Goal: Information Seeking & Learning: Learn about a topic

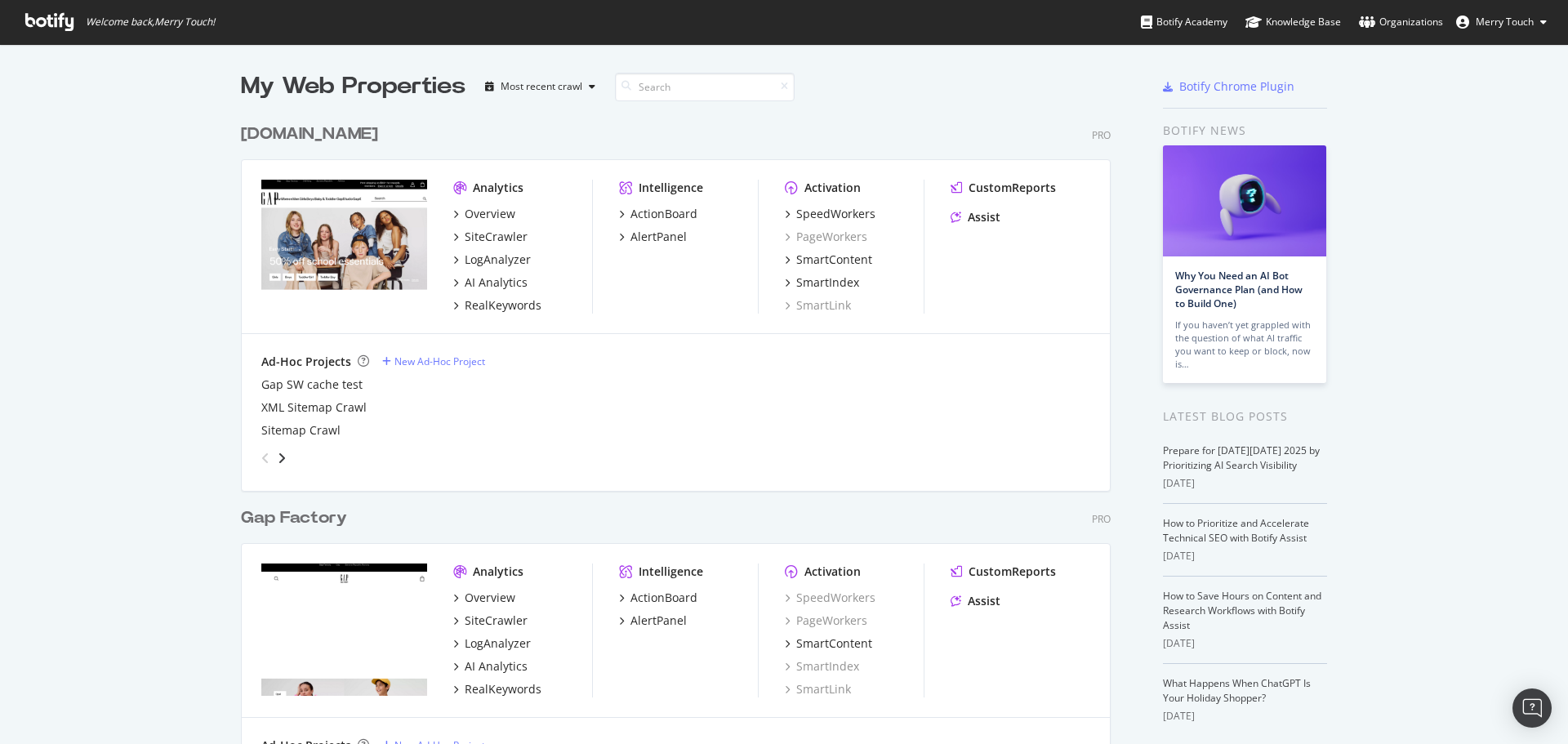
scroll to position [1869, 871]
click at [483, 305] on div "RealKeywords" at bounding box center [503, 306] width 77 height 16
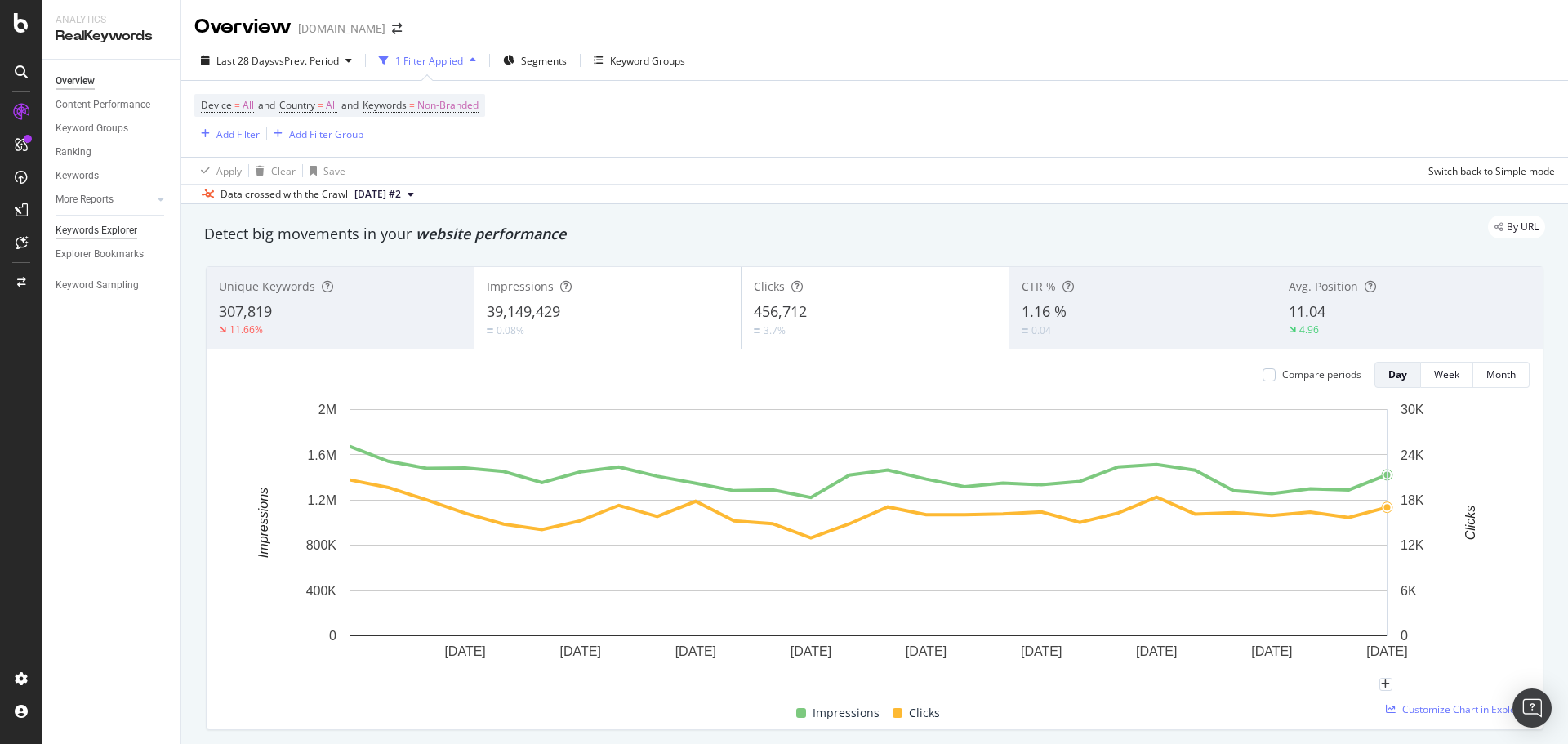
click at [100, 232] on div "Keywords Explorer" at bounding box center [96, 231] width 81 height 17
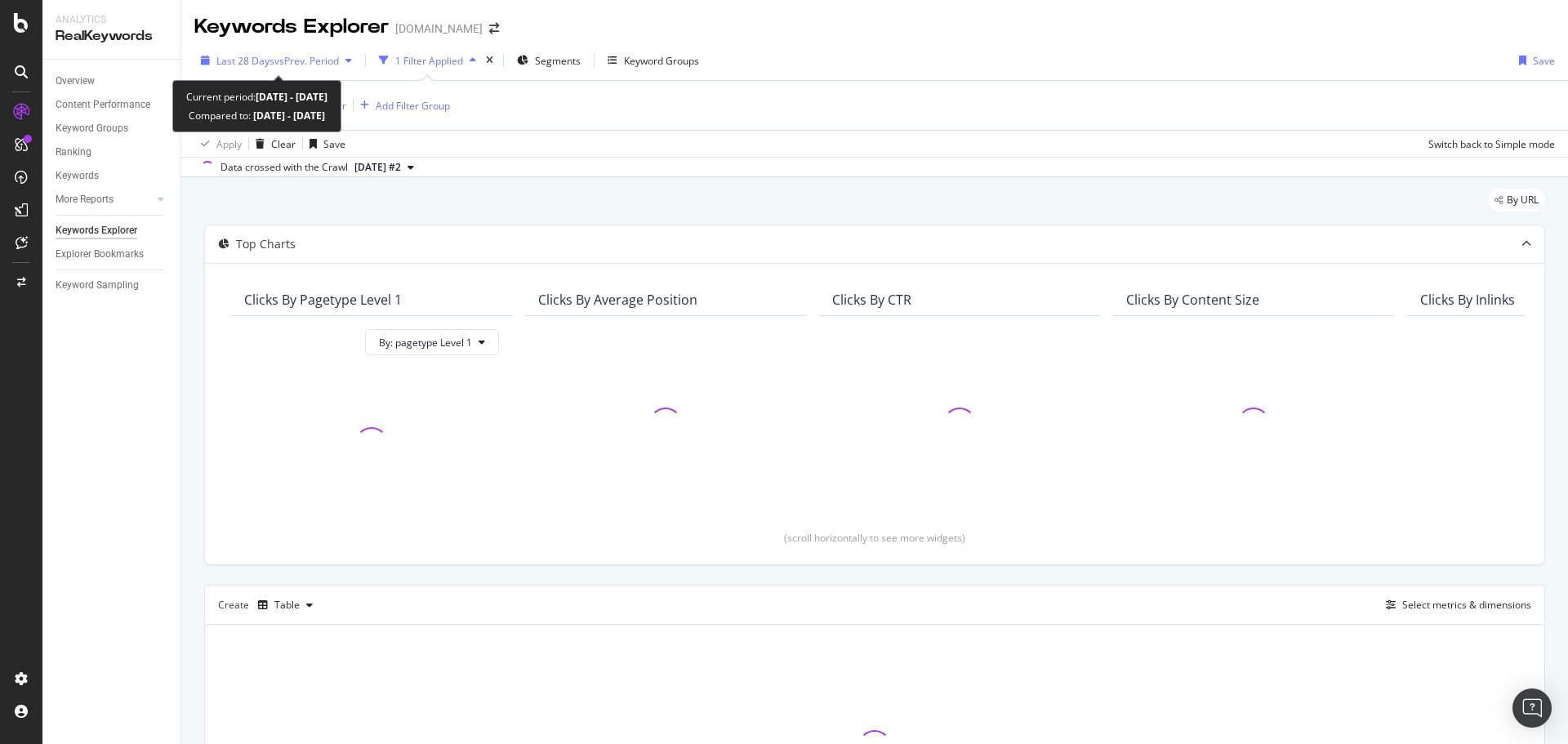
click at [245, 68] on div "Last 28 Days vs Prev. Period" at bounding box center [277, 60] width 165 height 24
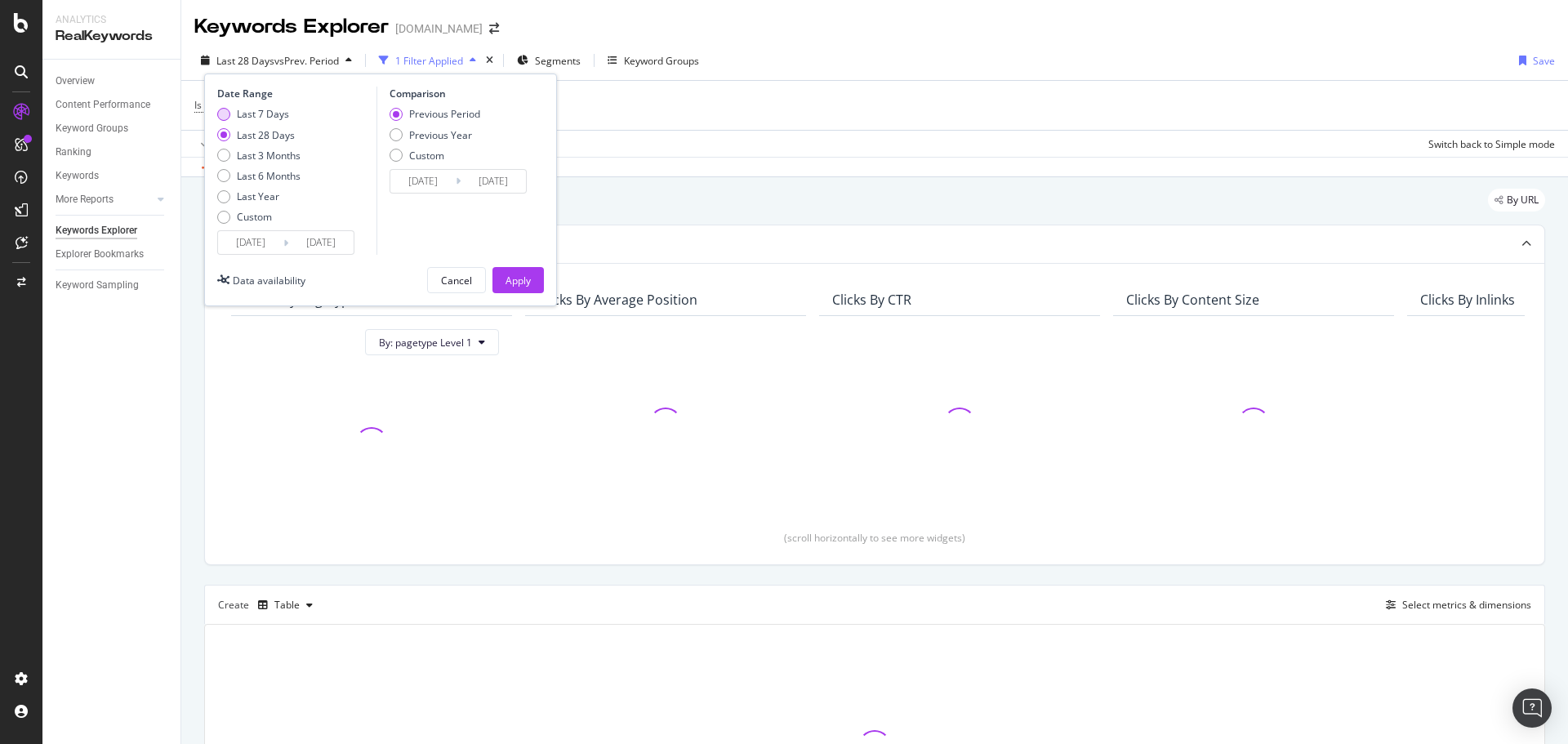
click at [275, 121] on div "Last 7 Days" at bounding box center [263, 113] width 52 height 14
type input "[DATE]"
click at [427, 142] on div "Previous Period Previous Year Custom" at bounding box center [435, 137] width 90 height 61
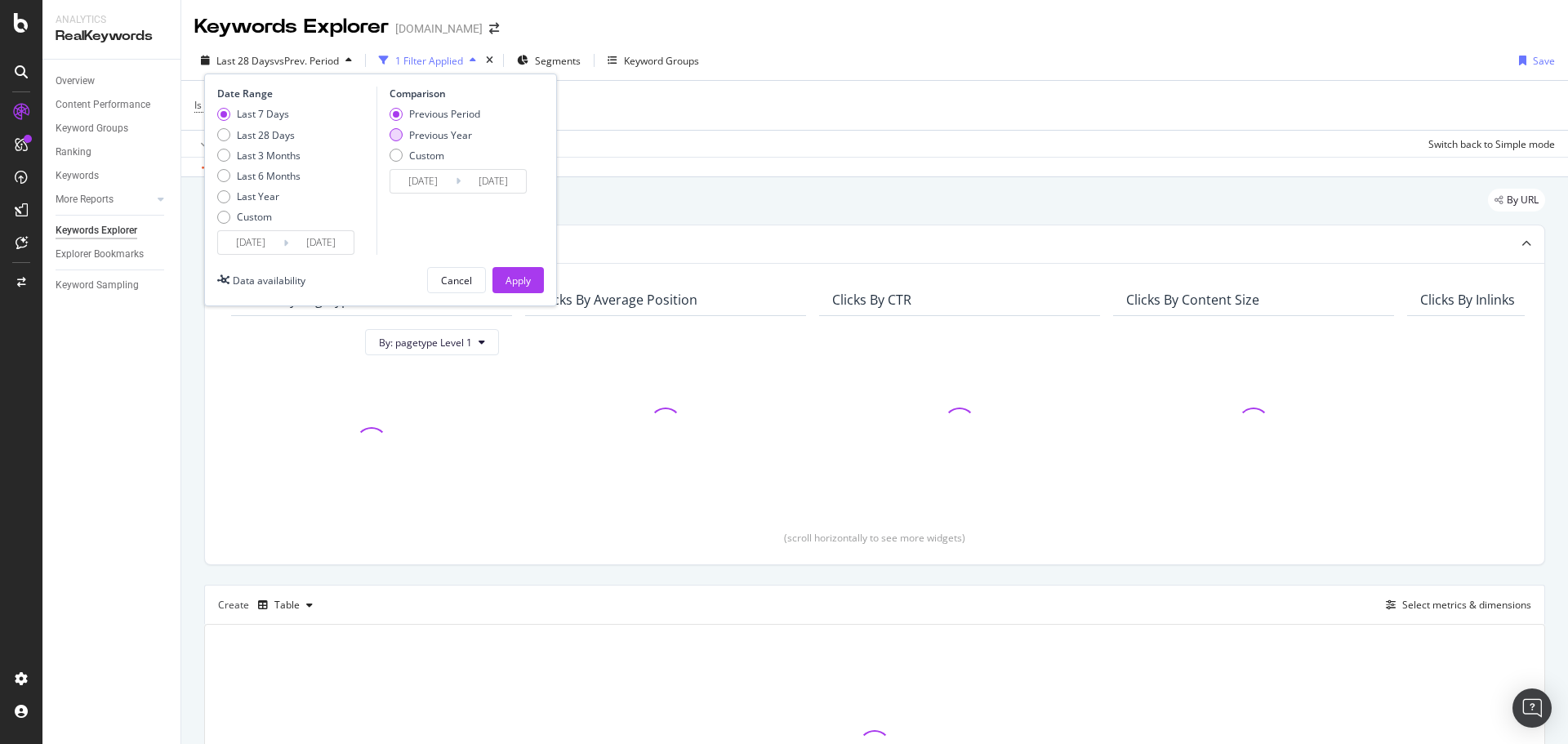
click at [433, 138] on div "Previous Year" at bounding box center [441, 135] width 63 height 14
type input "[DATE]"
click at [511, 277] on div "Apply" at bounding box center [518, 280] width 25 height 14
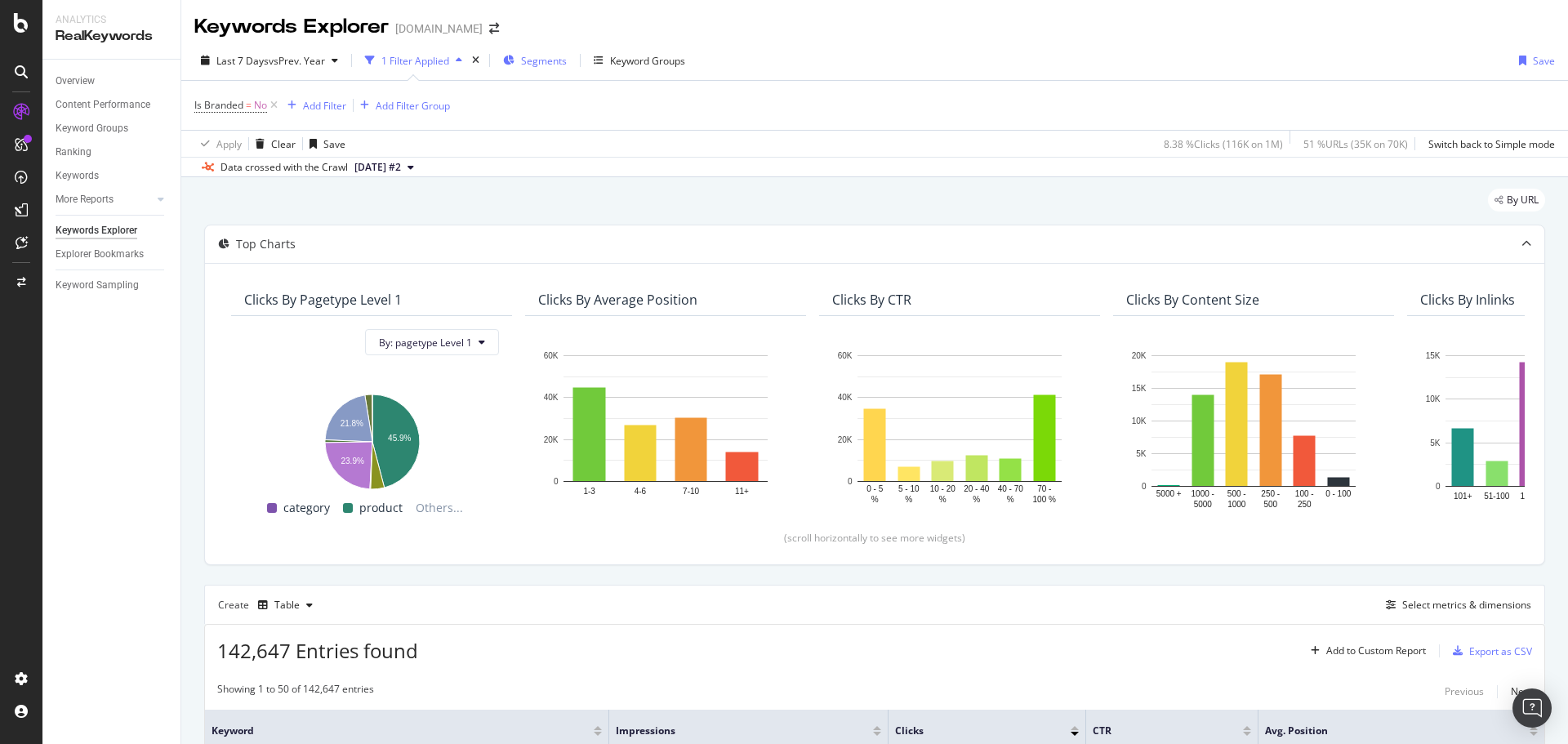
click at [540, 57] on span "Segments" at bounding box center [543, 61] width 46 height 14
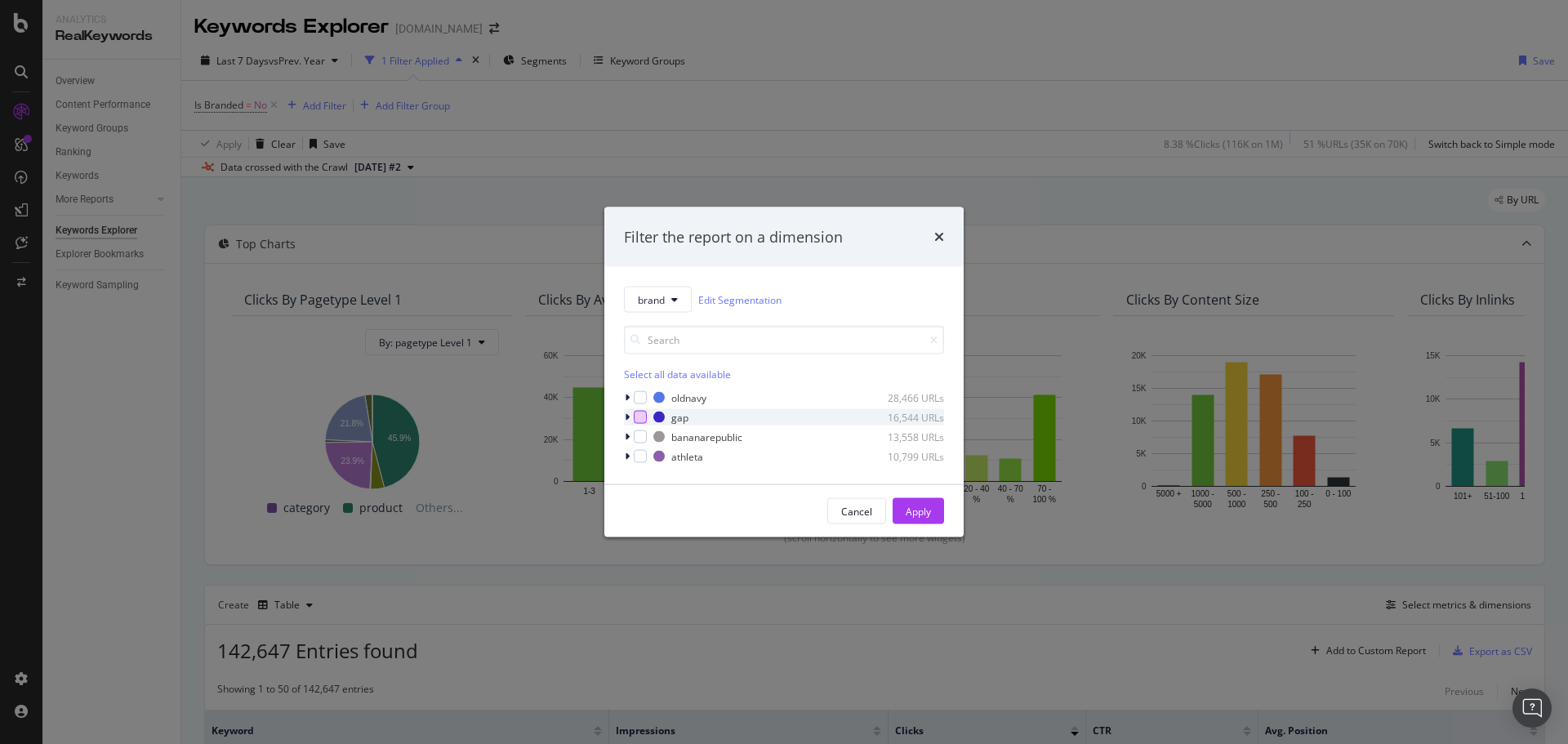
click at [638, 419] on div "modal" at bounding box center [640, 417] width 13 height 13
click at [934, 513] on button "Apply" at bounding box center [918, 511] width 52 height 26
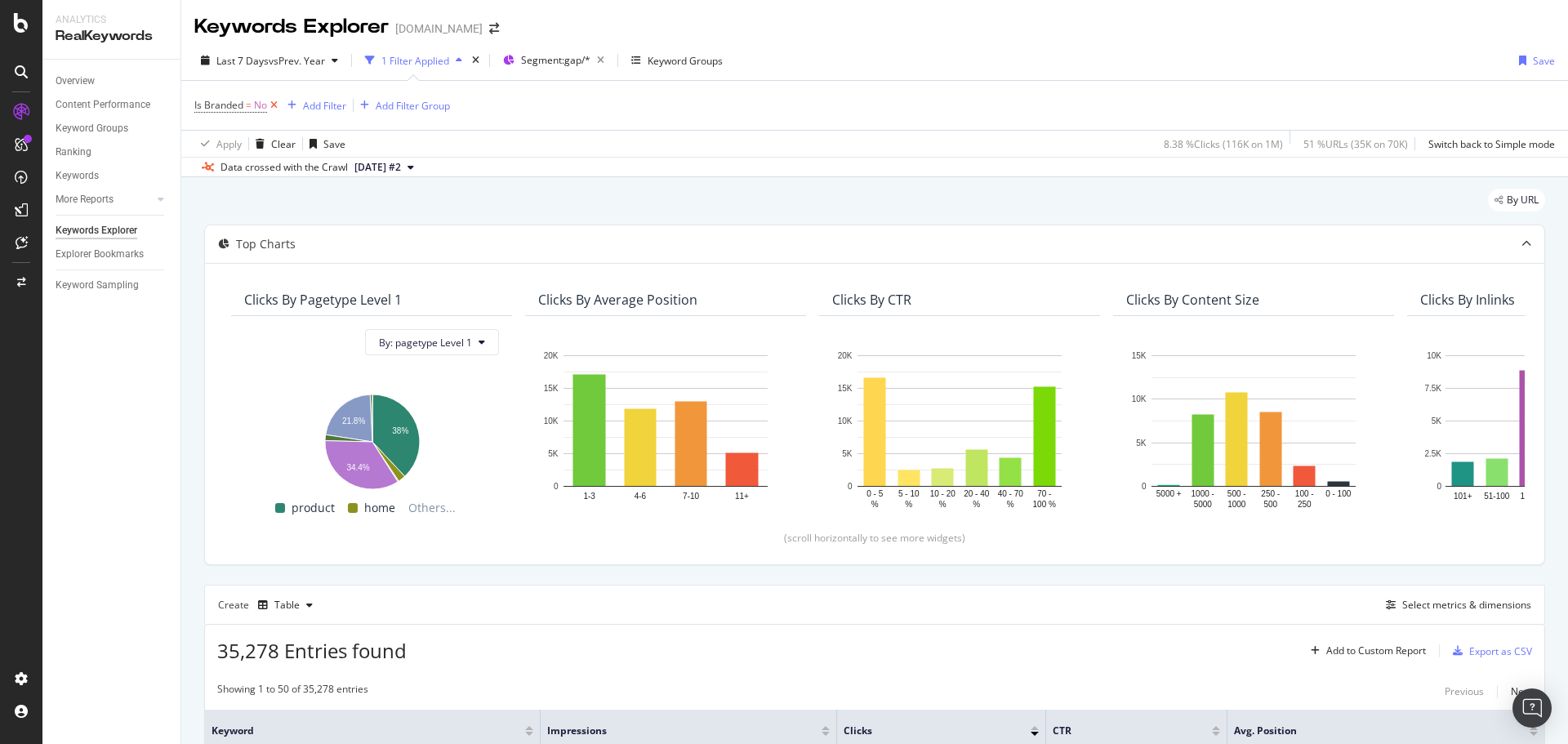
click at [275, 108] on icon at bounding box center [273, 105] width 14 height 16
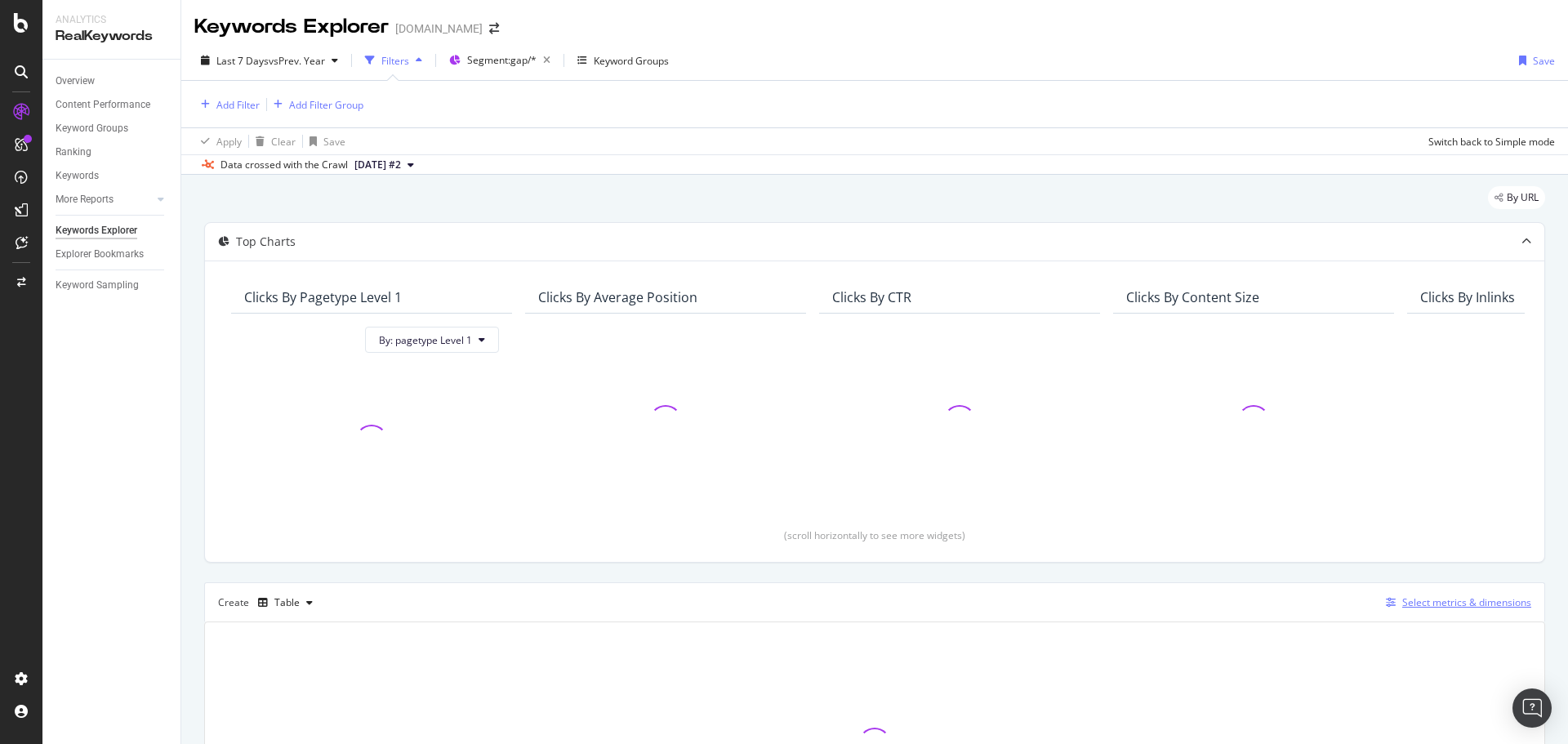
click at [1444, 599] on div "Select metrics & dimensions" at bounding box center [1467, 602] width 129 height 14
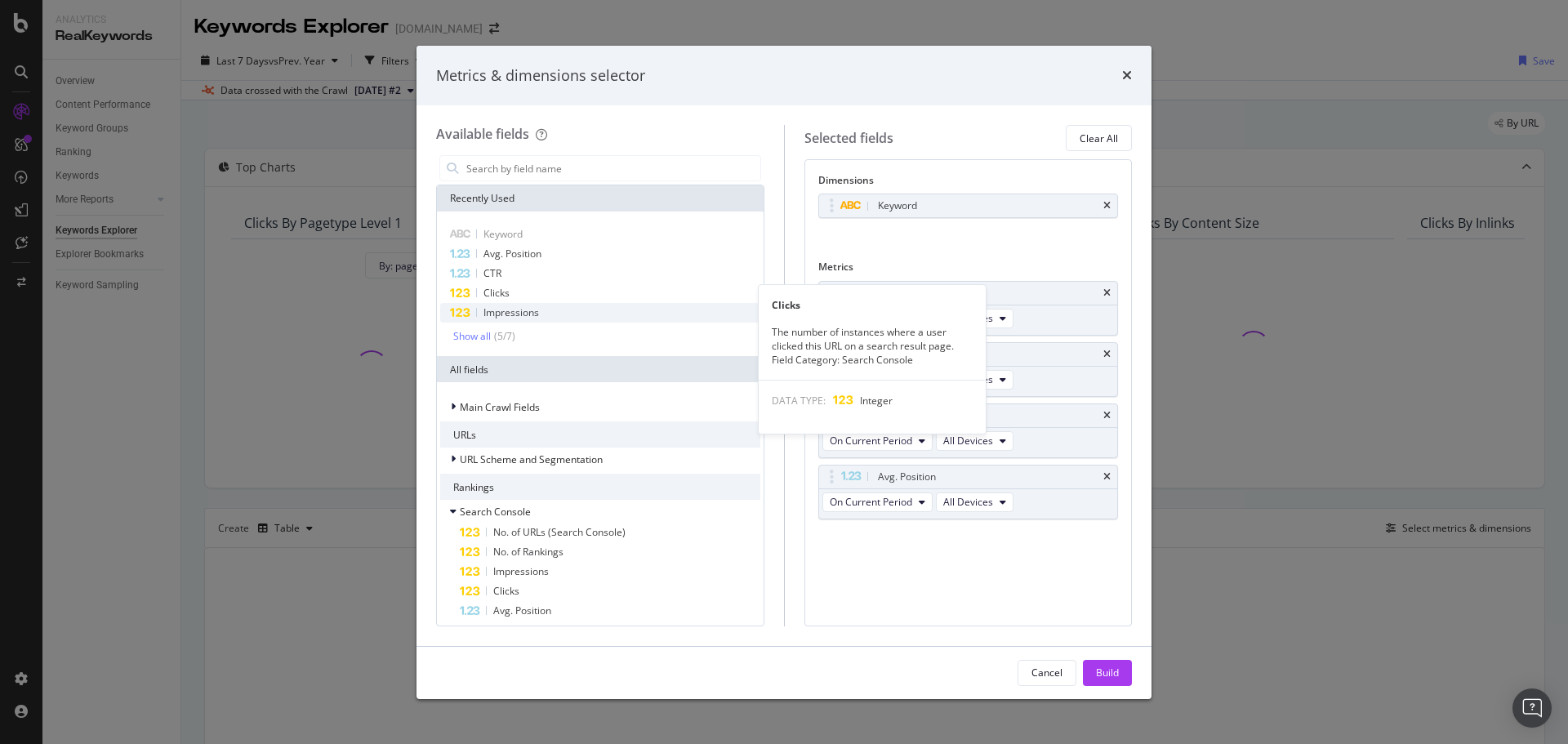
click at [528, 302] on div "Clicks" at bounding box center [600, 293] width 320 height 20
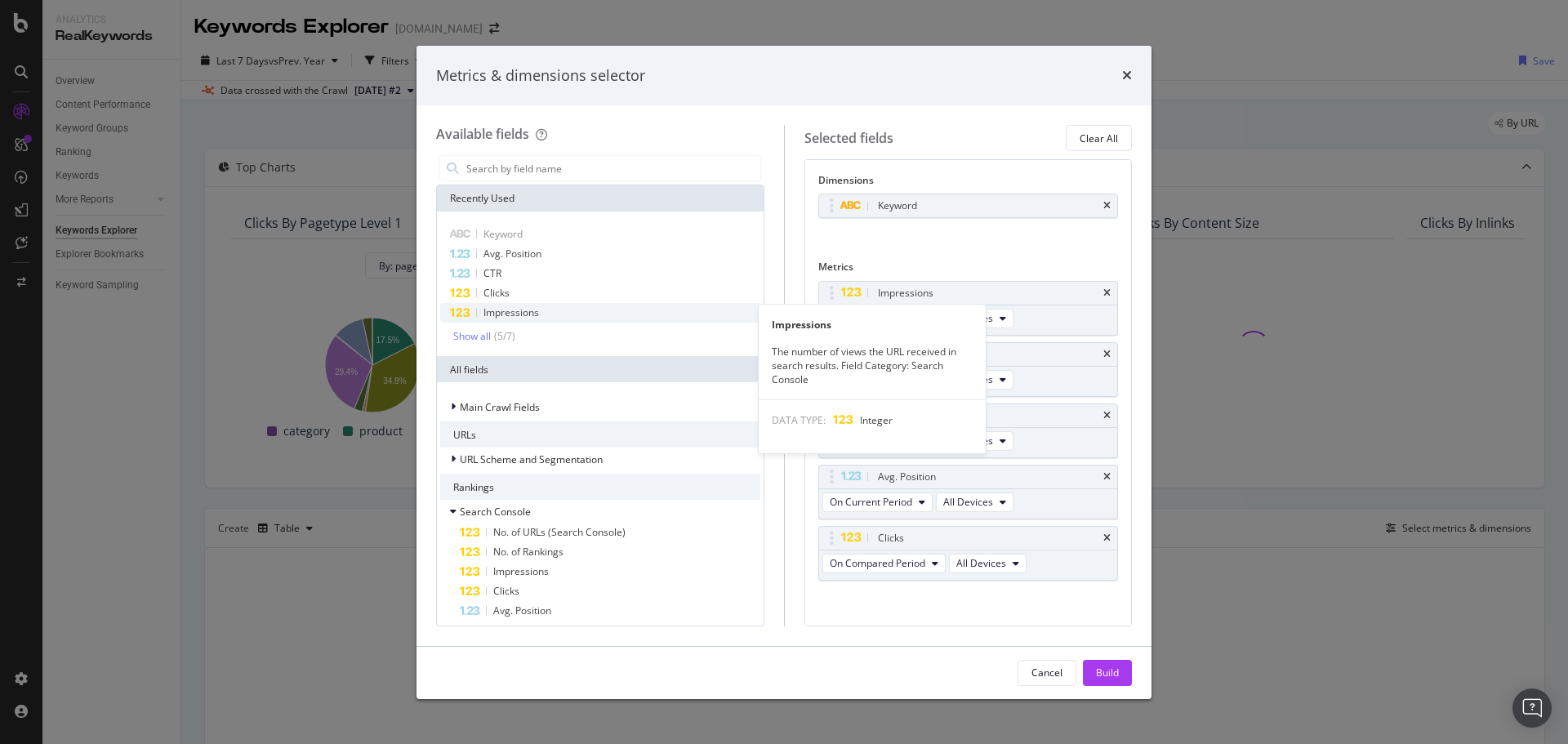
click at [526, 314] on span "Impressions" at bounding box center [511, 312] width 55 height 14
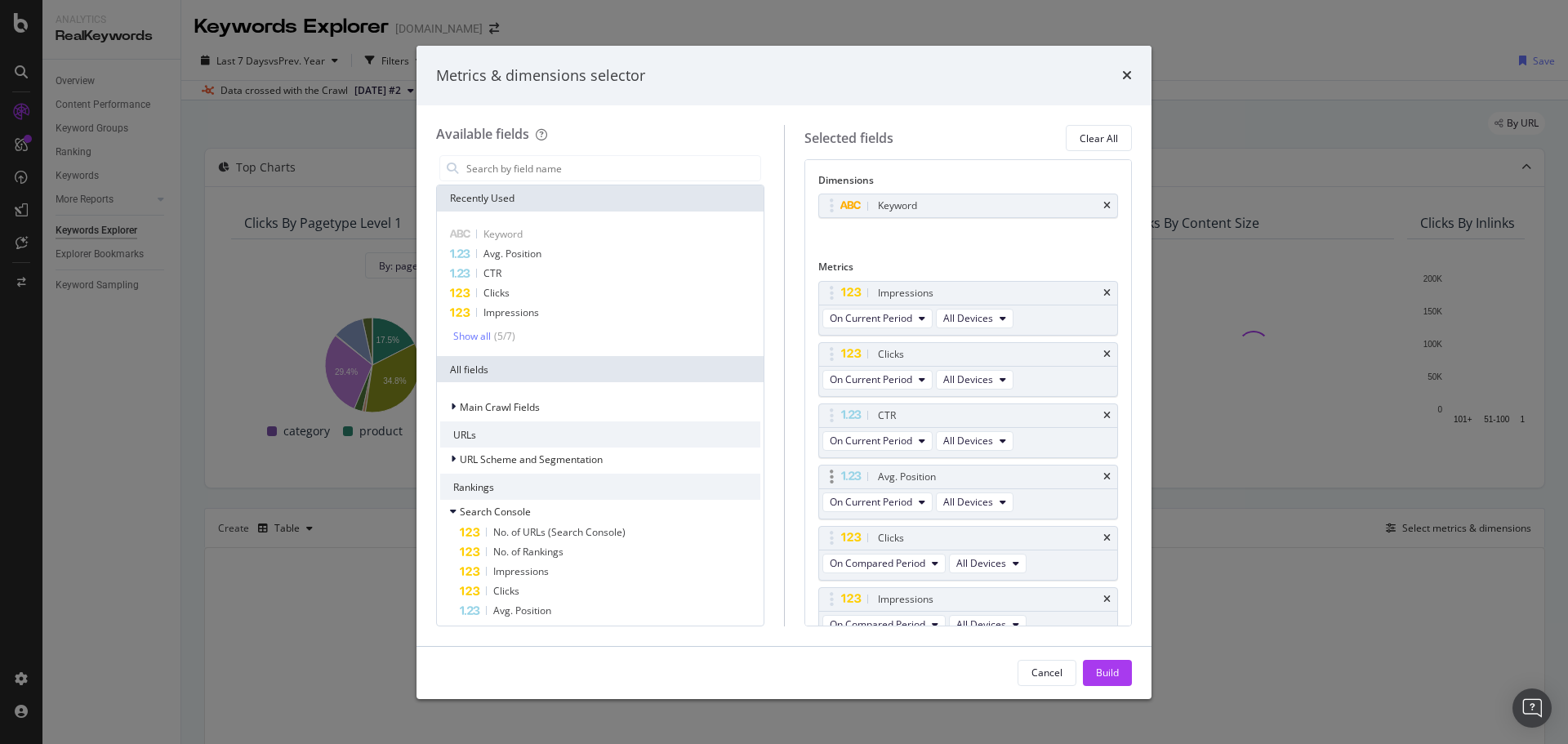
scroll to position [16, 0]
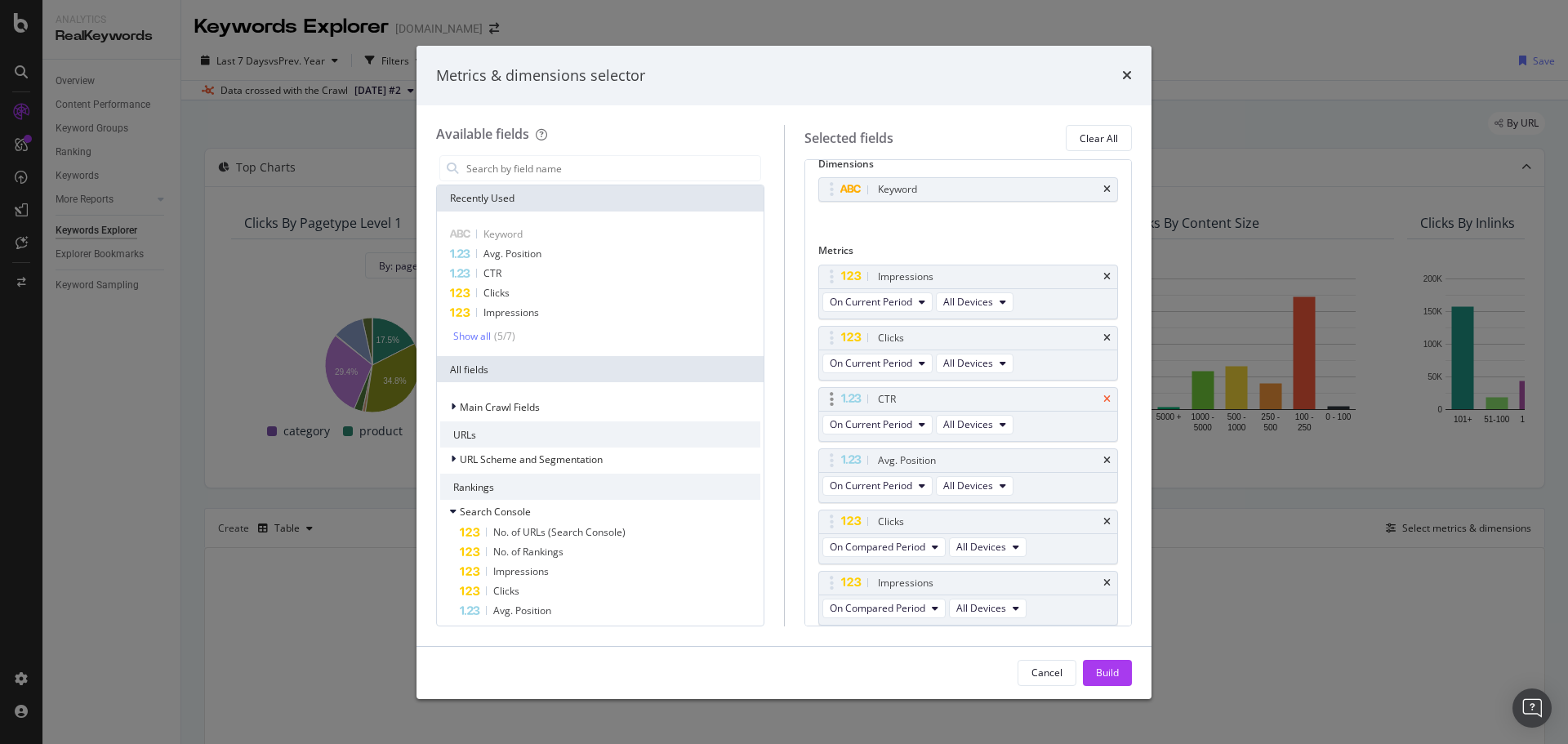
click at [1103, 399] on icon "times" at bounding box center [1107, 399] width 7 height 10
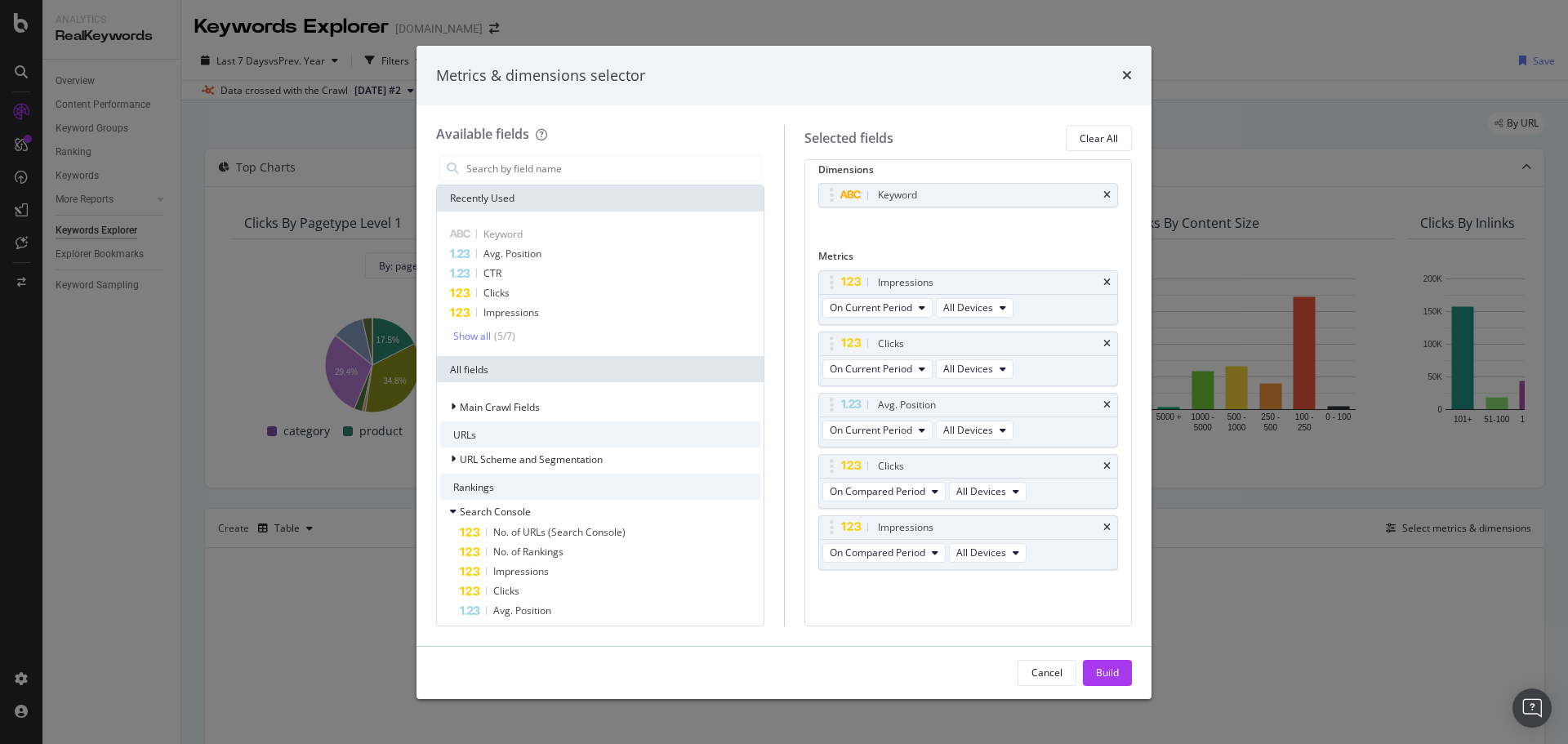
scroll to position [11, 0]
click at [1103, 405] on icon "times" at bounding box center [1107, 405] width 7 height 10
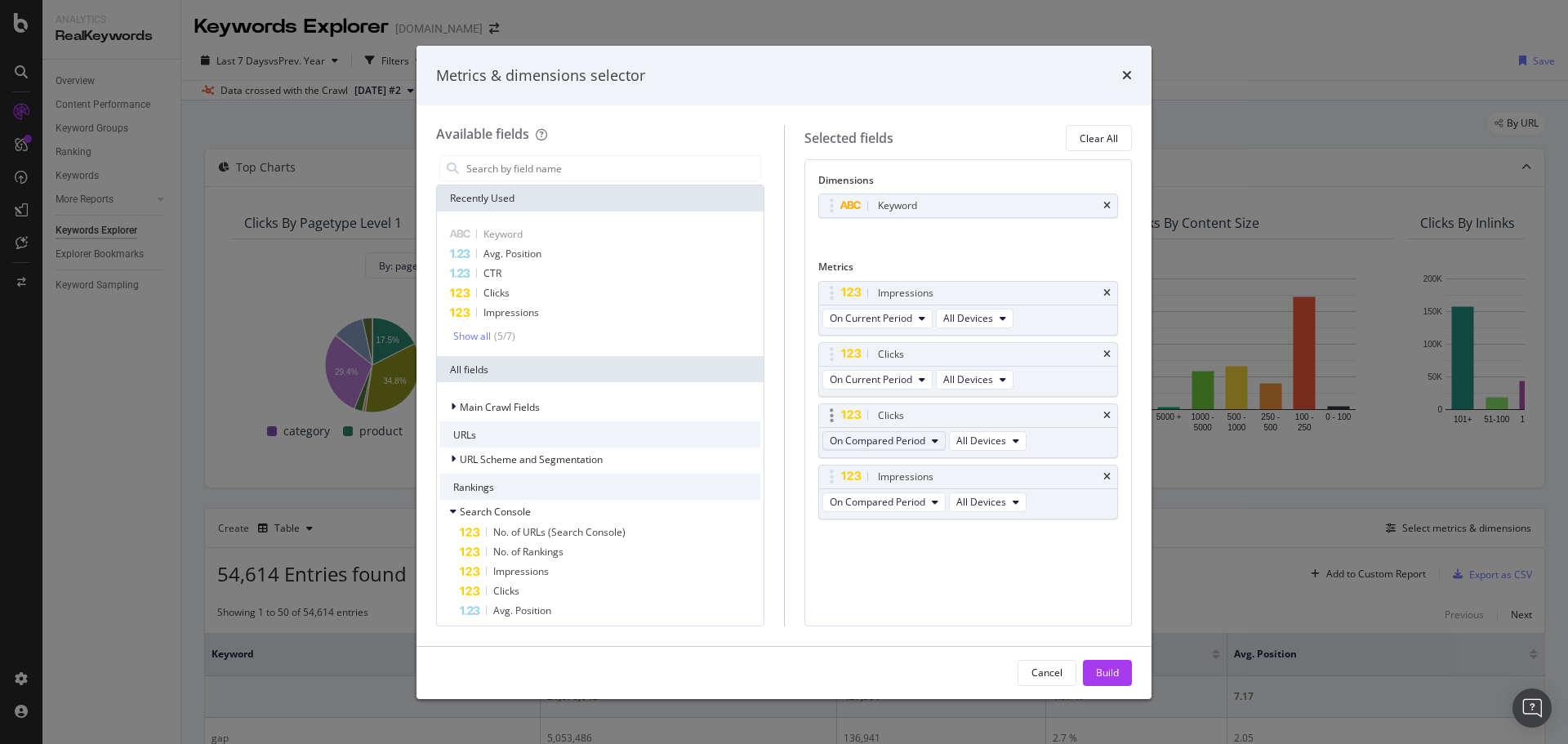
scroll to position [0, 0]
drag, startPoint x: 832, startPoint y: 472, endPoint x: 823, endPoint y: 335, distance: 137.3
click at [823, 335] on body "Analytics RealKeywords Overview Content Performance Keyword Groups Ranking Keyw…" at bounding box center [784, 372] width 1568 height 744
click at [888, 378] on span "On Compared Period" at bounding box center [878, 379] width 96 height 14
click at [964, 459] on div "Diff. between Periods - Percentage" at bounding box center [915, 469] width 184 height 24
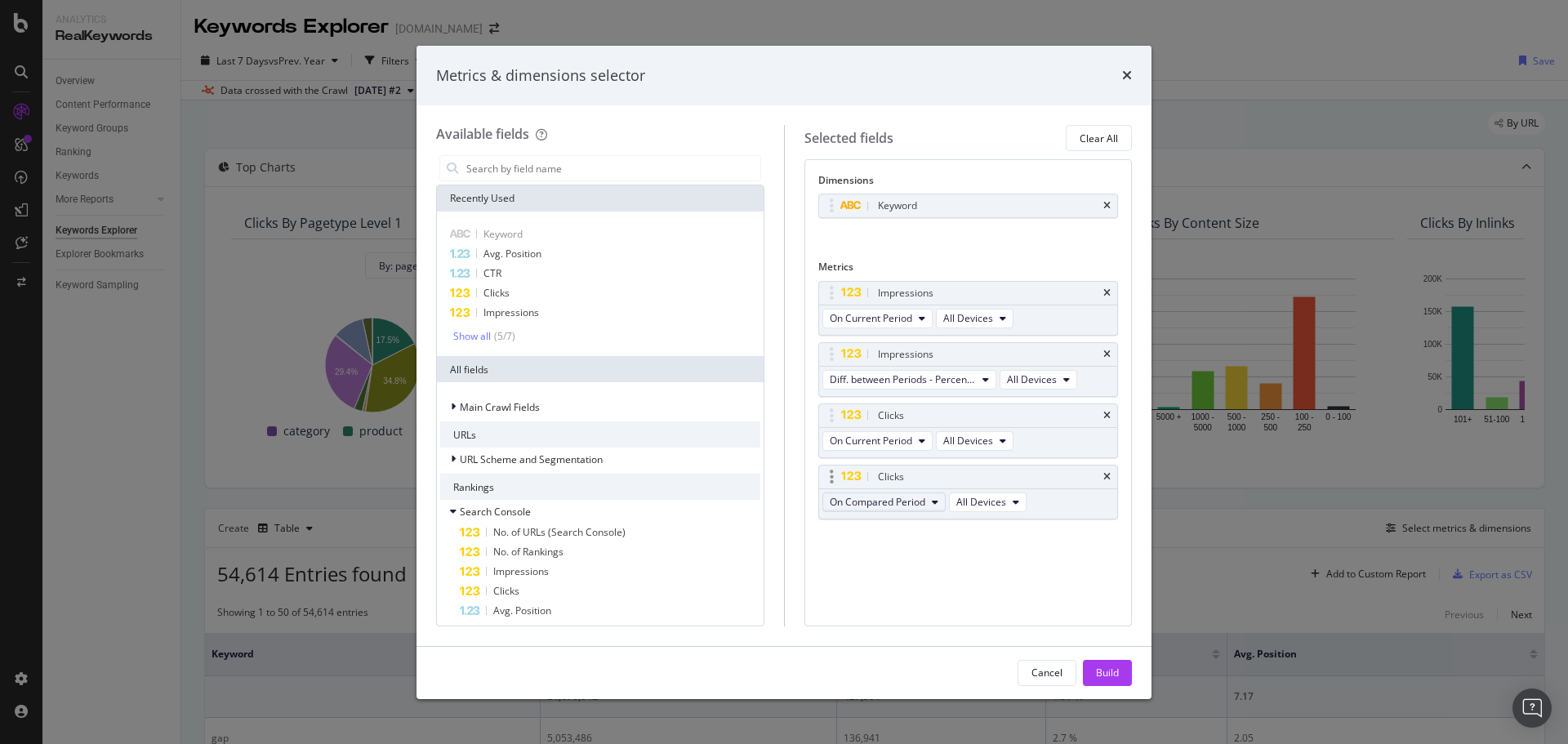
click at [909, 504] on span "On Compared Period" at bounding box center [878, 501] width 96 height 14
click at [990, 589] on span "Diff. between Periods - Percentage" at bounding box center [915, 592] width 157 height 14
click at [565, 176] on input "modal" at bounding box center [612, 168] width 296 height 24
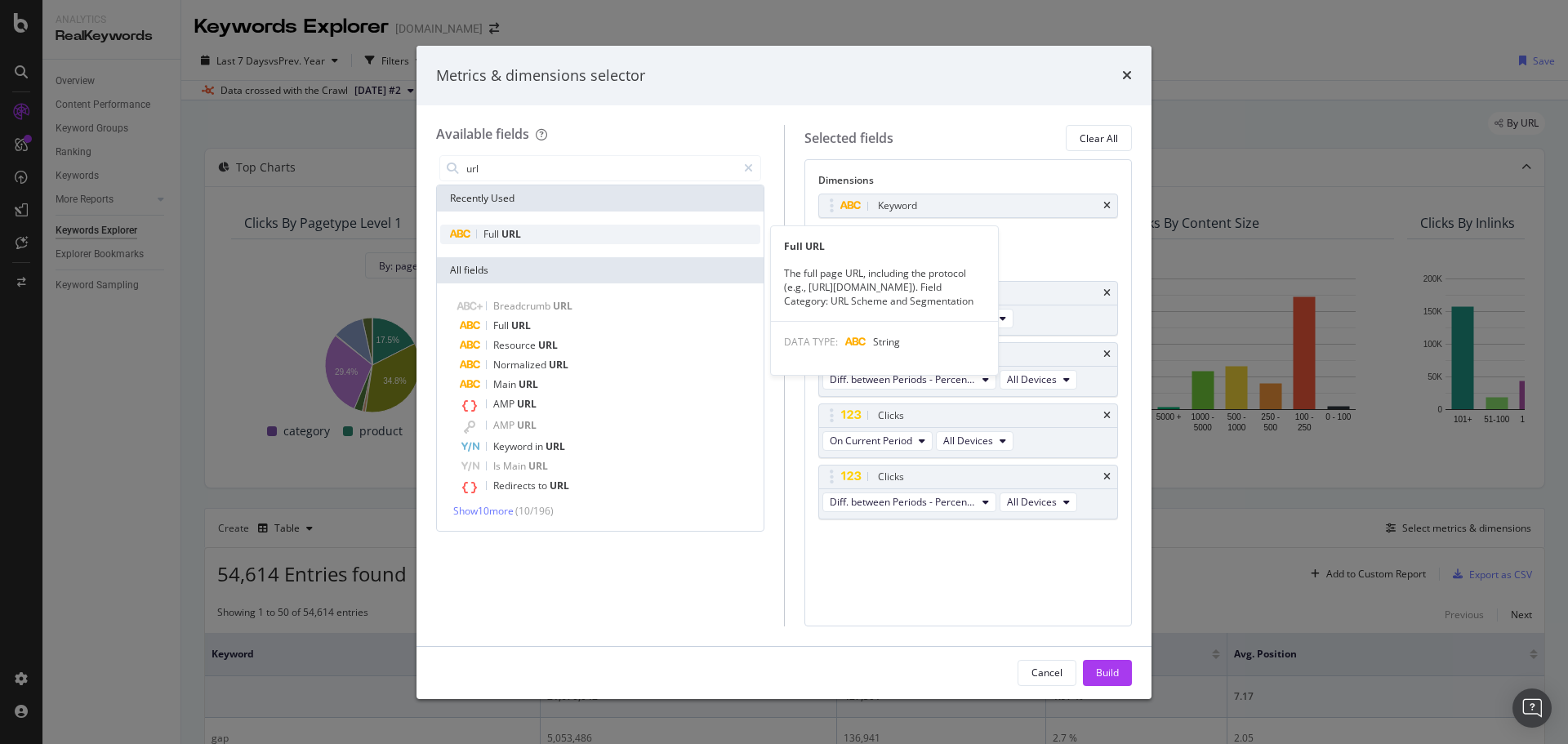
click at [544, 233] on div "Full URL" at bounding box center [600, 234] width 320 height 20
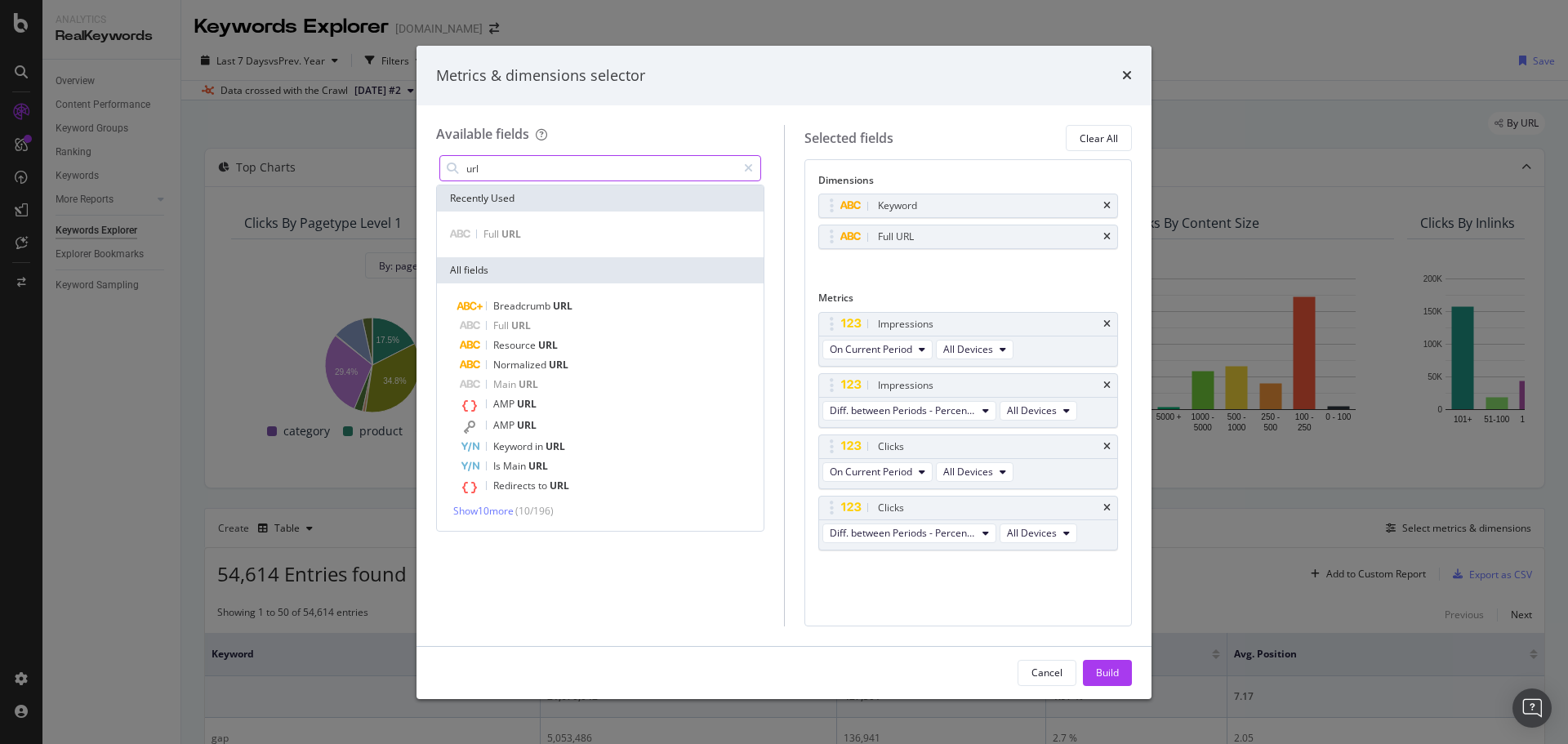
click at [545, 168] on input "url" at bounding box center [600, 168] width 272 height 24
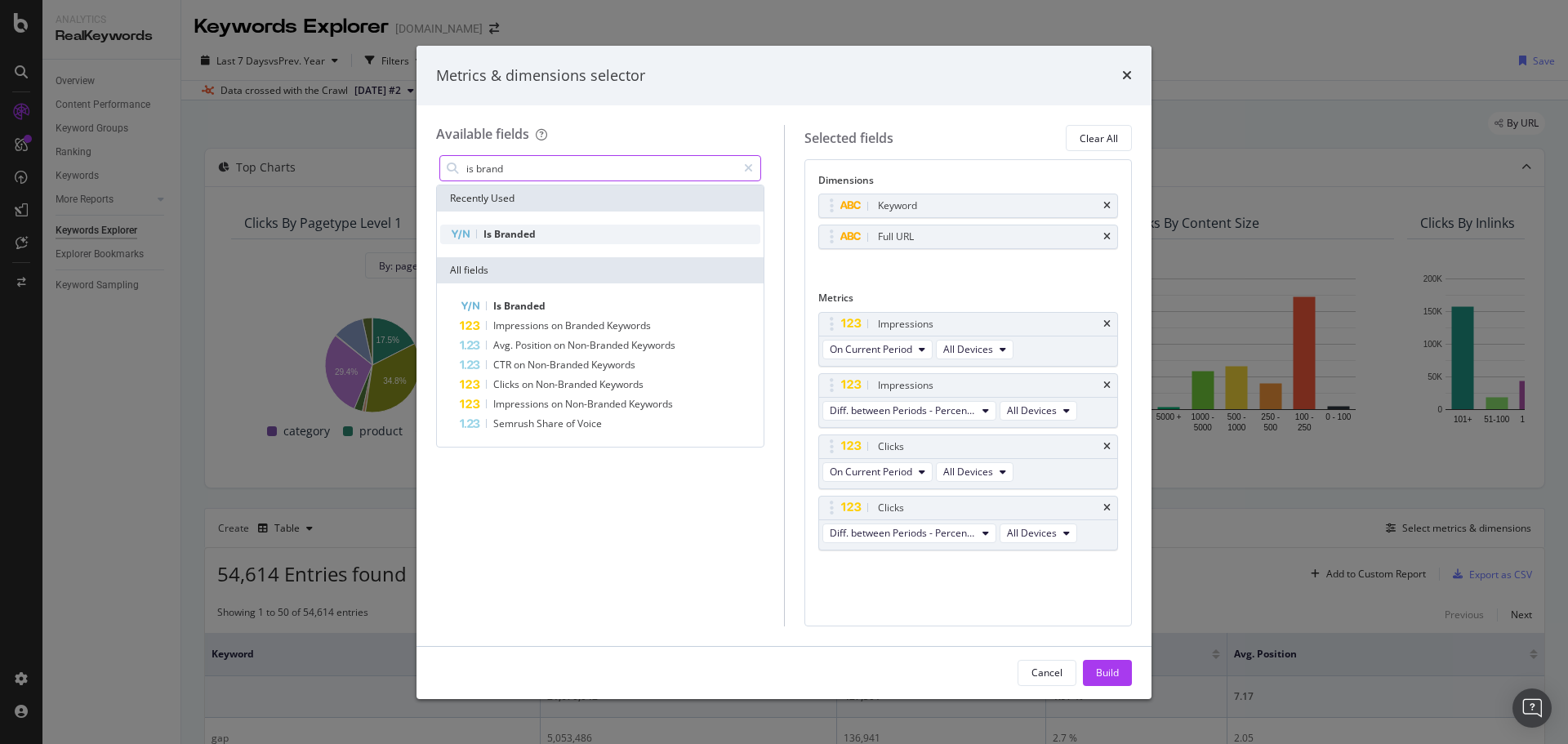
type input "is brand"
click at [528, 227] on span "Branded" at bounding box center [515, 233] width 42 height 14
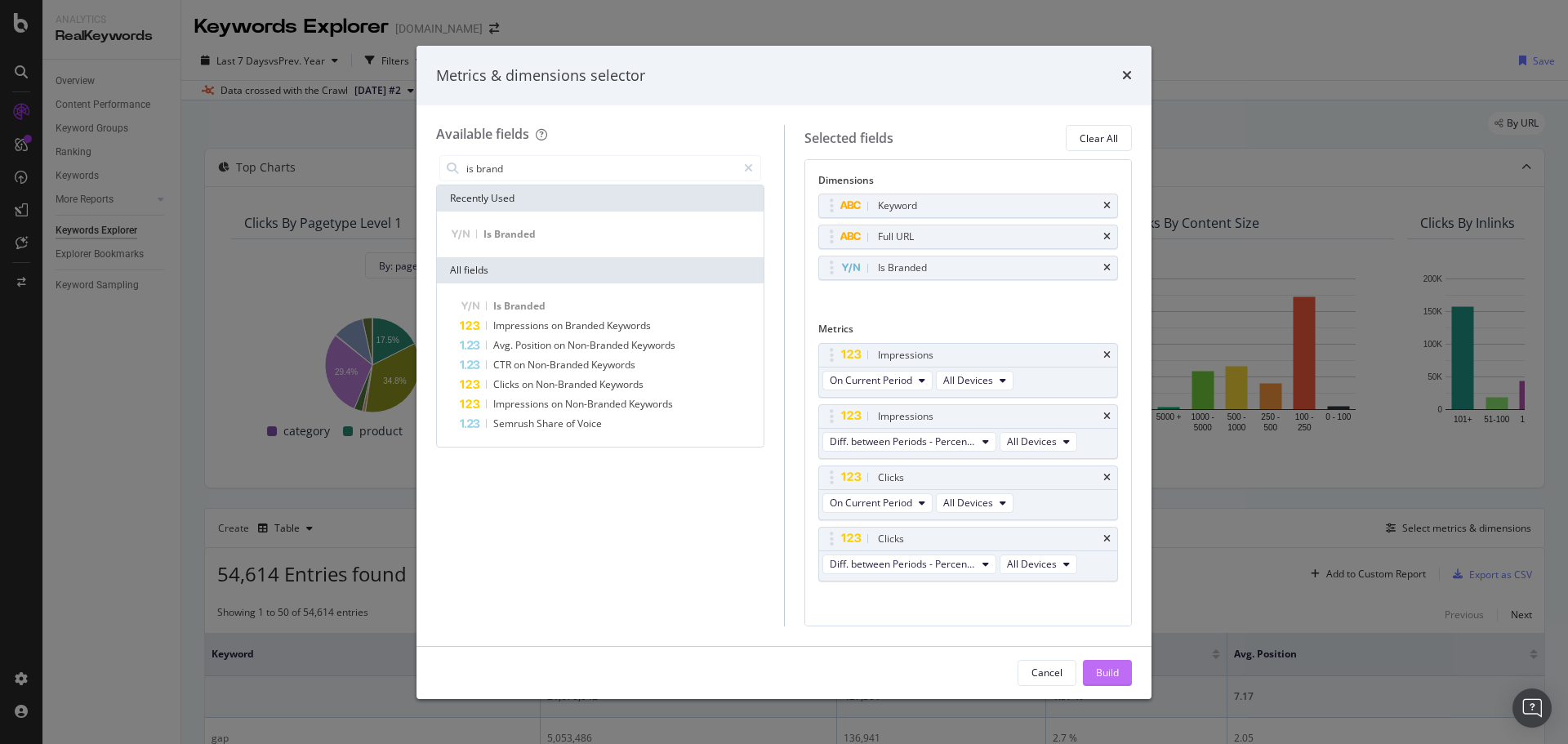
click at [1117, 664] on div "Build" at bounding box center [1107, 673] width 23 height 24
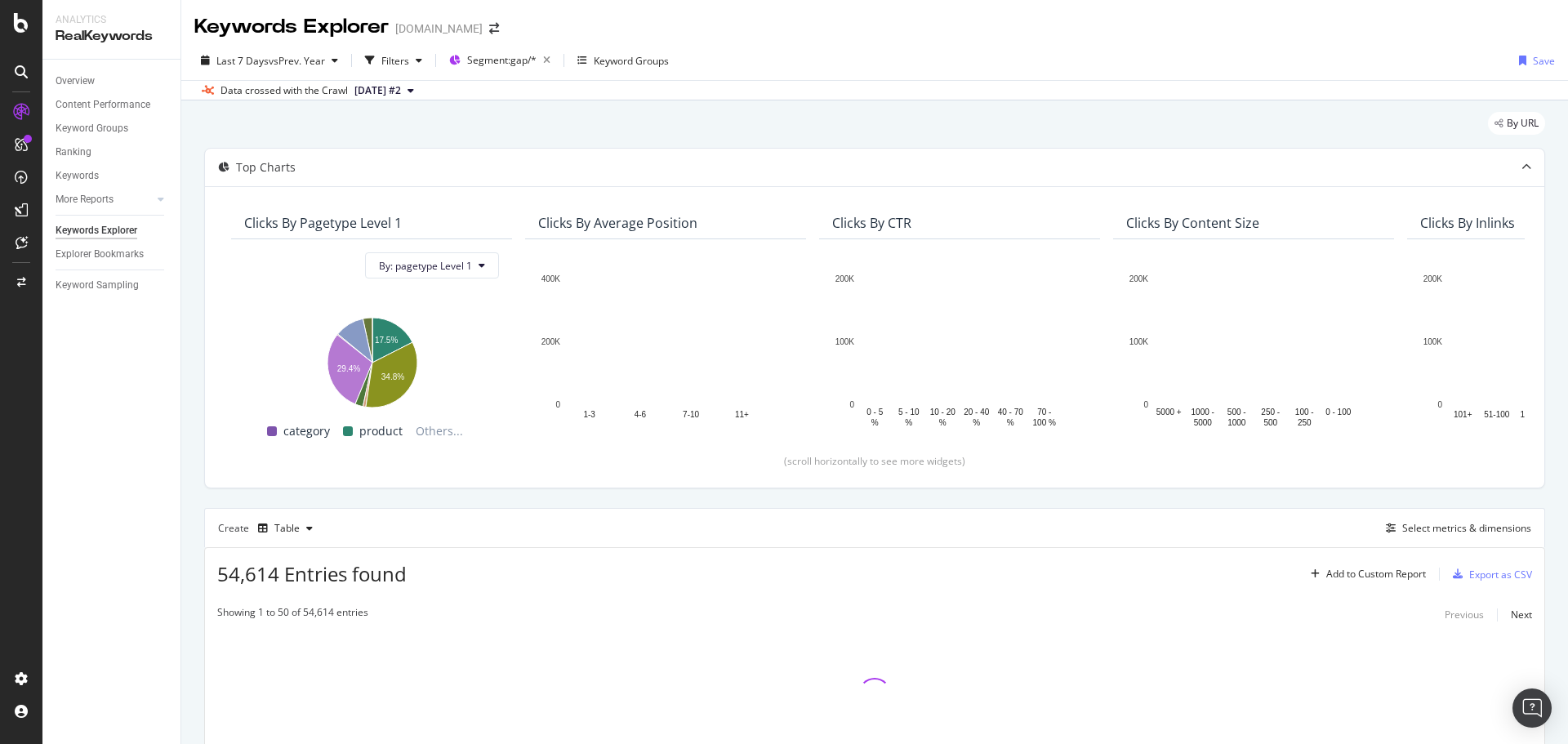
click at [1069, 45] on div "Last 7 Days vs Prev. Year Filters Segment: gap/* Keyword Groups Save Data cross…" at bounding box center [875, 71] width 1387 height 60
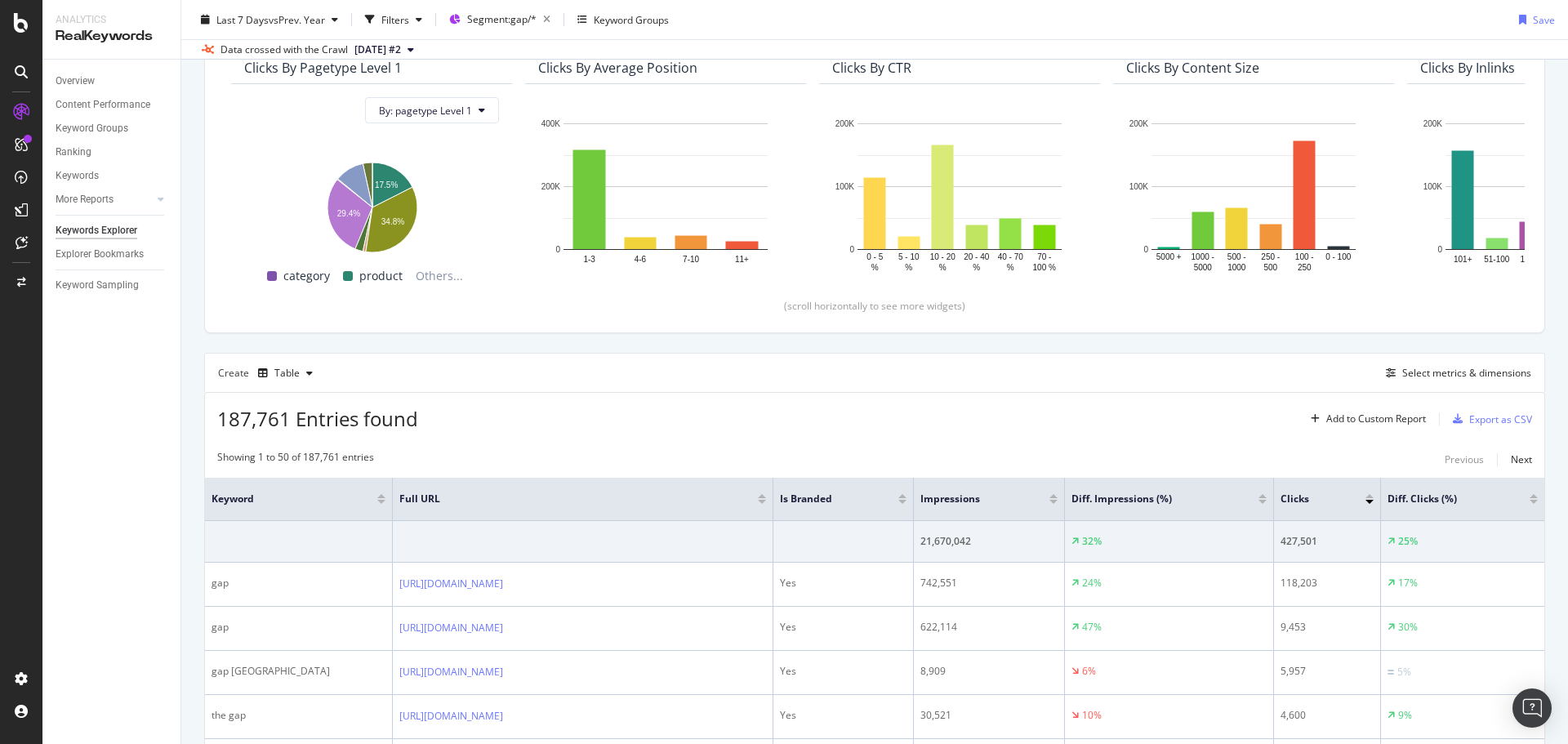
scroll to position [245, 0]
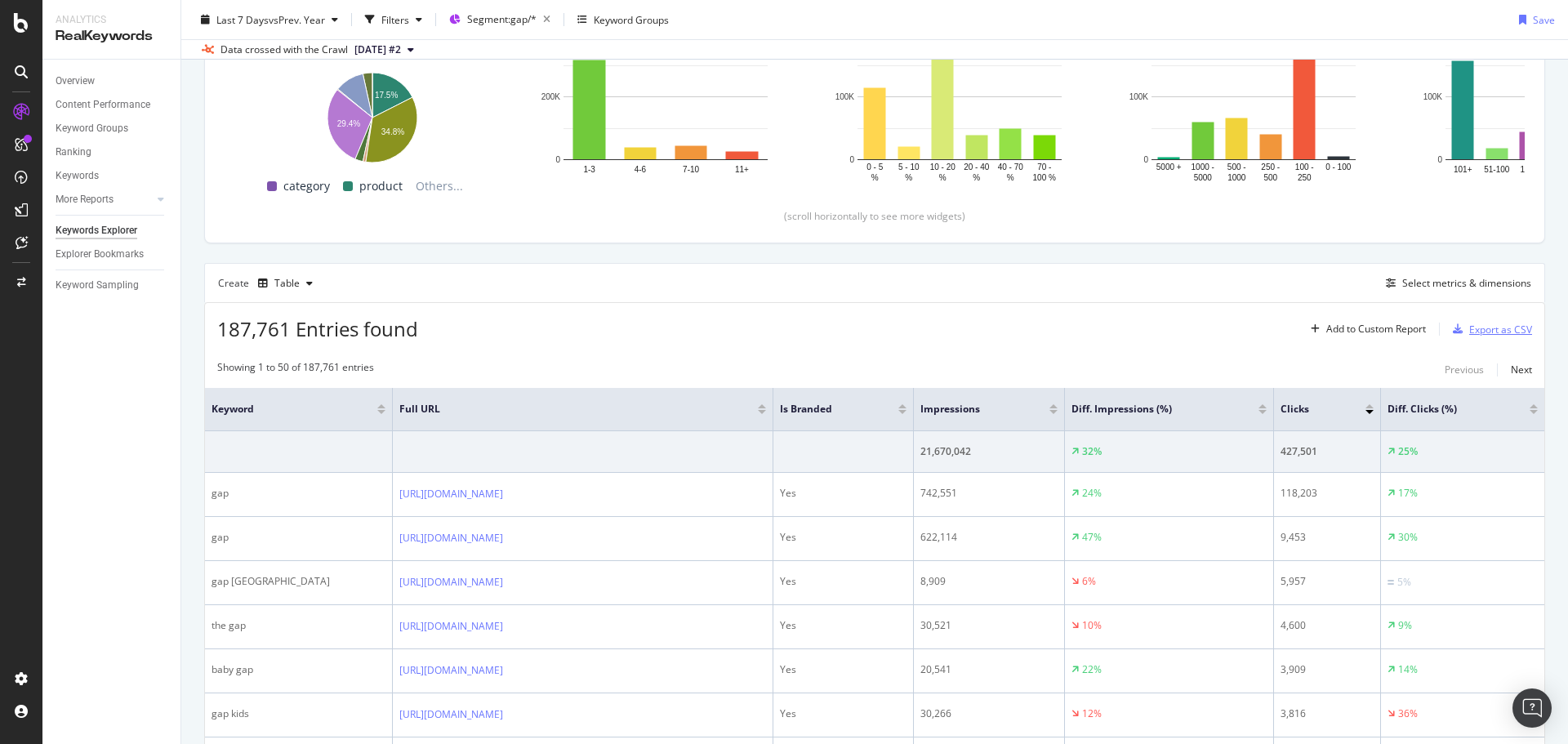
click at [1504, 334] on div "Export as CSV" at bounding box center [1501, 329] width 63 height 14
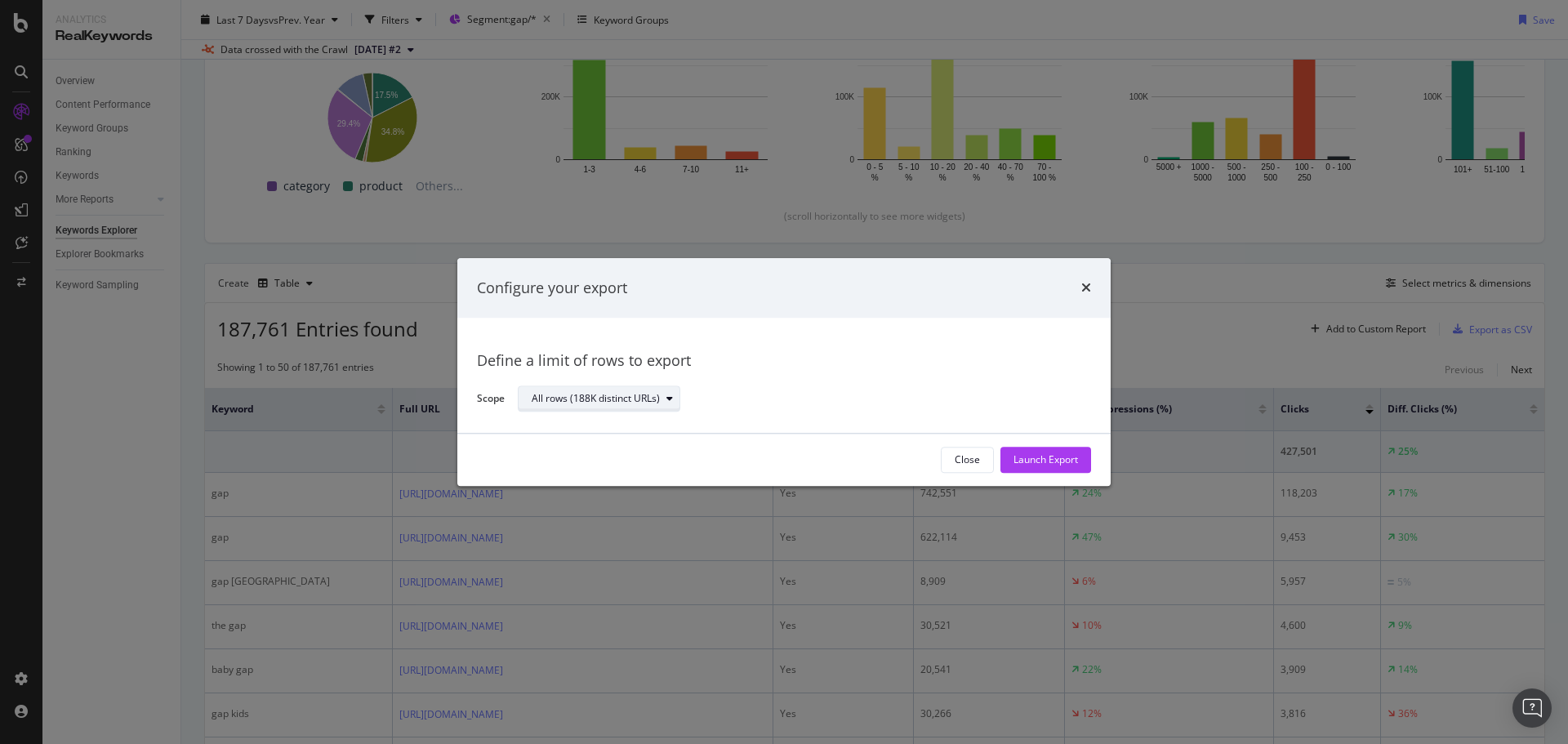
click at [638, 397] on div "All rows (188K distinct URLs)" at bounding box center [596, 399] width 128 height 10
click at [607, 448] on div "Define a limit" at bounding box center [608, 454] width 165 height 21
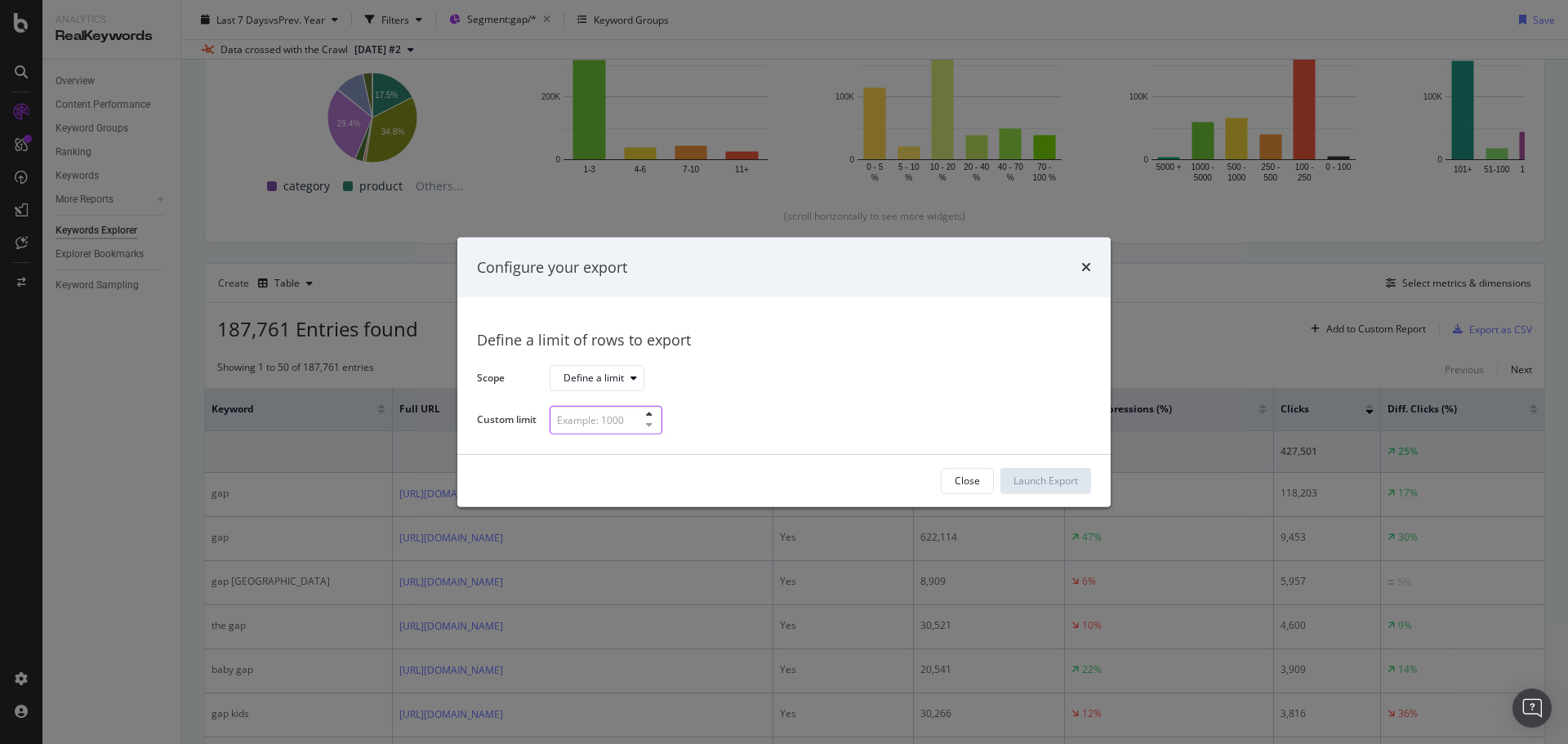
click at [618, 413] on input "modal" at bounding box center [606, 420] width 113 height 29
type input "300"
click at [1023, 479] on div "Launch Export" at bounding box center [1045, 480] width 64 height 14
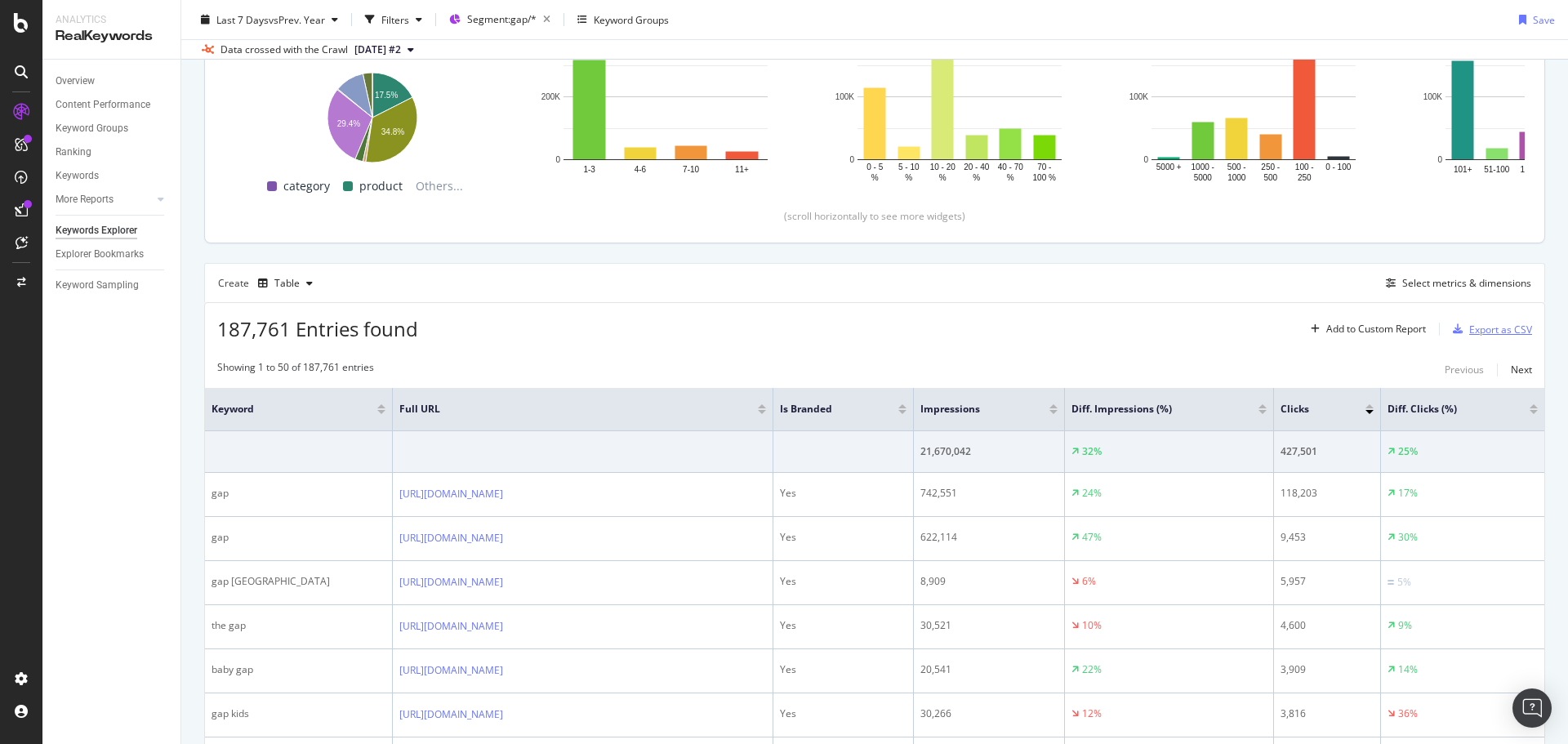
scroll to position [0, 0]
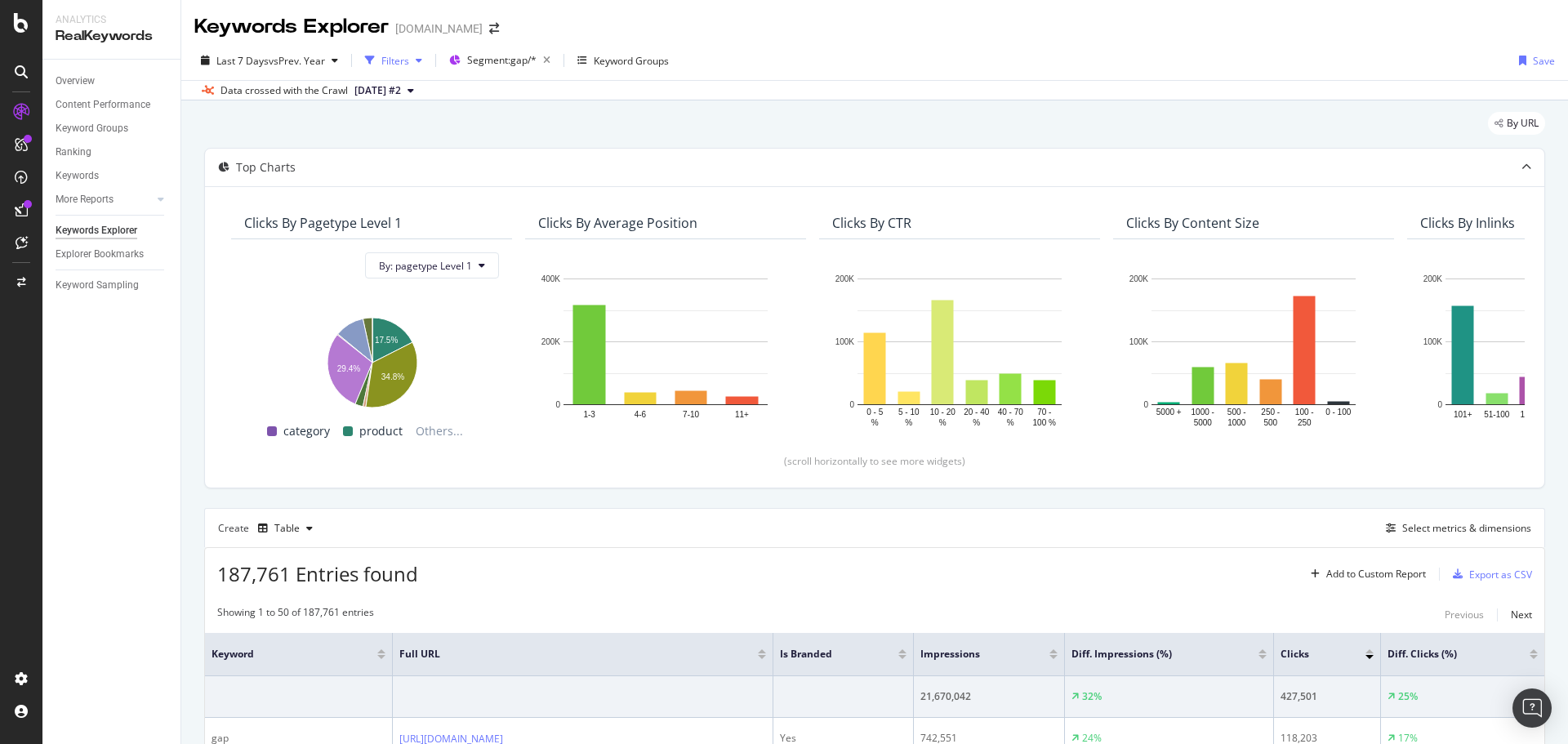
click at [394, 61] on div "Filters" at bounding box center [395, 61] width 28 height 14
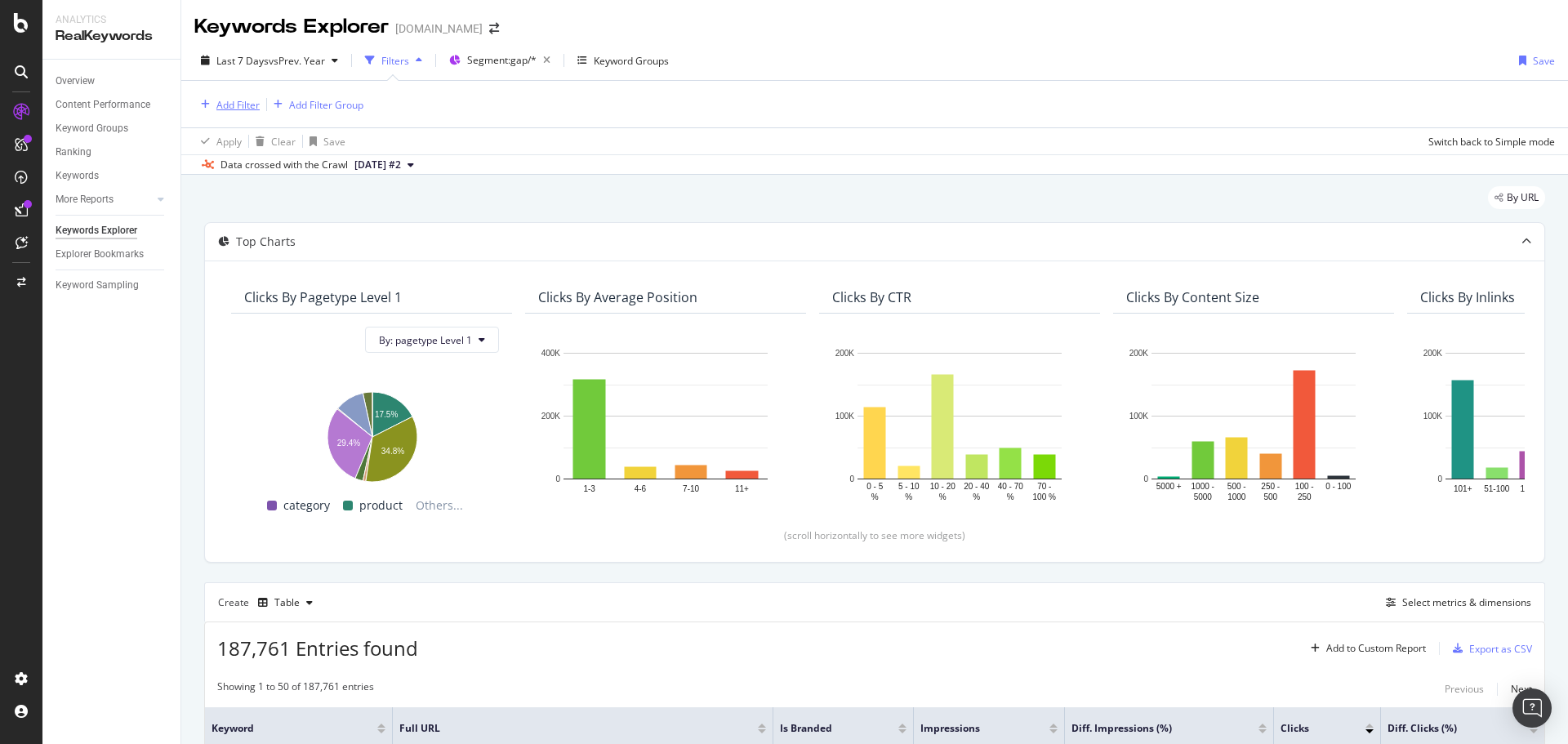
click at [237, 109] on div "Add Filter" at bounding box center [238, 104] width 43 height 14
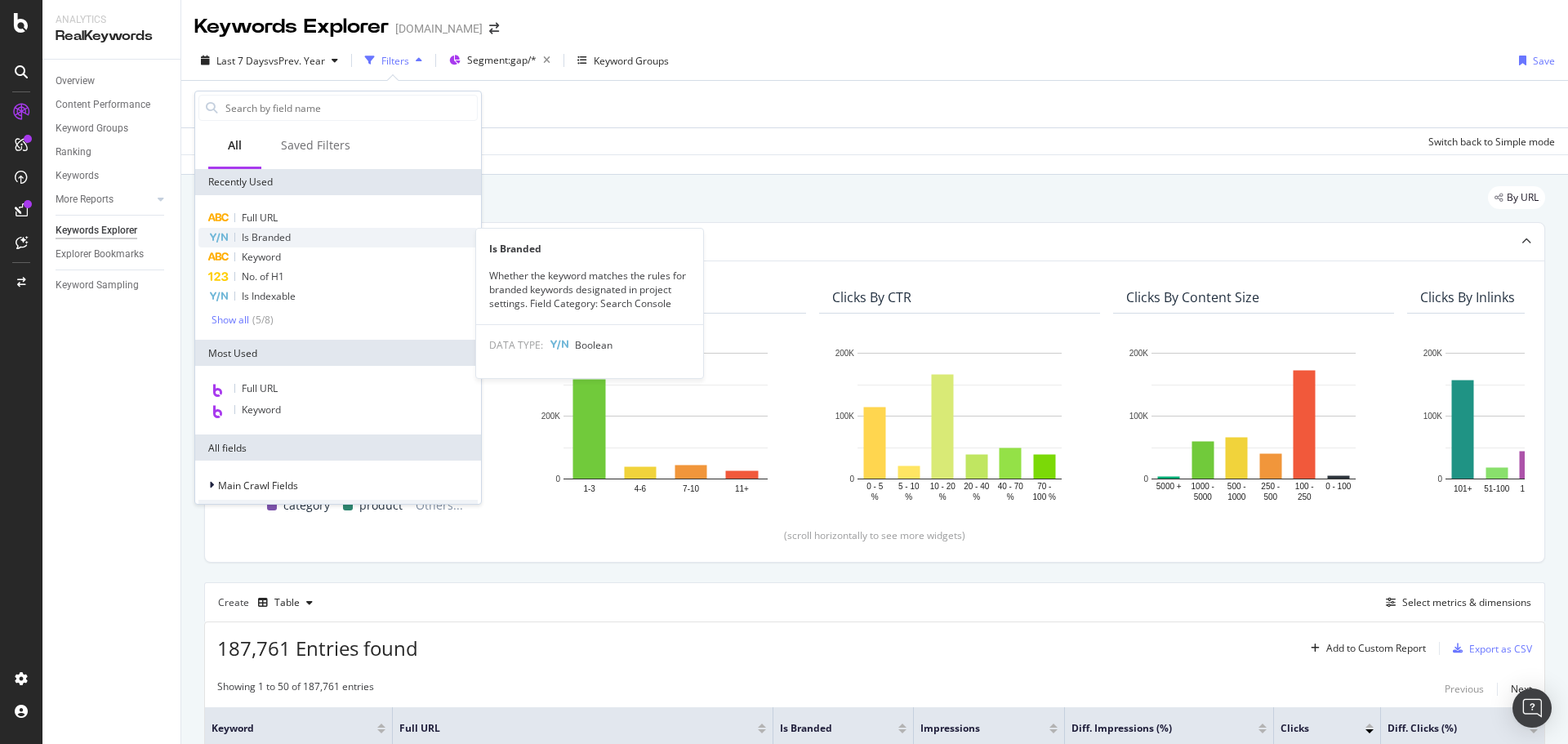
click at [282, 232] on span "Is Branded" at bounding box center [266, 237] width 49 height 14
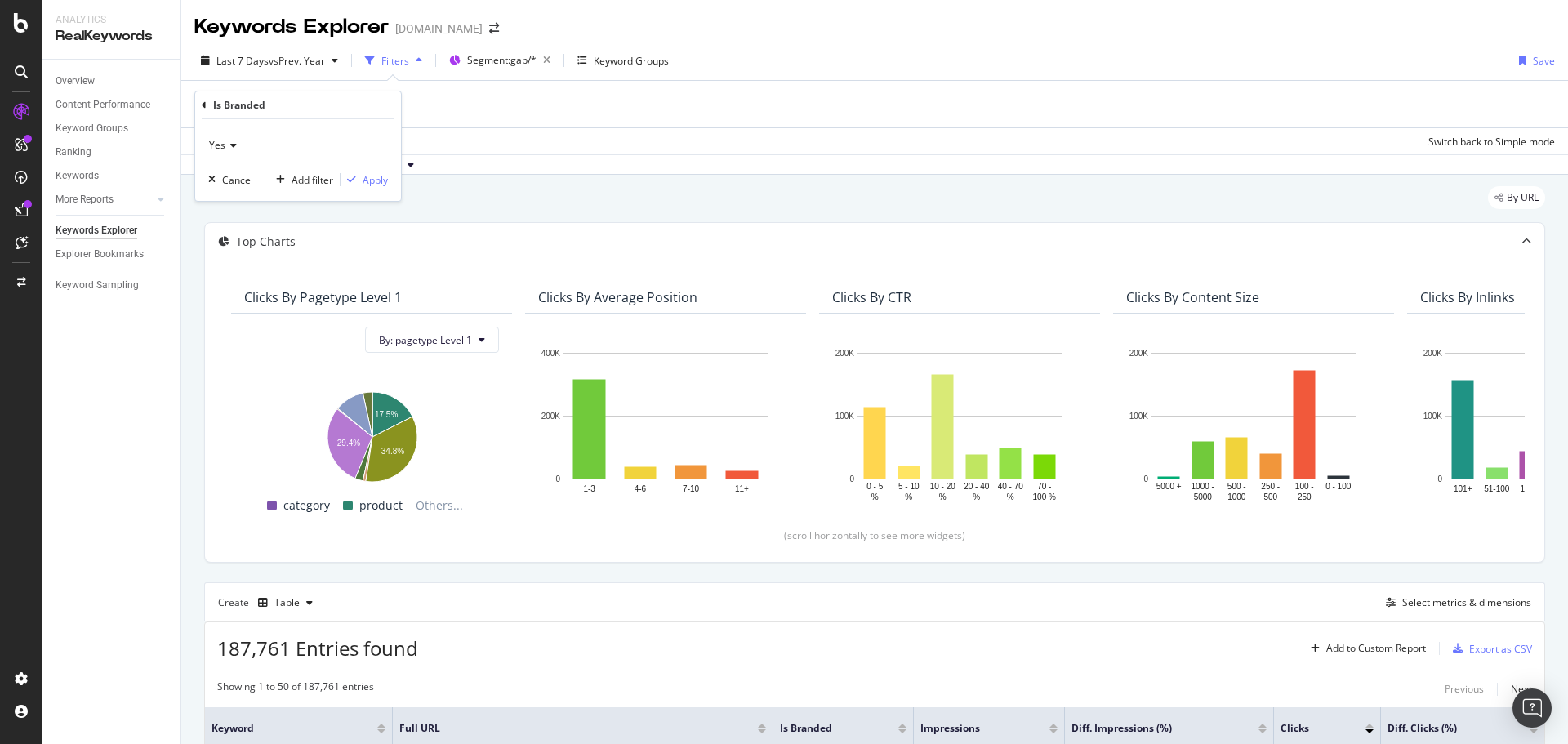
click at [218, 148] on span "Yes" at bounding box center [217, 145] width 16 height 14
click at [244, 199] on div "No" at bounding box center [299, 200] width 175 height 21
click at [380, 185] on div "Apply" at bounding box center [375, 180] width 25 height 14
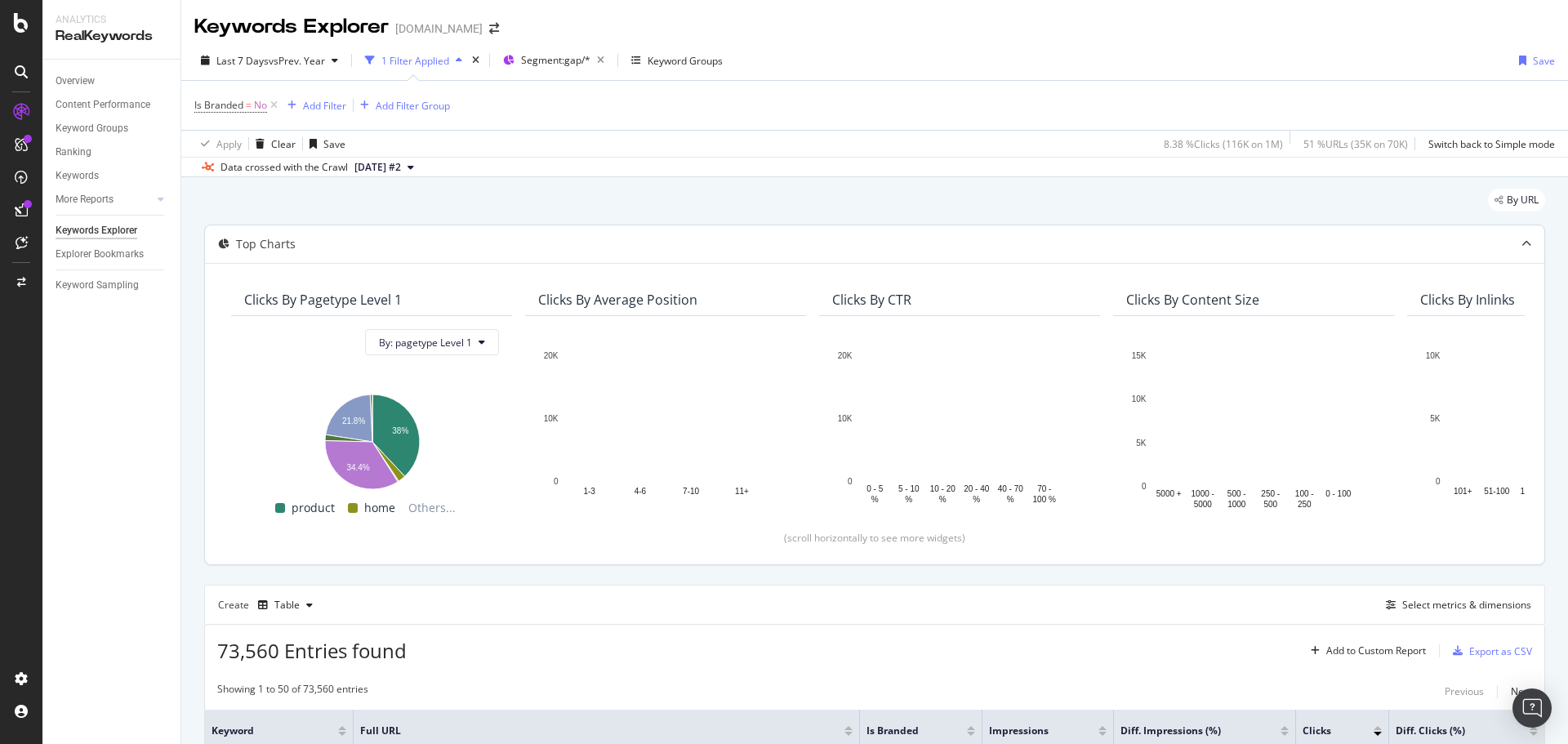
scroll to position [164, 0]
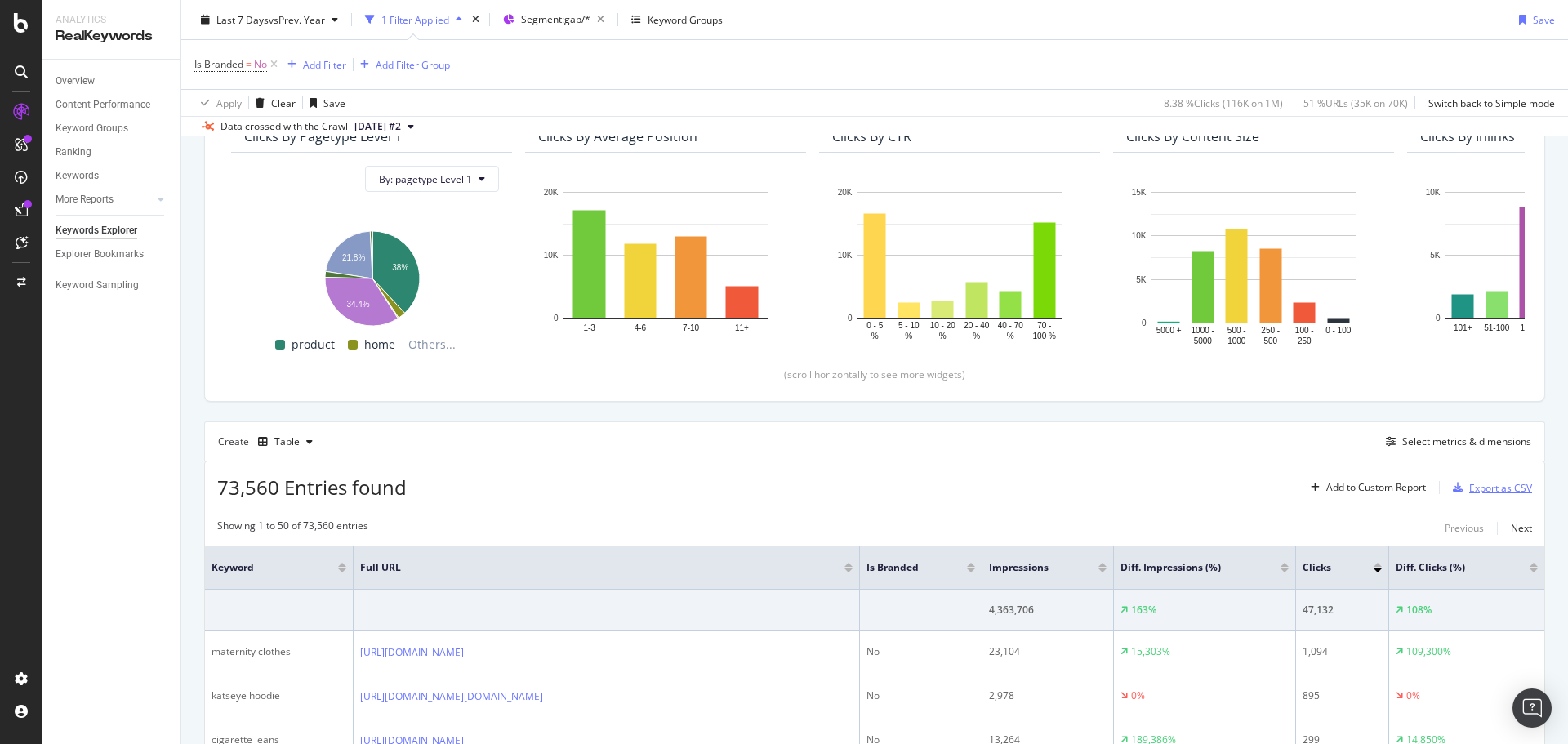
click at [1473, 490] on div "Export as CSV" at bounding box center [1501, 487] width 63 height 14
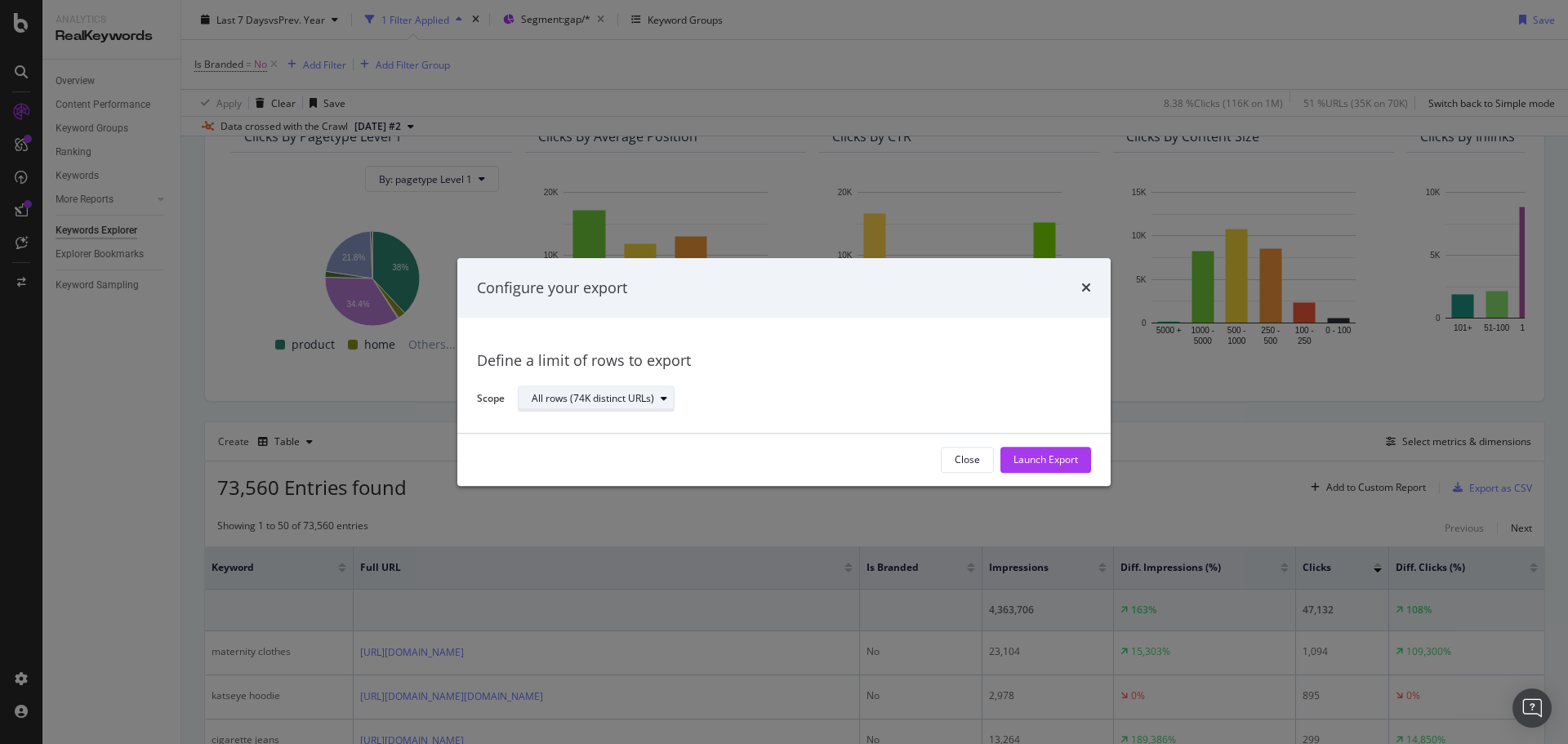
drag, startPoint x: 613, startPoint y: 385, endPoint x: 621, endPoint y: 392, distance: 10.6
click at [621, 391] on button "All rows (74K distinct URLs)" at bounding box center [596, 399] width 156 height 26
click at [600, 449] on div "Define a limit" at bounding box center [604, 454] width 158 height 21
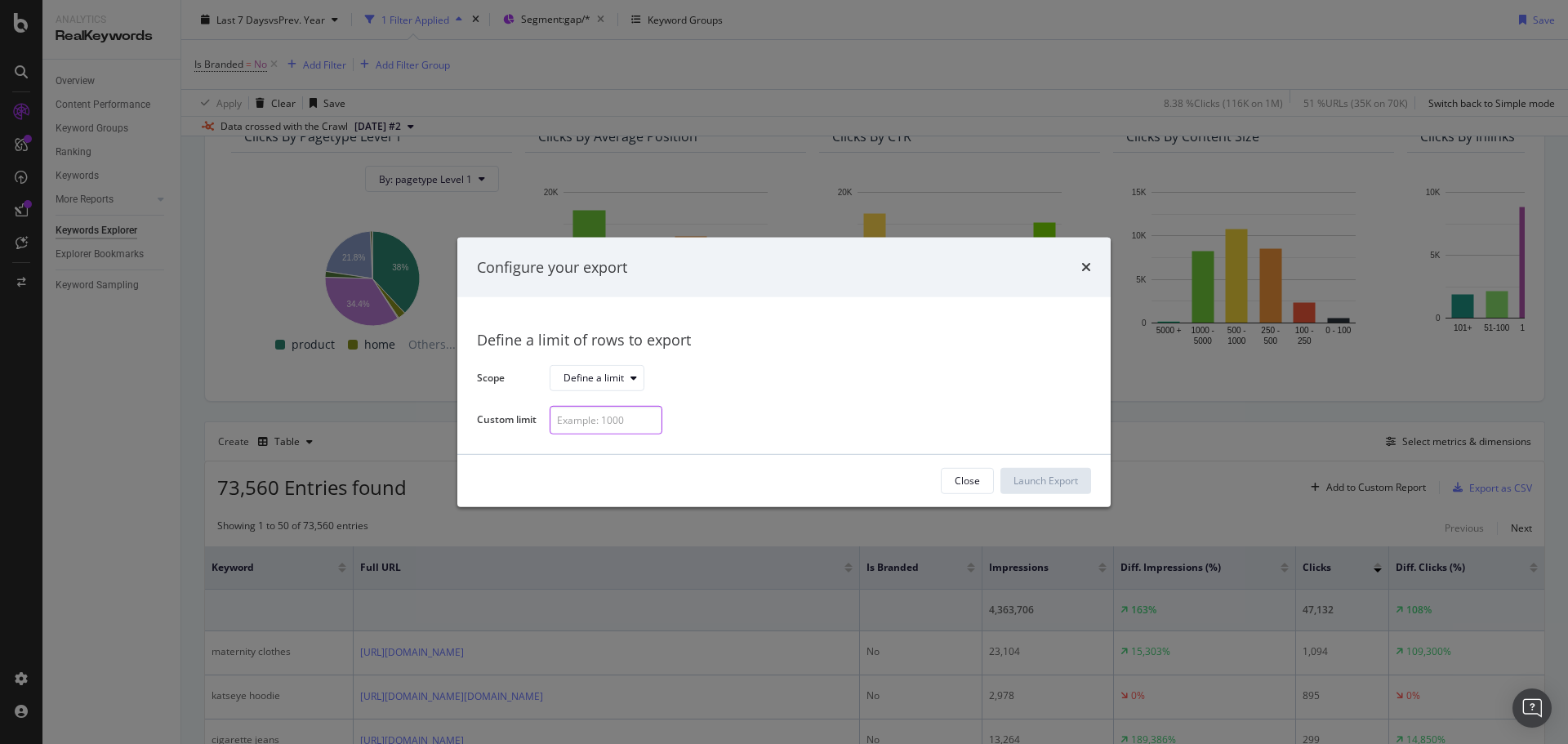
click at [600, 418] on input "modal" at bounding box center [606, 420] width 113 height 29
type input "300"
click at [1032, 481] on div "Launch Export" at bounding box center [1045, 480] width 64 height 14
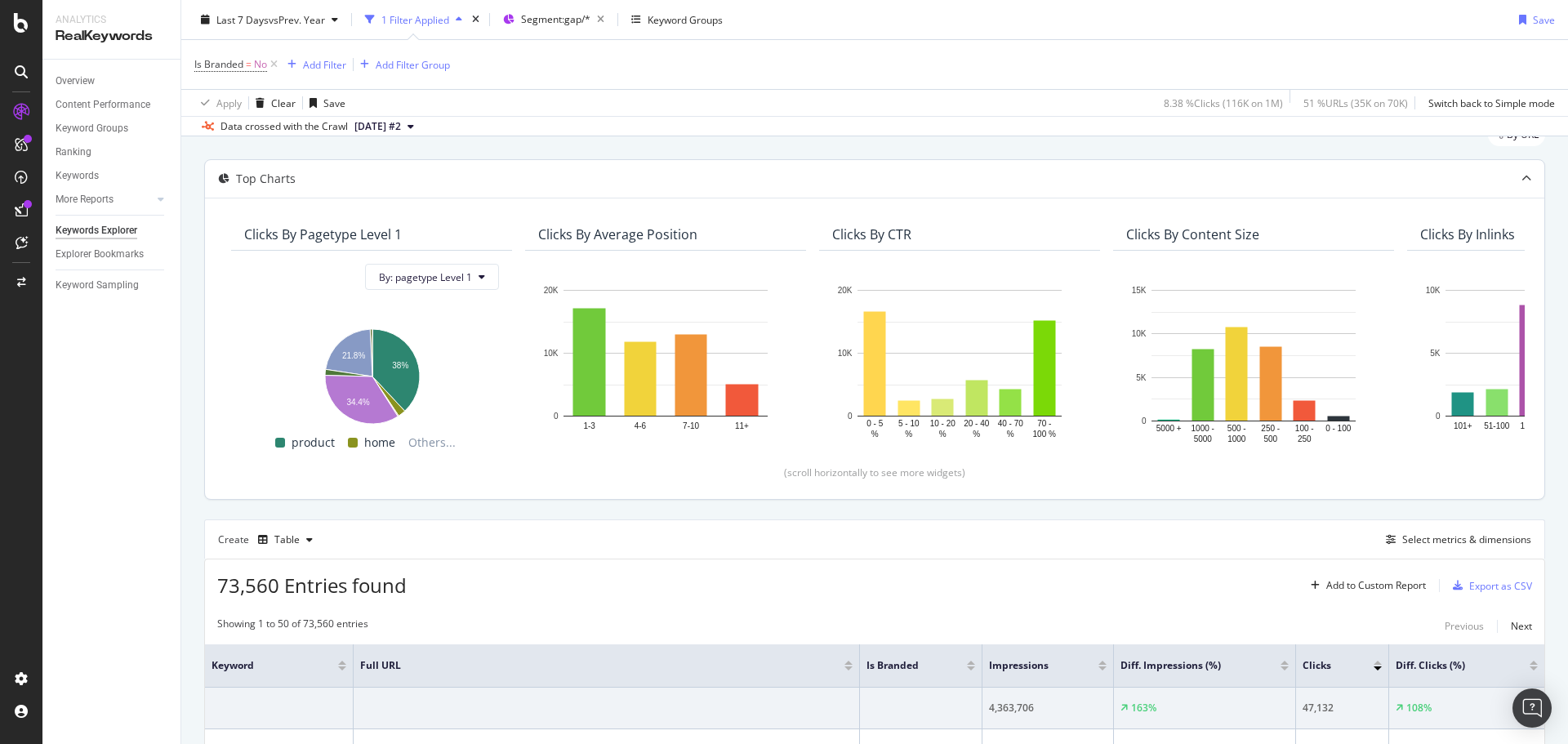
scroll to position [0, 0]
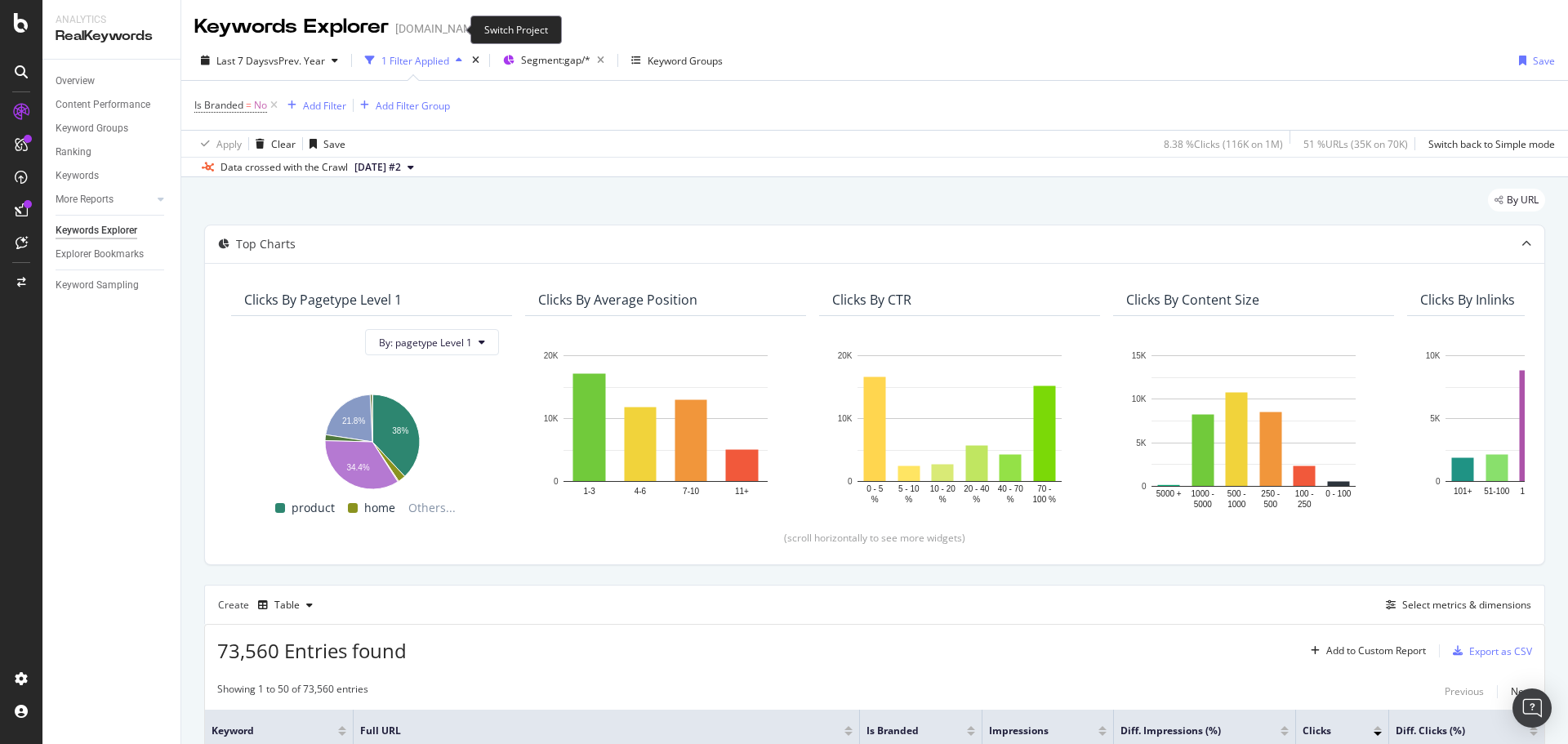
click at [489, 32] on icon "arrow-right-arrow-left" at bounding box center [494, 28] width 10 height 12
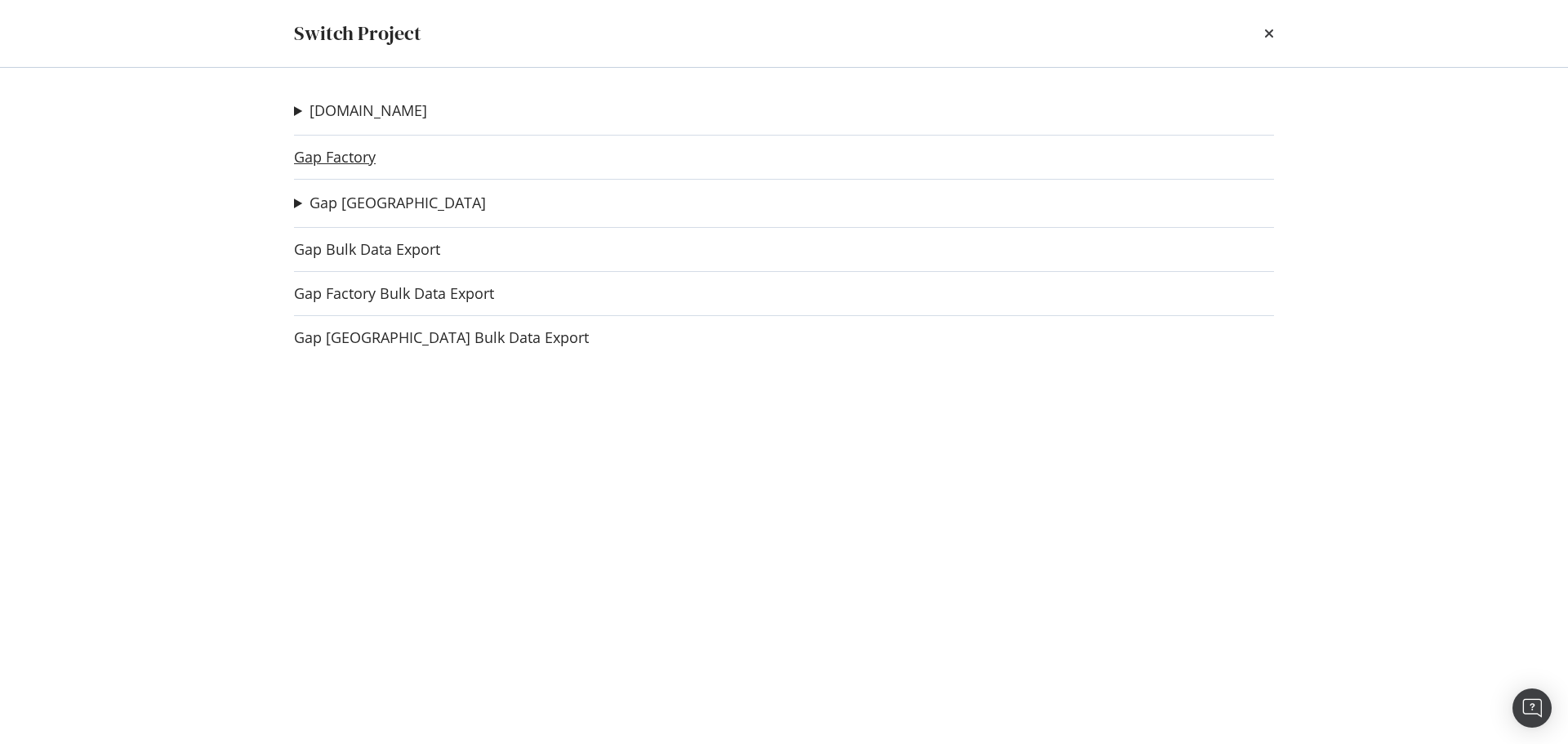
click at [357, 155] on link "Gap Factory" at bounding box center [335, 156] width 81 height 17
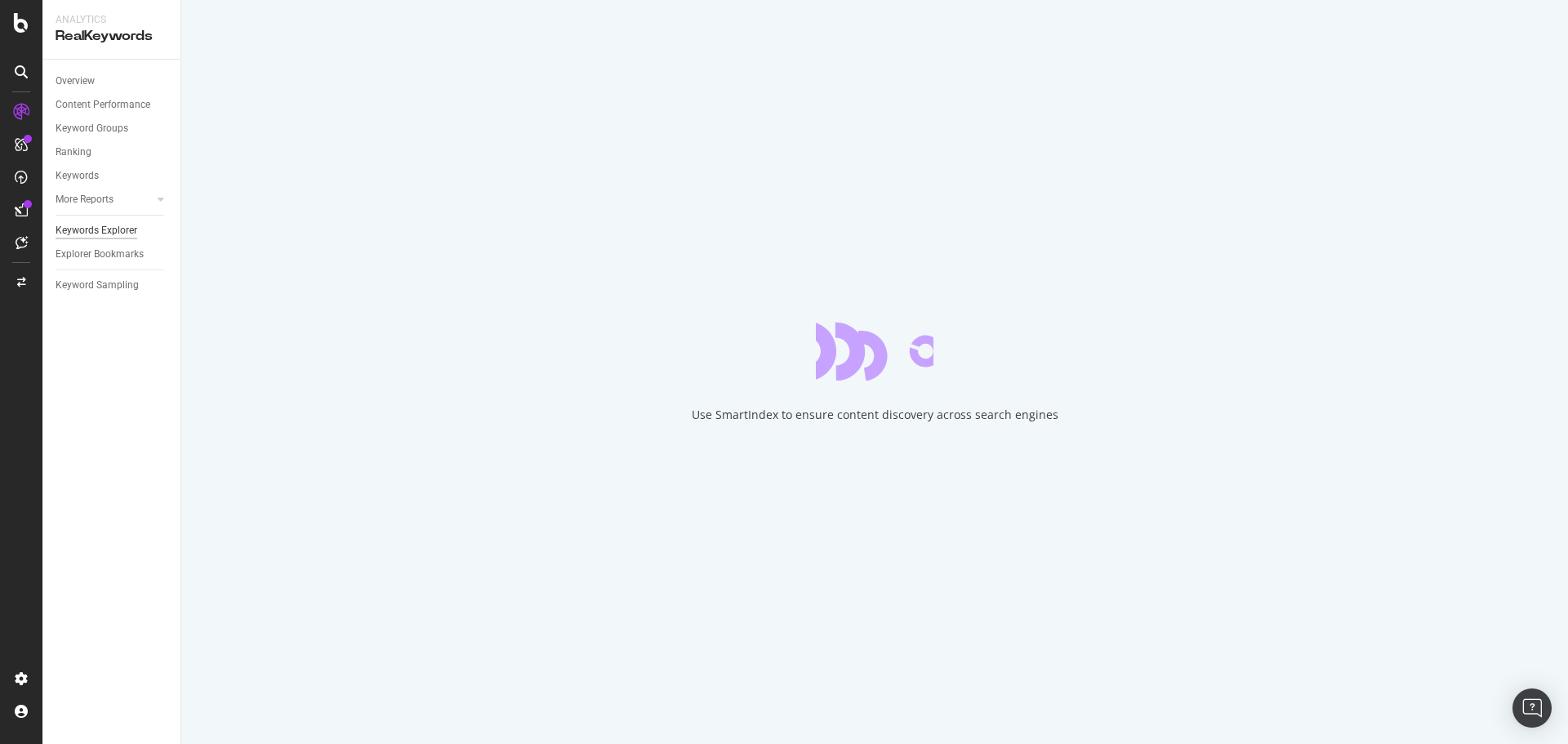
click at [114, 231] on div "Keywords Explorer" at bounding box center [96, 231] width 81 height 17
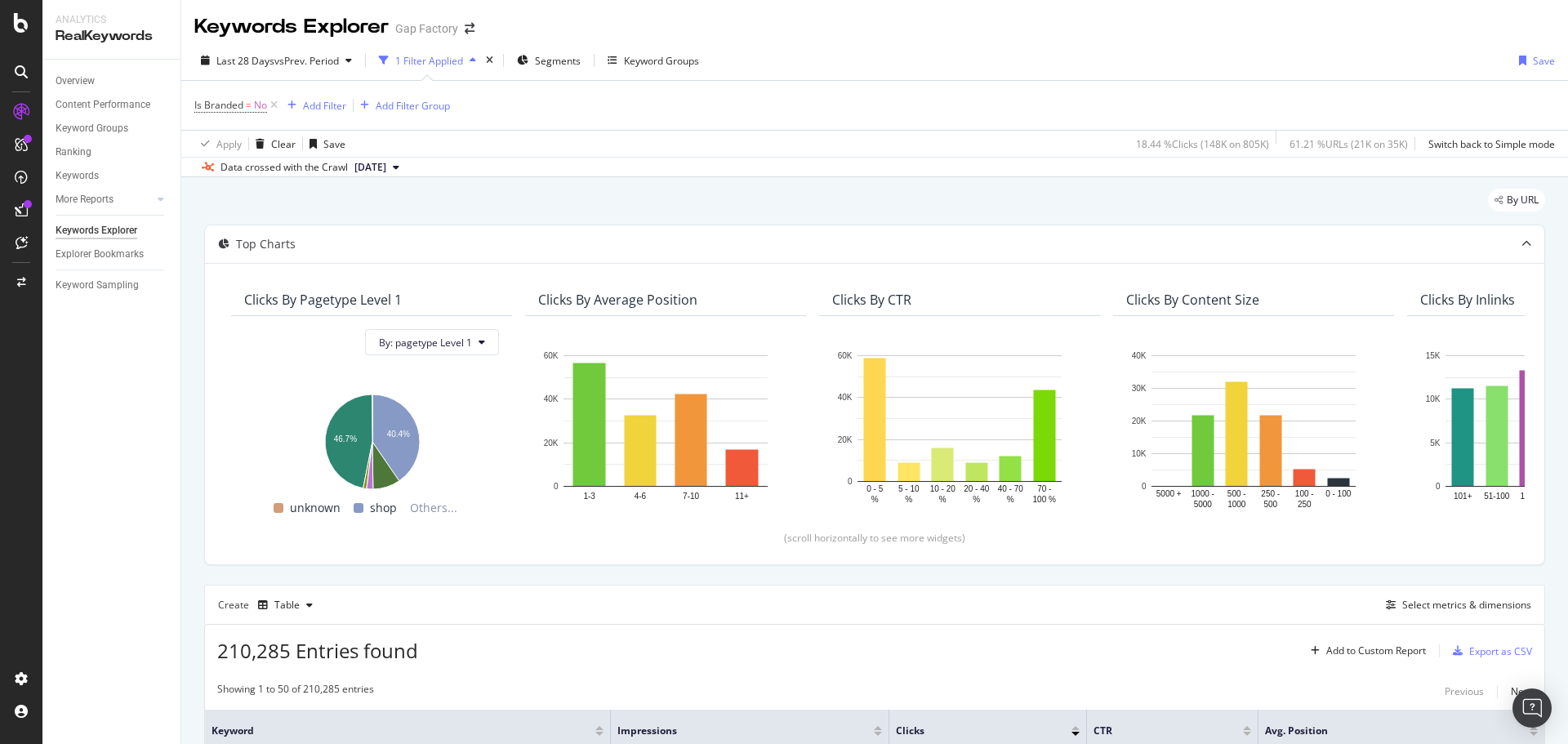
click at [528, 202] on div "By URL" at bounding box center [874, 207] width 1341 height 36
click at [522, 205] on div "By URL" at bounding box center [874, 207] width 1341 height 36
click at [279, 102] on icon at bounding box center [273, 105] width 14 height 16
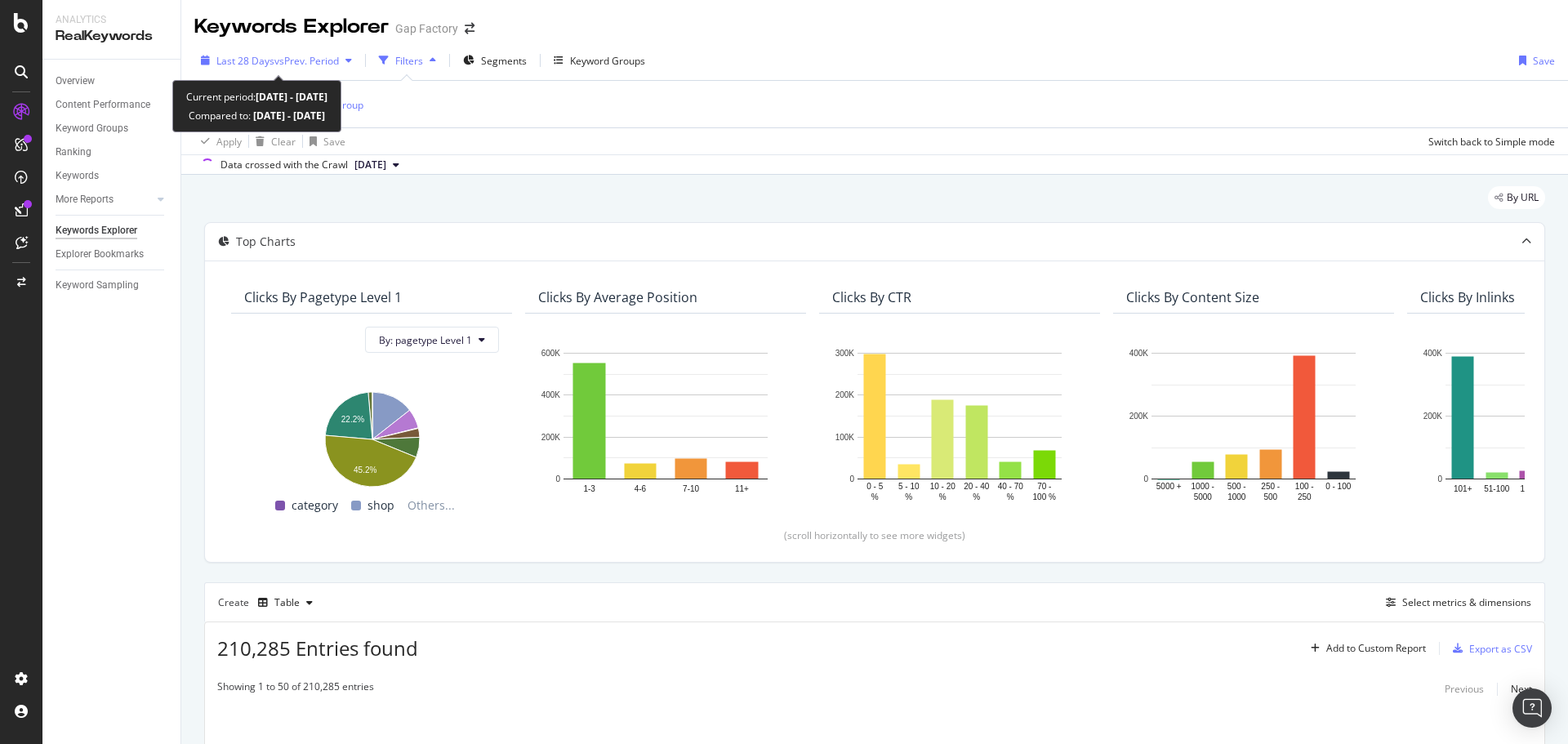
click at [275, 57] on span "vs Prev. Period" at bounding box center [307, 61] width 64 height 14
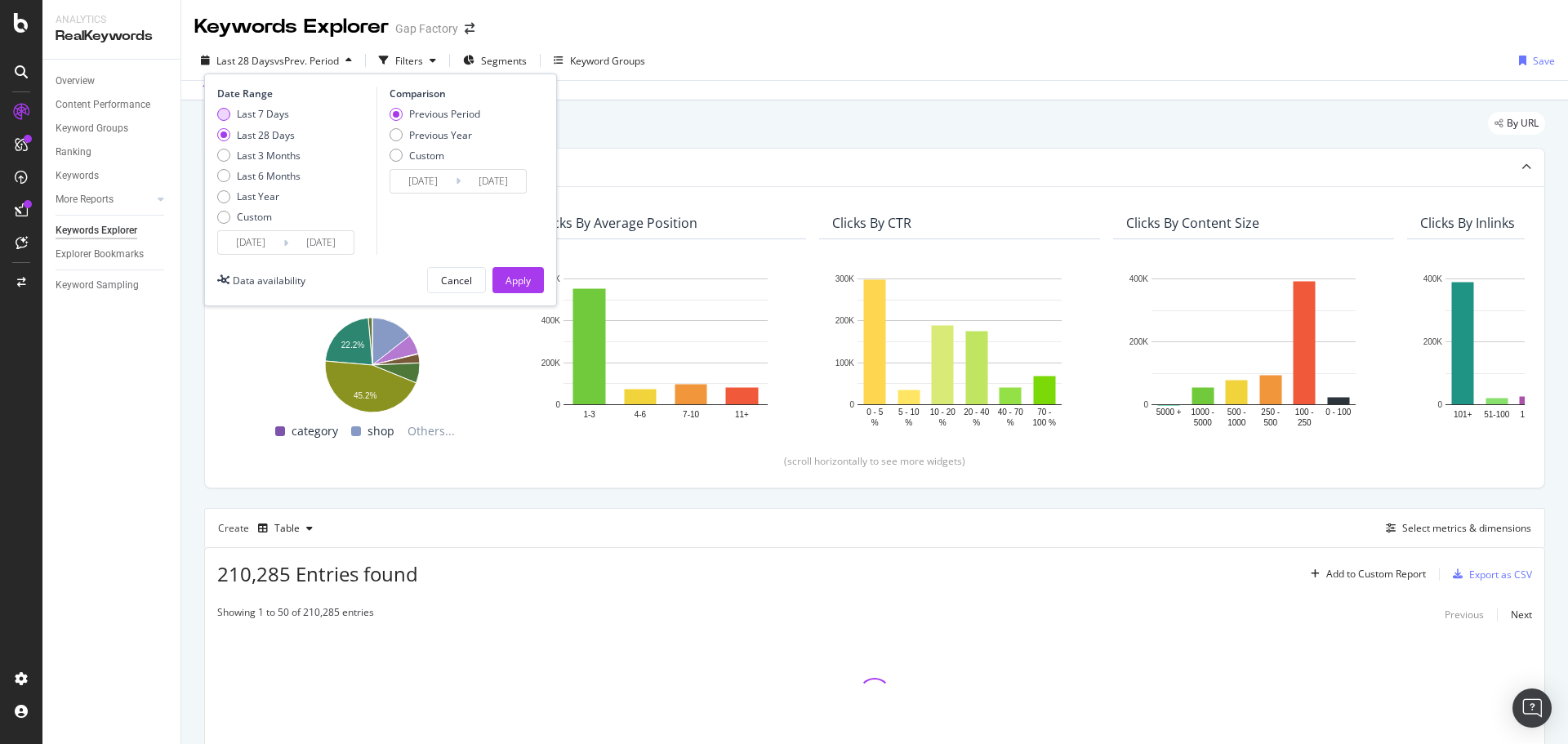
click at [265, 114] on div "Last 7 Days" at bounding box center [263, 113] width 52 height 14
type input "[DATE]"
click at [419, 136] on div "Previous Year" at bounding box center [441, 135] width 63 height 14
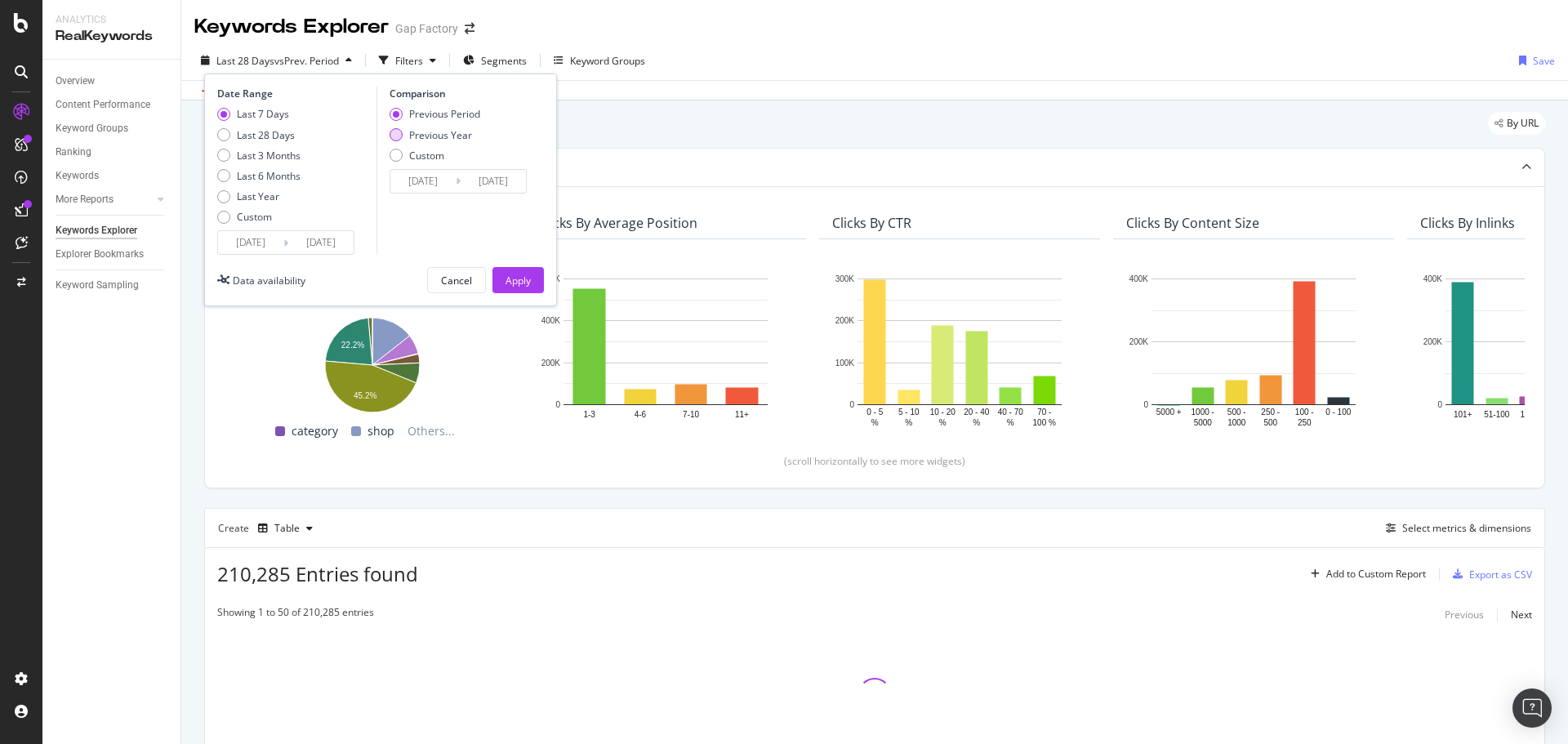
type input "[DATE]"
click at [506, 278] on div "Apply" at bounding box center [518, 280] width 25 height 14
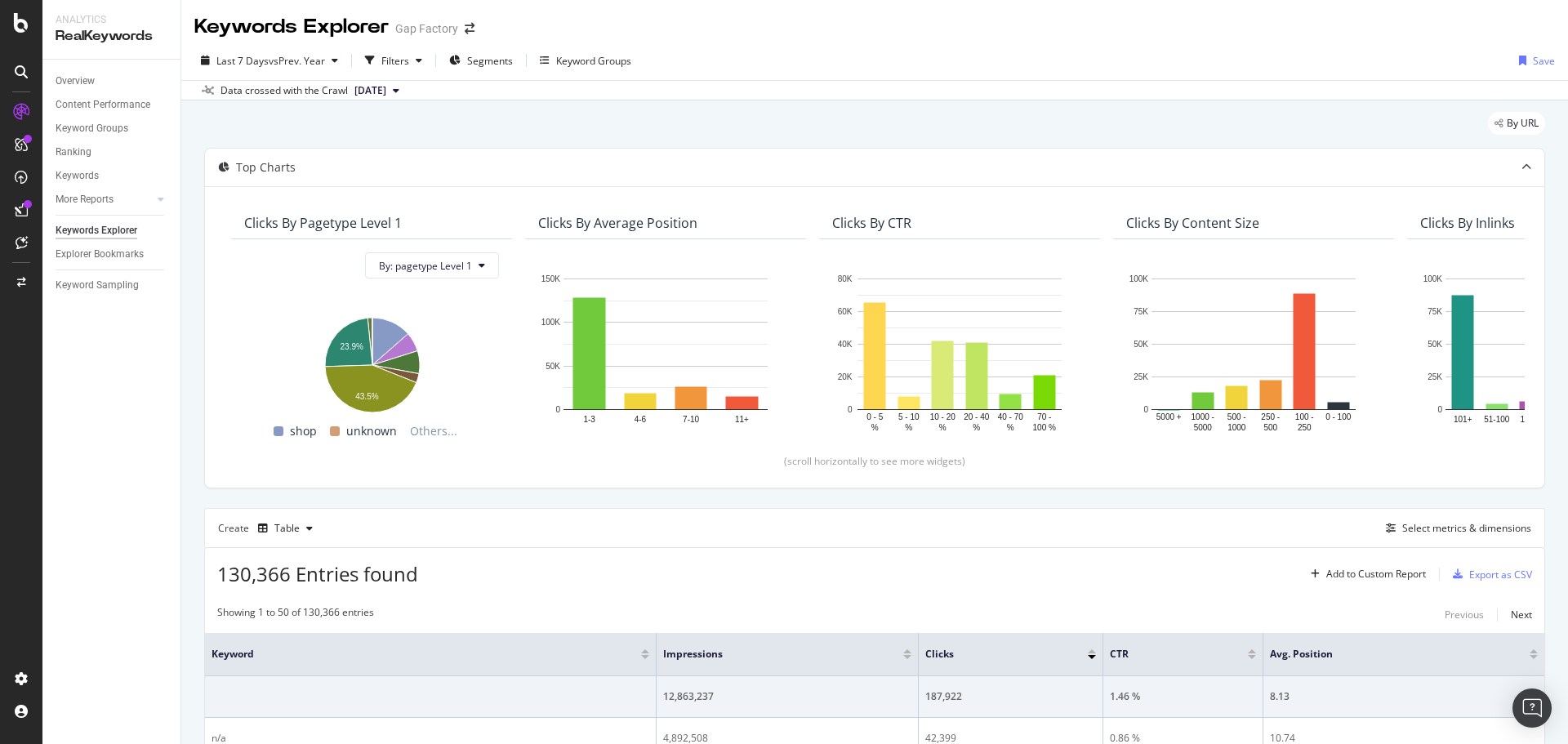
click at [1005, 29] on div "Keywords Explorer Gap Factory" at bounding box center [875, 20] width 1387 height 41
click at [477, 62] on span "Segments" at bounding box center [490, 61] width 46 height 14
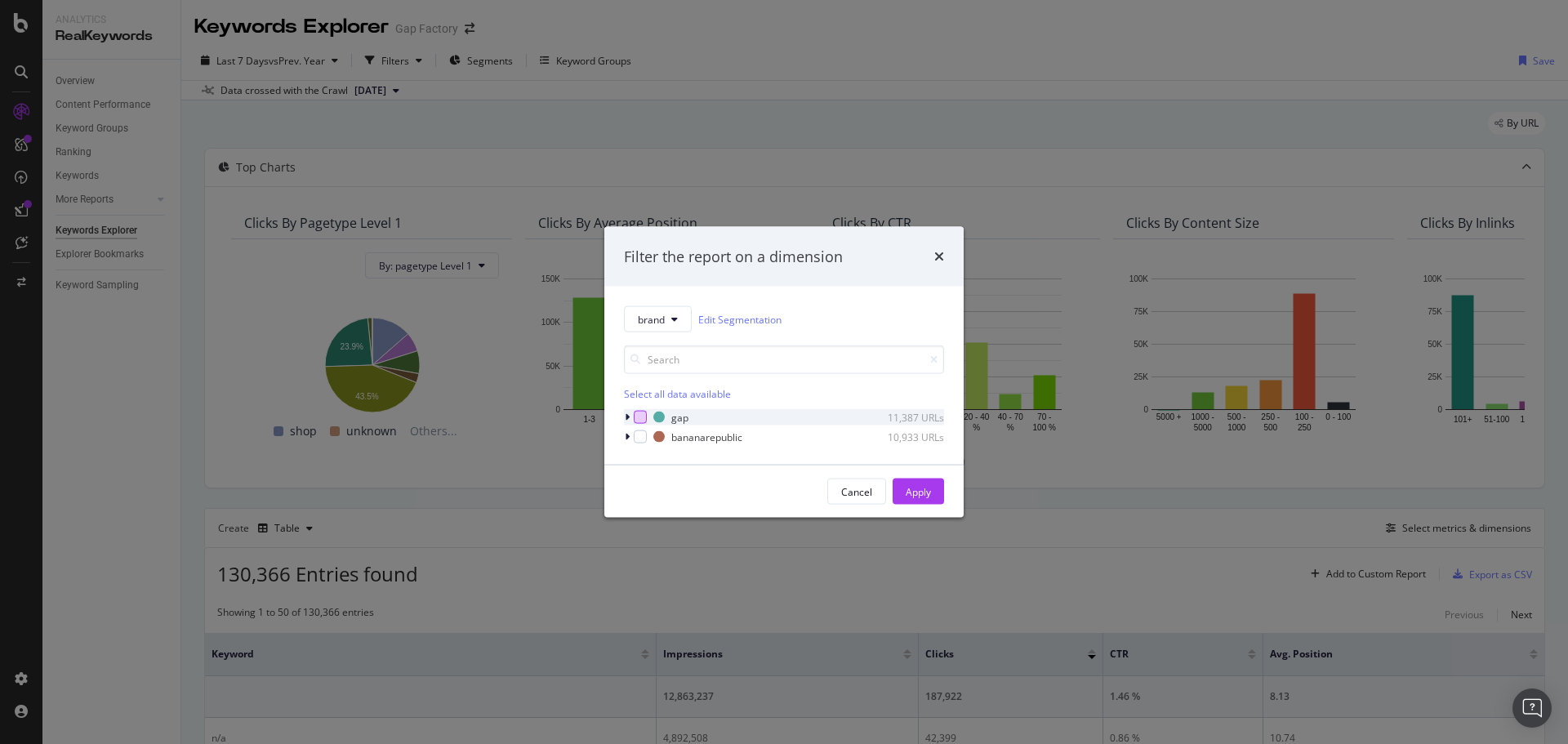
click at [645, 417] on div "modal" at bounding box center [640, 417] width 13 height 13
click at [909, 487] on div "Apply" at bounding box center [919, 491] width 25 height 14
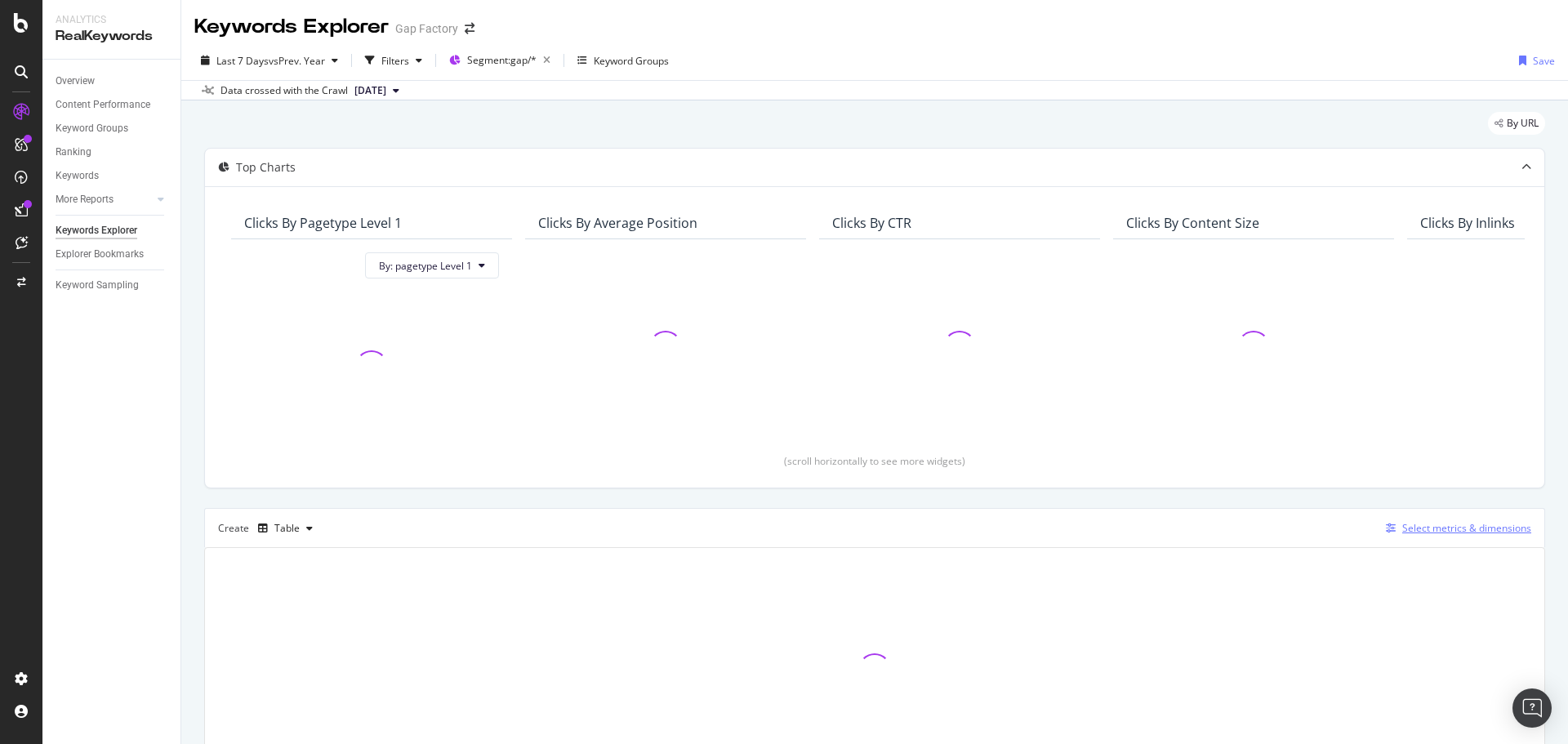
click at [1403, 528] on div "Select metrics & dimensions" at bounding box center [1467, 527] width 129 height 14
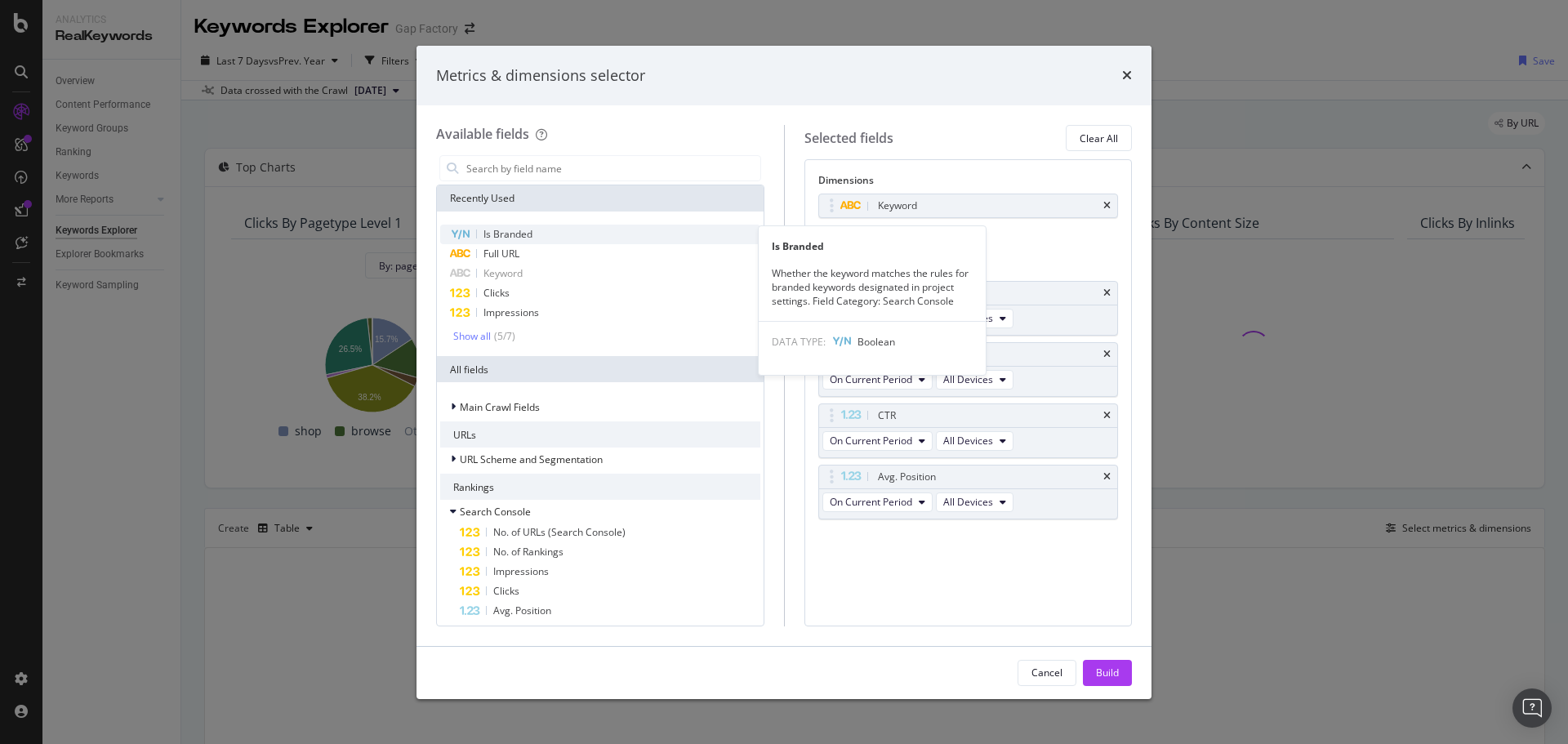
click at [528, 240] on span "Is Branded" at bounding box center [508, 233] width 49 height 14
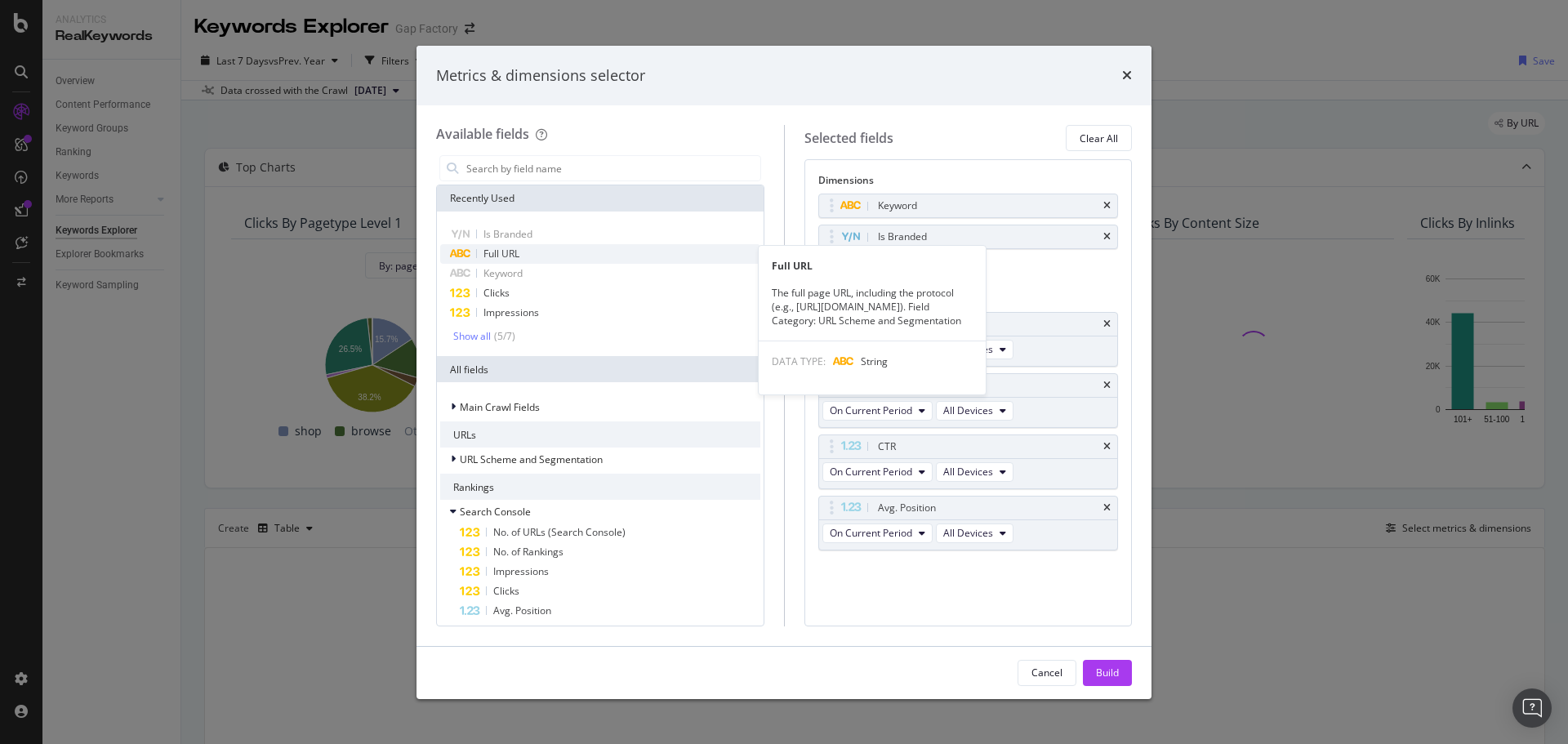
click at [526, 255] on div "Full URL" at bounding box center [600, 254] width 320 height 20
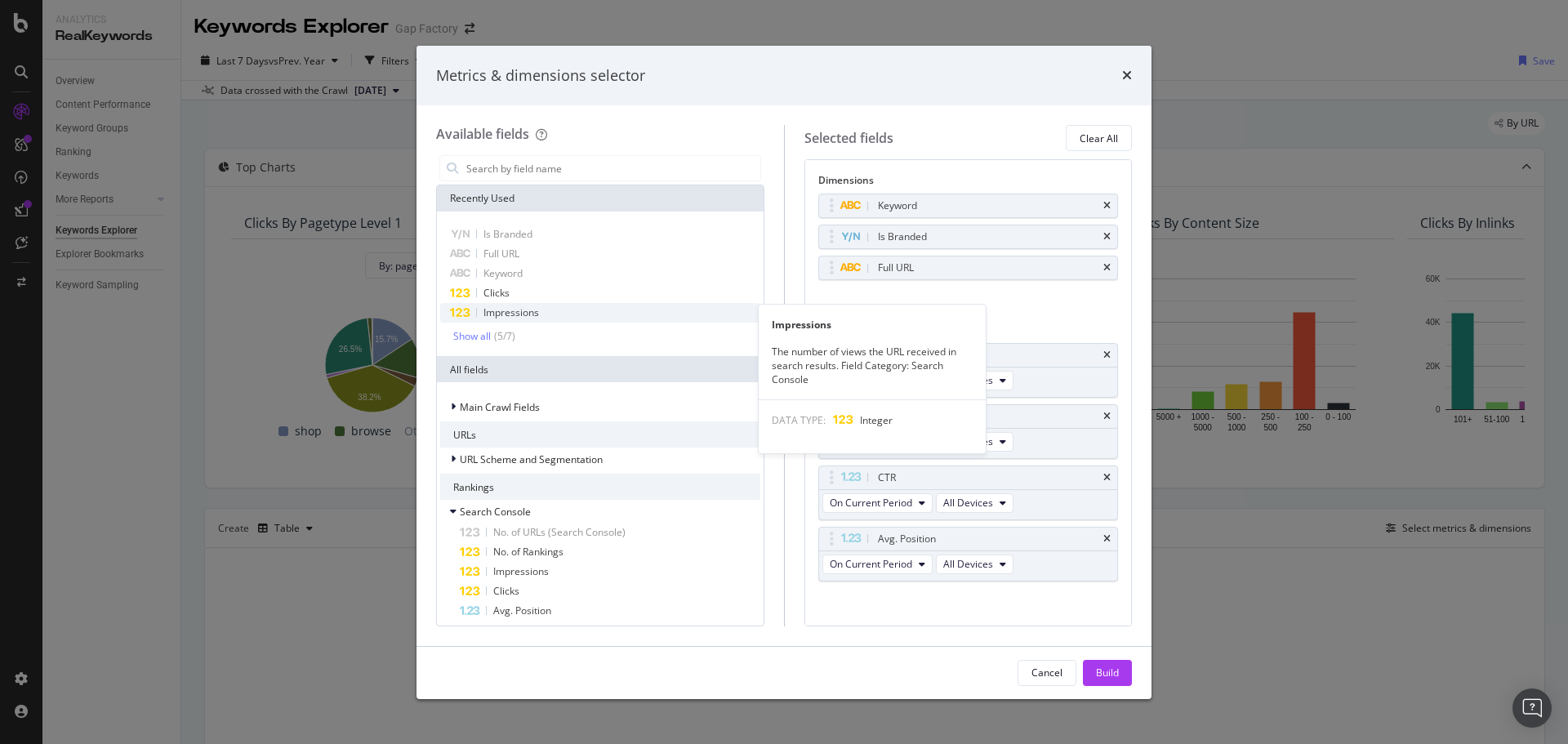
click at [533, 311] on span "Impressions" at bounding box center [511, 312] width 55 height 14
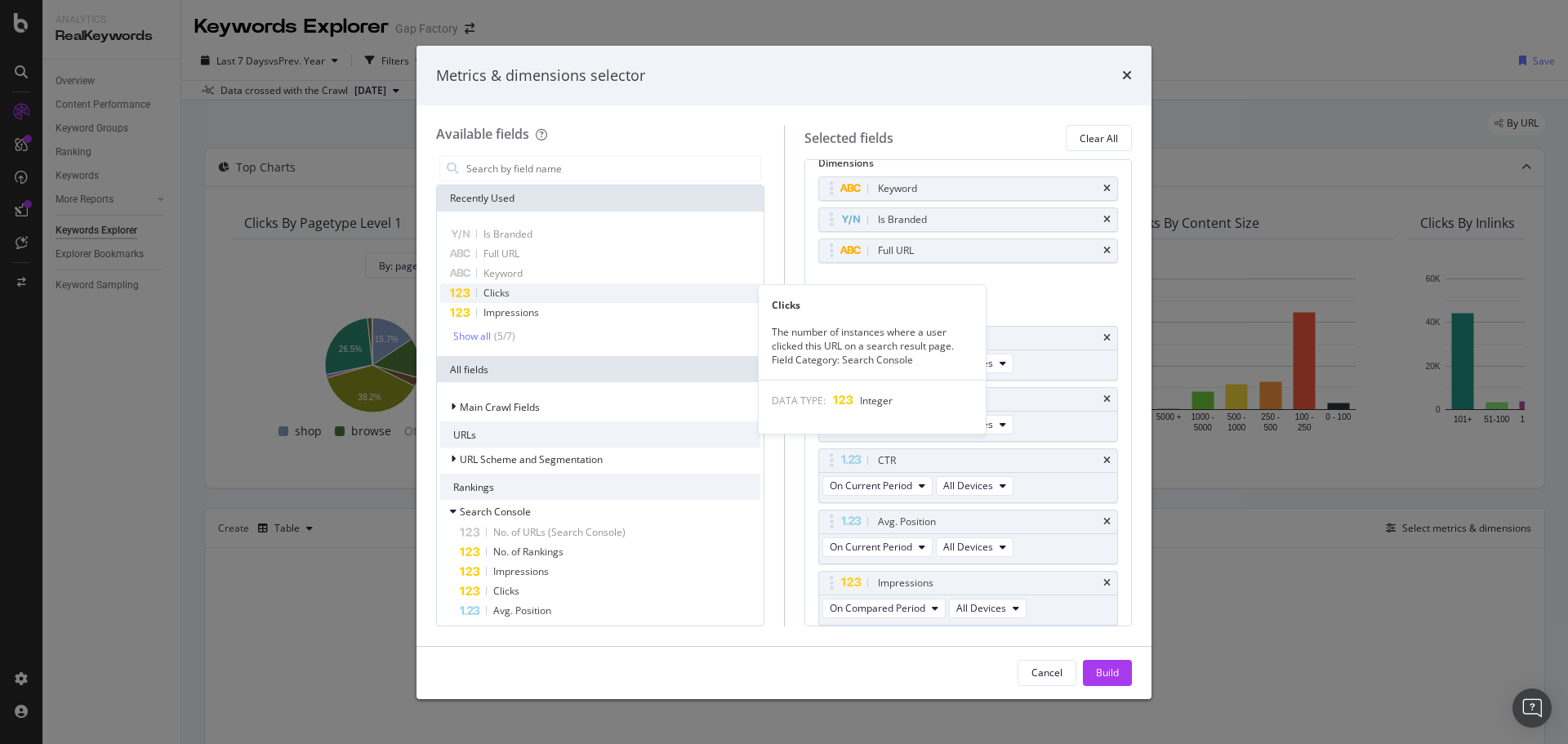
click at [533, 296] on div "Clicks" at bounding box center [600, 293] width 320 height 20
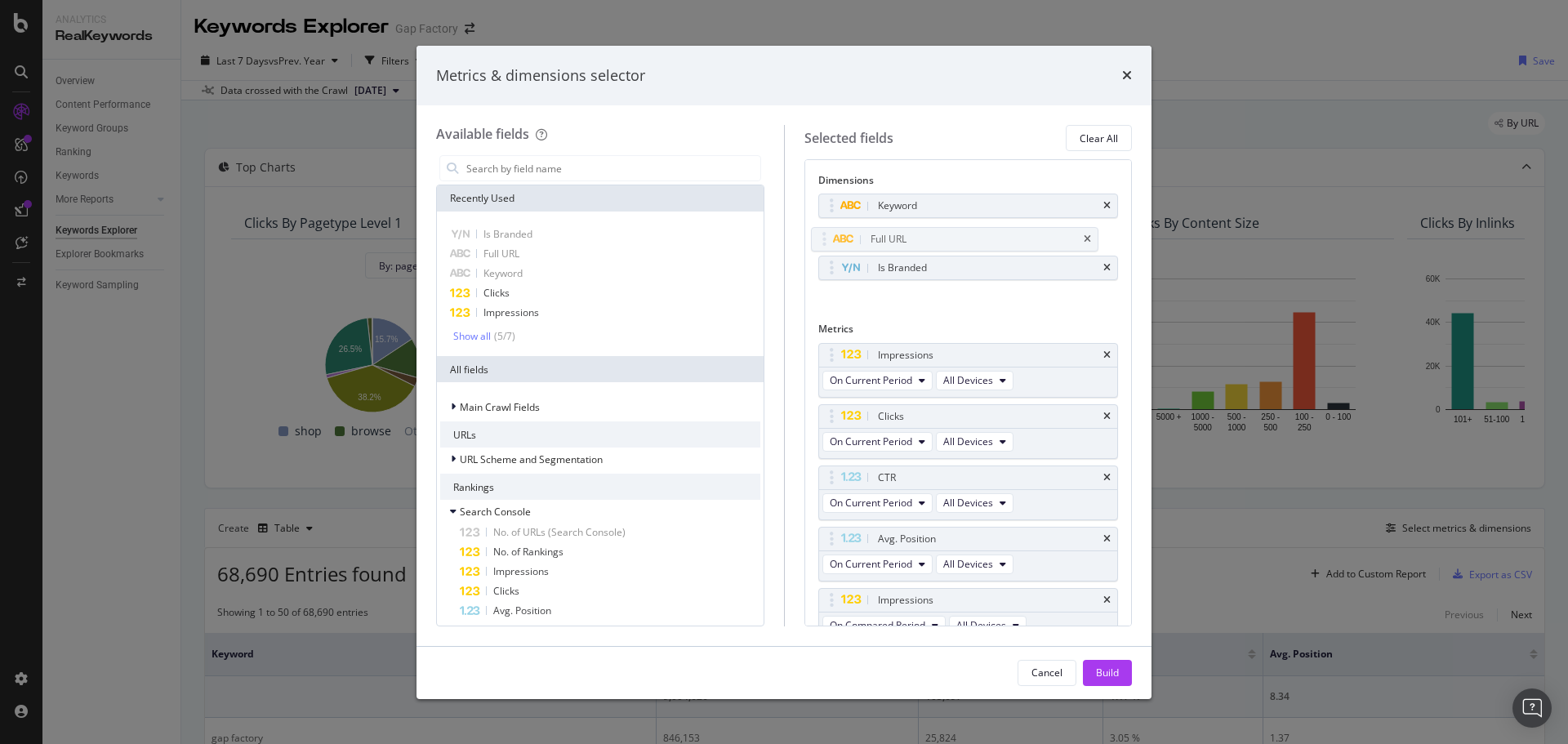
drag, startPoint x: 831, startPoint y: 262, endPoint x: 906, endPoint y: 148, distance: 136.5
click at [824, 231] on body "Analytics RealKeywords Overview Content Performance Keyword Groups Ranking Keyw…" at bounding box center [784, 372] width 1568 height 744
click at [1103, 475] on icon "times" at bounding box center [1107, 477] width 7 height 10
click at [1103, 477] on icon "times" at bounding box center [1107, 477] width 7 height 10
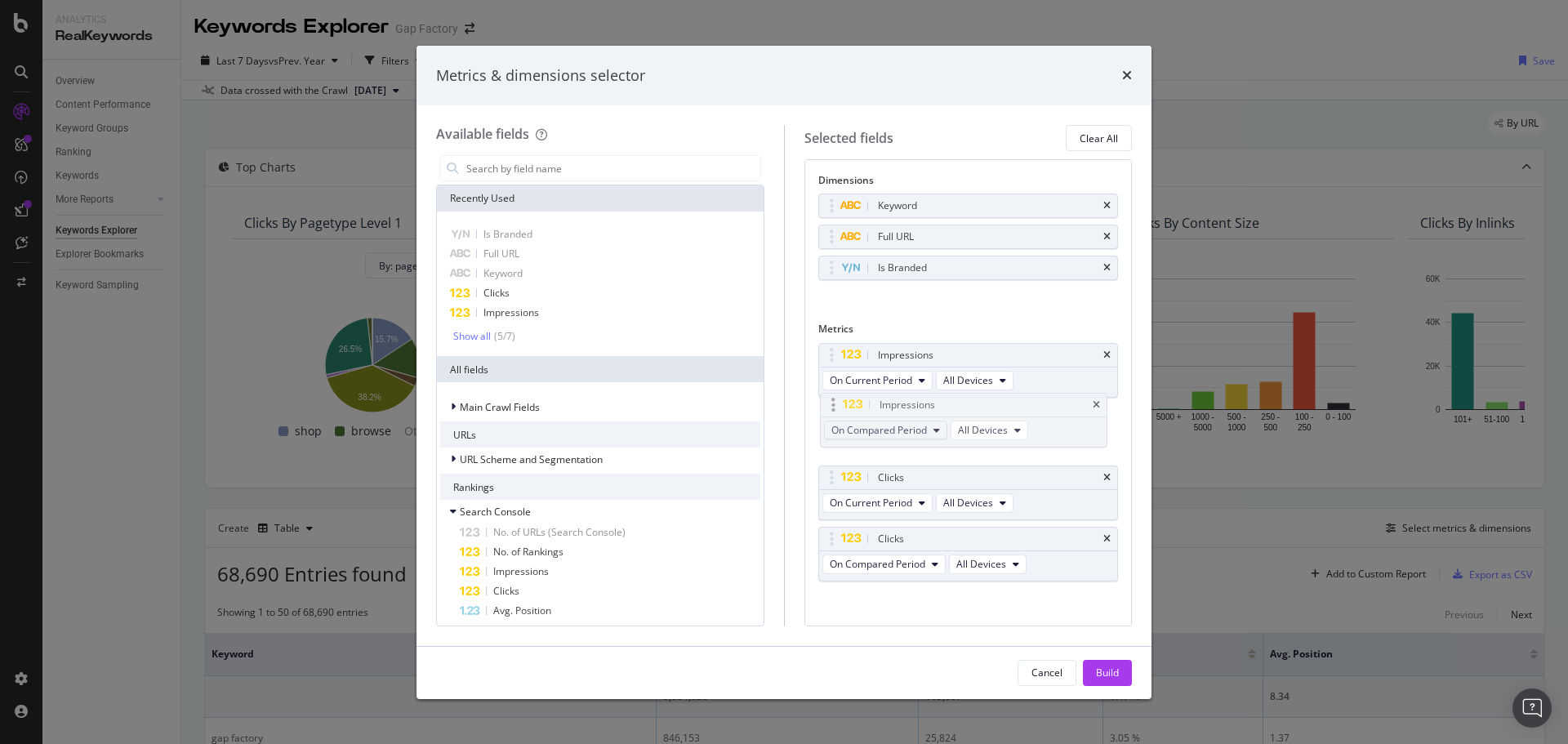
drag, startPoint x: 828, startPoint y: 482, endPoint x: 857, endPoint y: 419, distance: 69.4
click at [829, 407] on body "Analytics RealKeywords Overview Content Performance Keyword Groups Ranking Keyw…" at bounding box center [784, 372] width 1568 height 744
click at [879, 436] on span "On Compared Period" at bounding box center [878, 441] width 96 height 14
click at [938, 531] on span "Diff. between Periods - Percentage" at bounding box center [915, 532] width 157 height 14
click at [906, 560] on span "On Compared Period" at bounding box center [878, 563] width 96 height 14
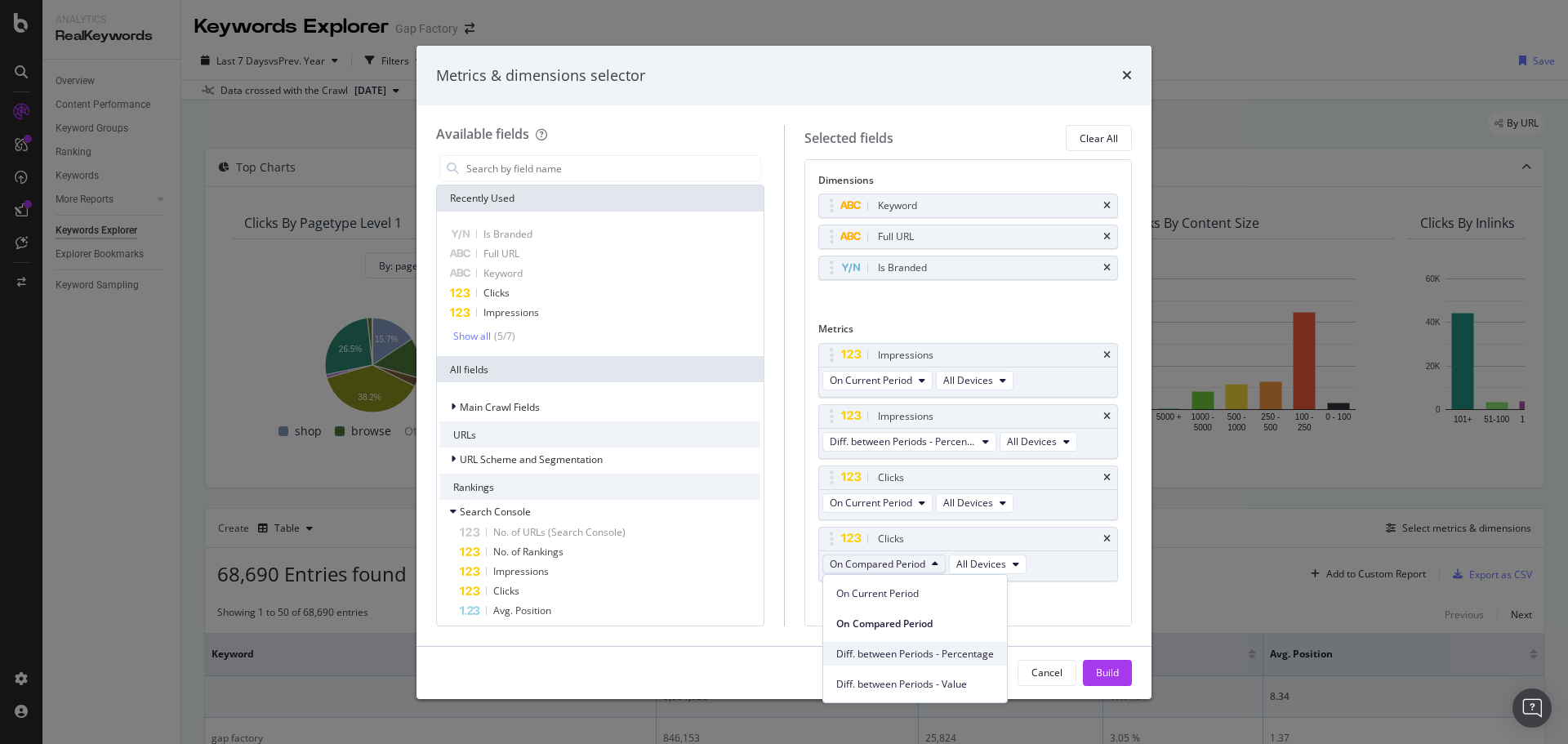
click at [948, 648] on span "Diff. between Periods - Percentage" at bounding box center [915, 654] width 157 height 14
click at [1089, 655] on div "Cancel Build" at bounding box center [784, 673] width 735 height 52
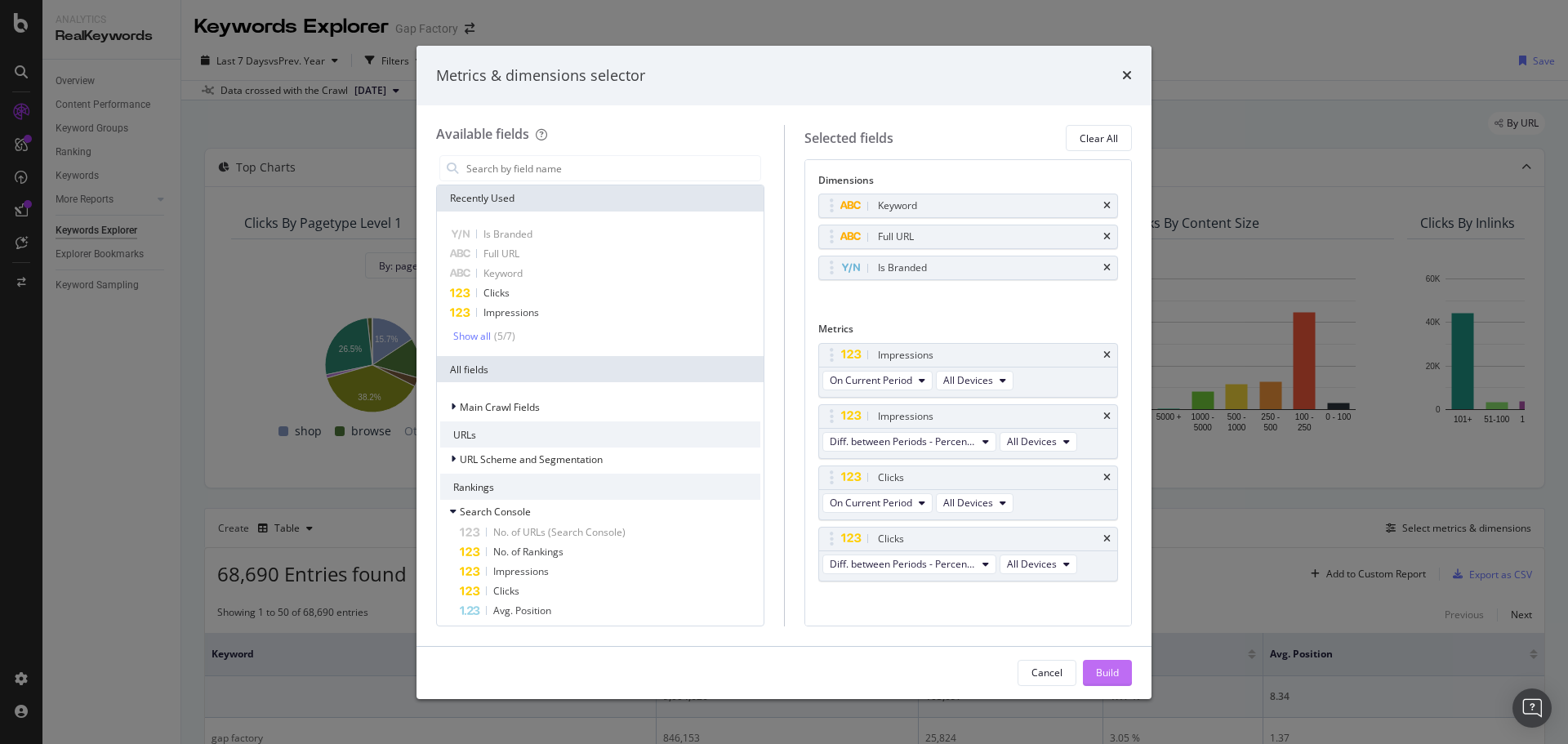
click at [1094, 668] on button "Build" at bounding box center [1108, 673] width 49 height 26
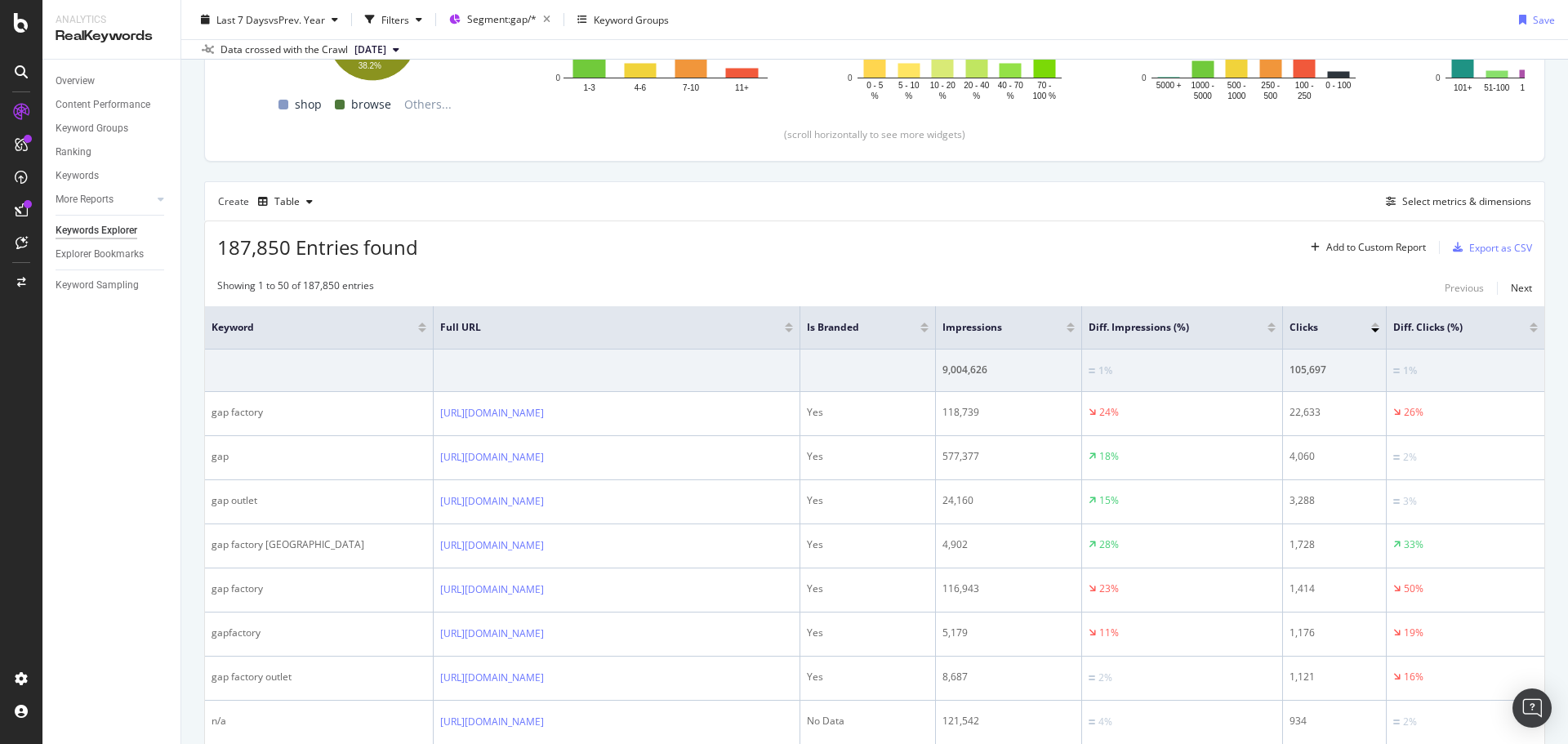
scroll to position [245, 0]
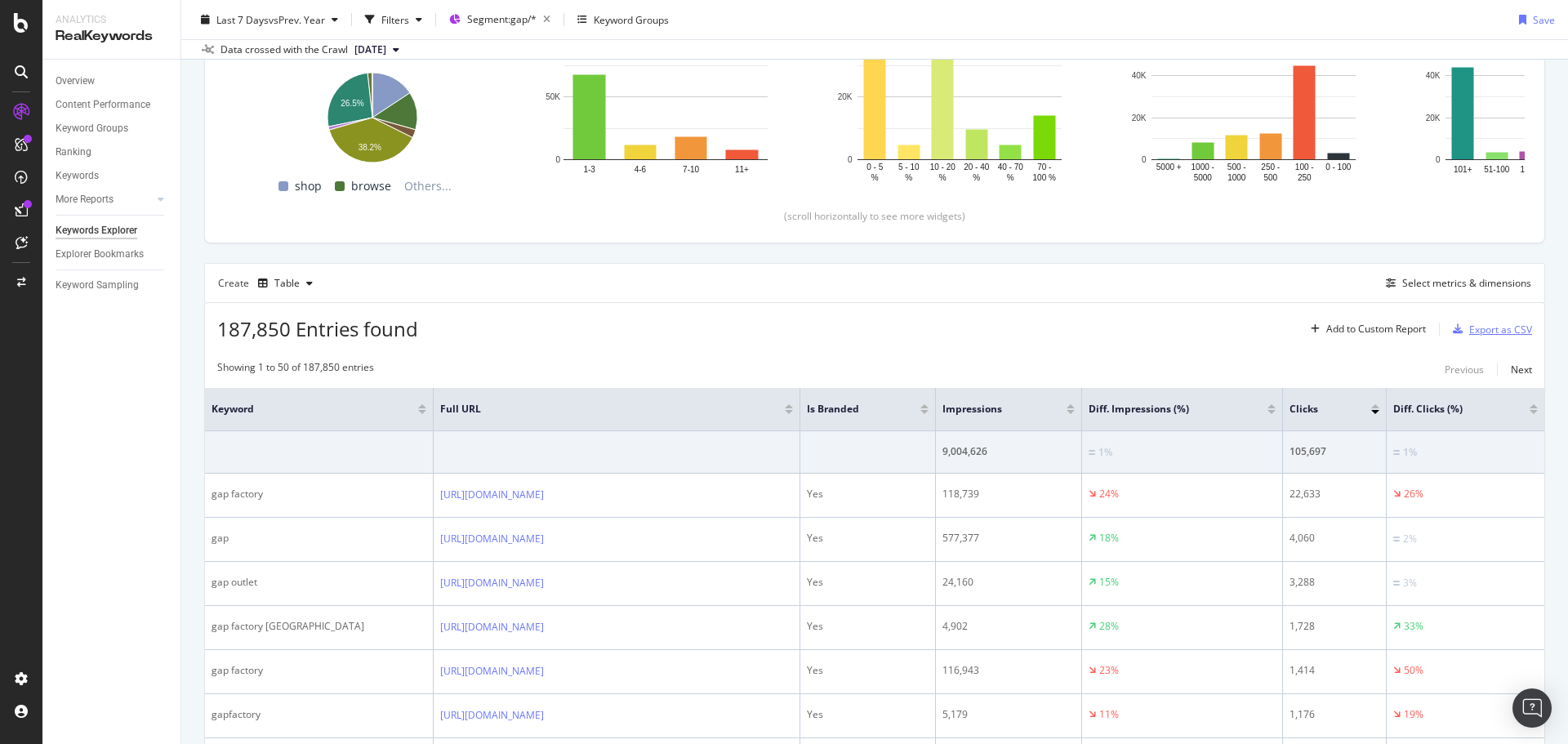
click at [1478, 323] on div "Export as CSV" at bounding box center [1501, 329] width 63 height 14
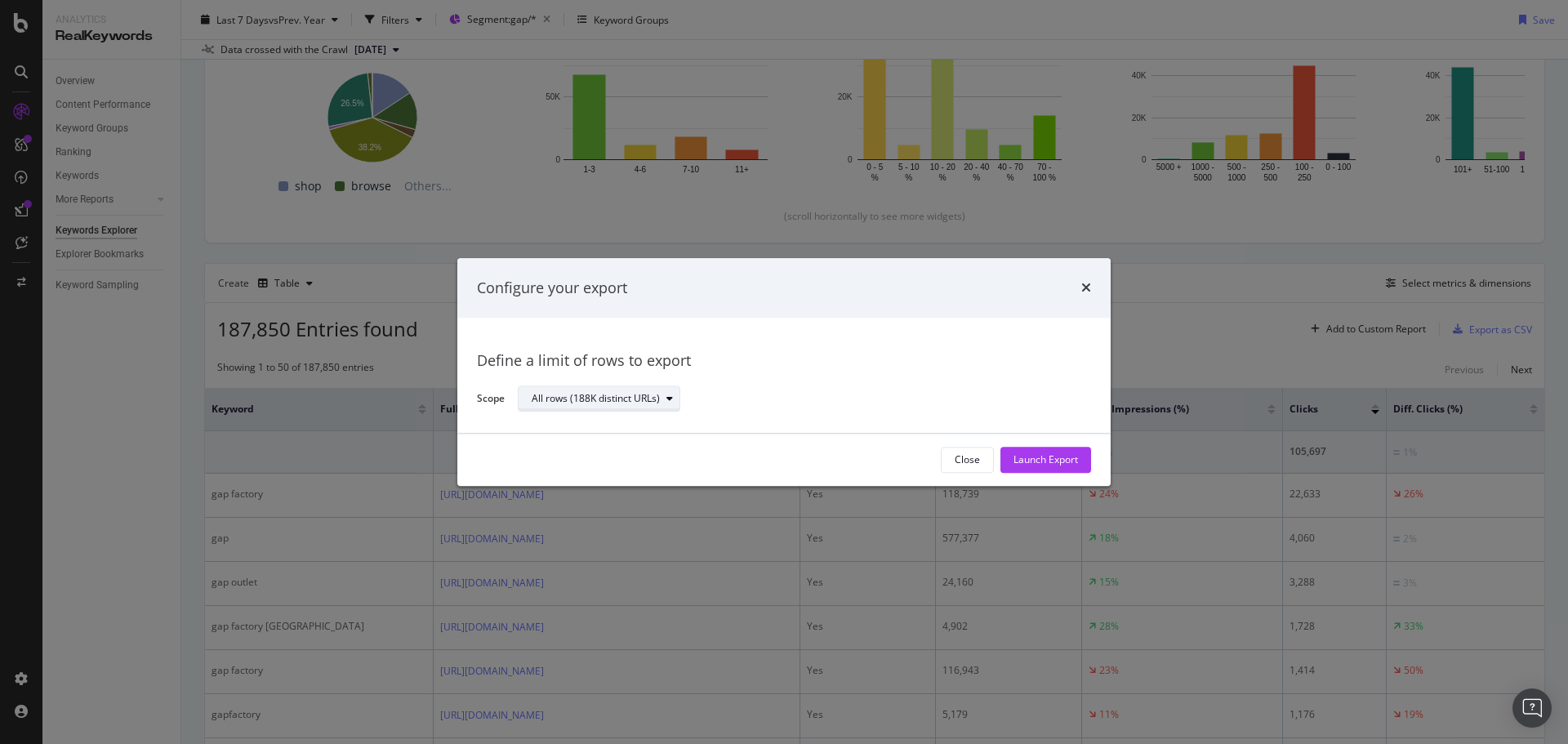
click at [579, 398] on div "All rows (188K distinct URLs)" at bounding box center [596, 399] width 128 height 10
click at [569, 454] on div "Define a limit" at bounding box center [568, 453] width 61 height 14
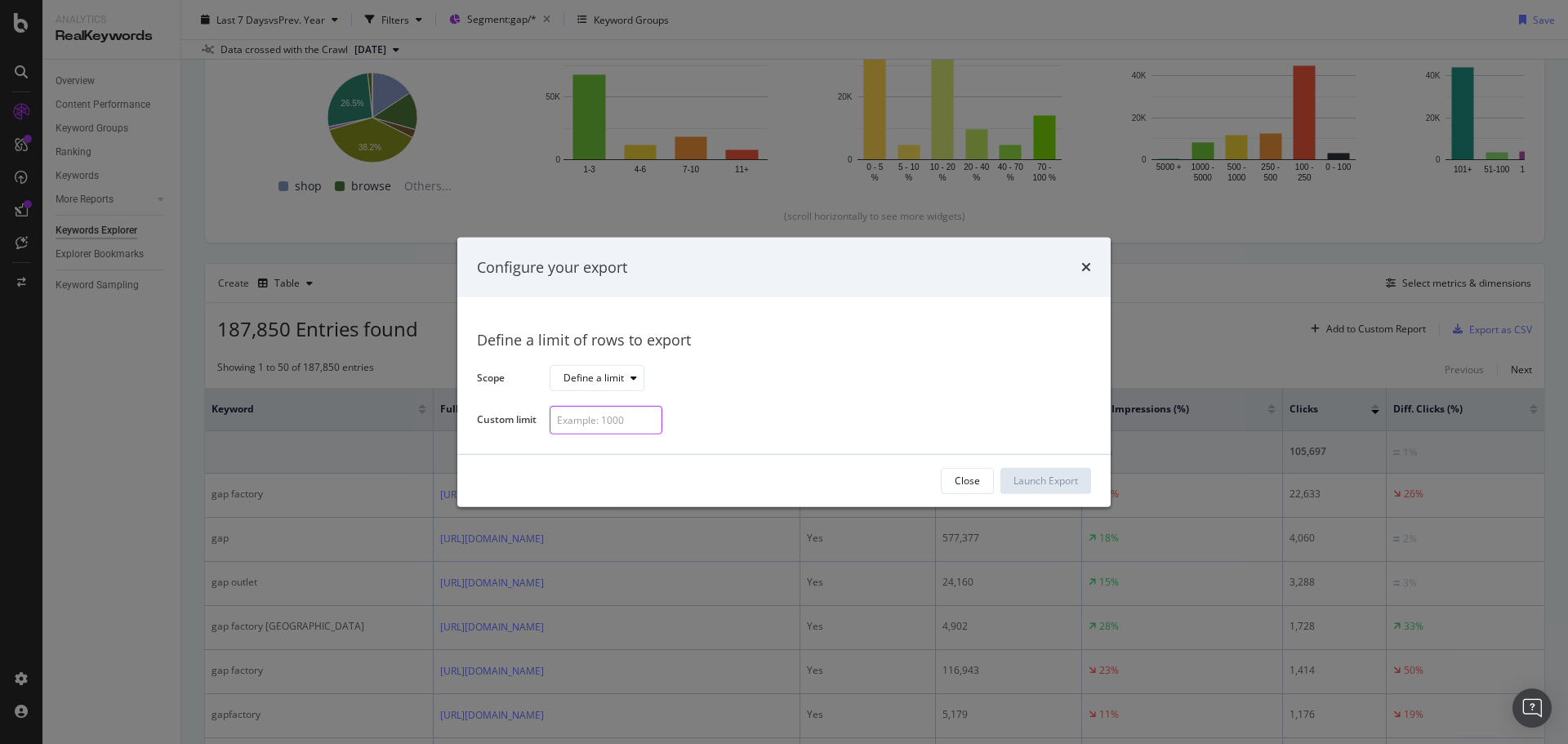
click at [574, 419] on input "modal" at bounding box center [606, 420] width 113 height 29
type input "300"
click at [1053, 488] on div "Launch Export" at bounding box center [1045, 481] width 64 height 24
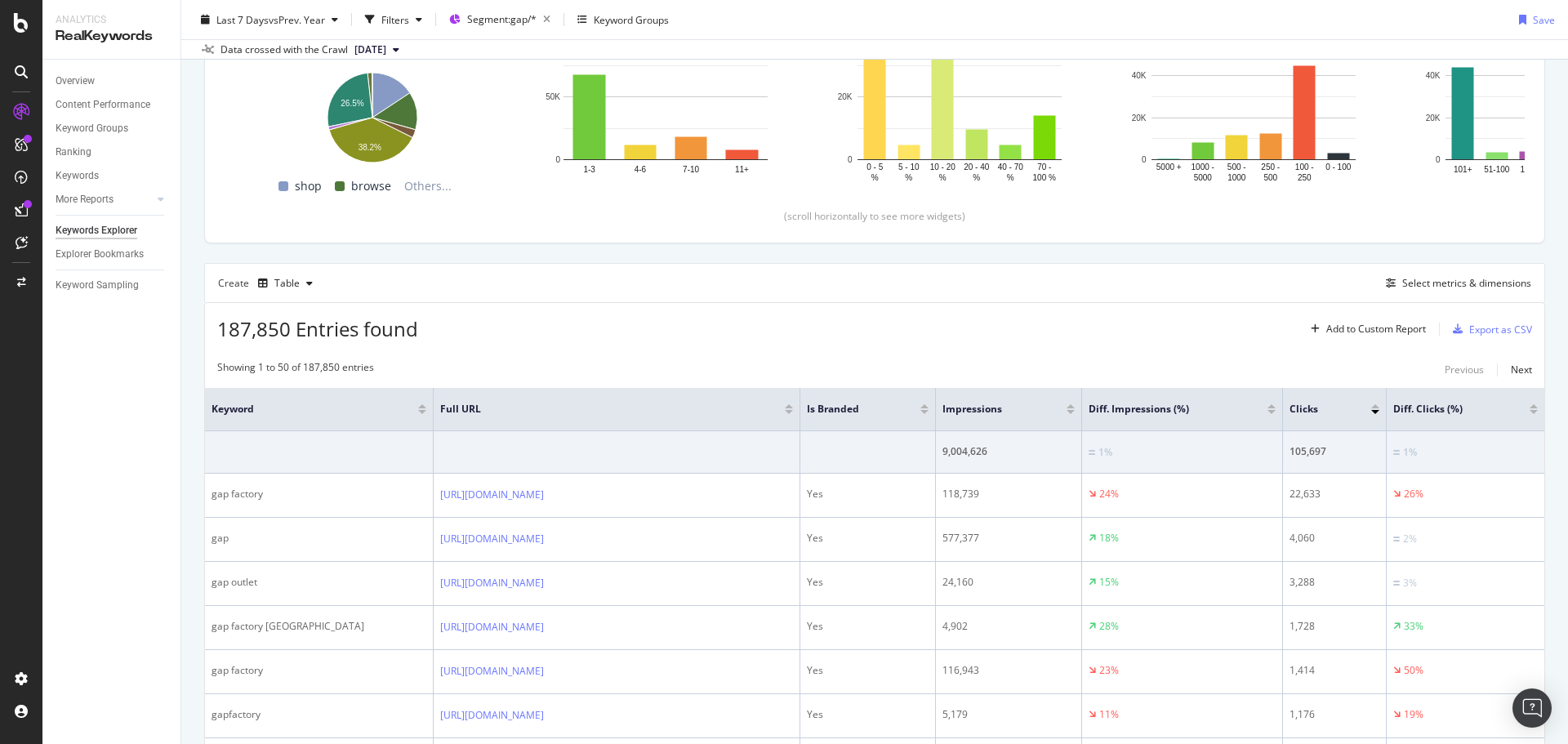
click at [991, 21] on div "Last 7 Days vs Prev. Year Filters Segment: gap/* Keyword Groups Save" at bounding box center [875, 23] width 1387 height 33
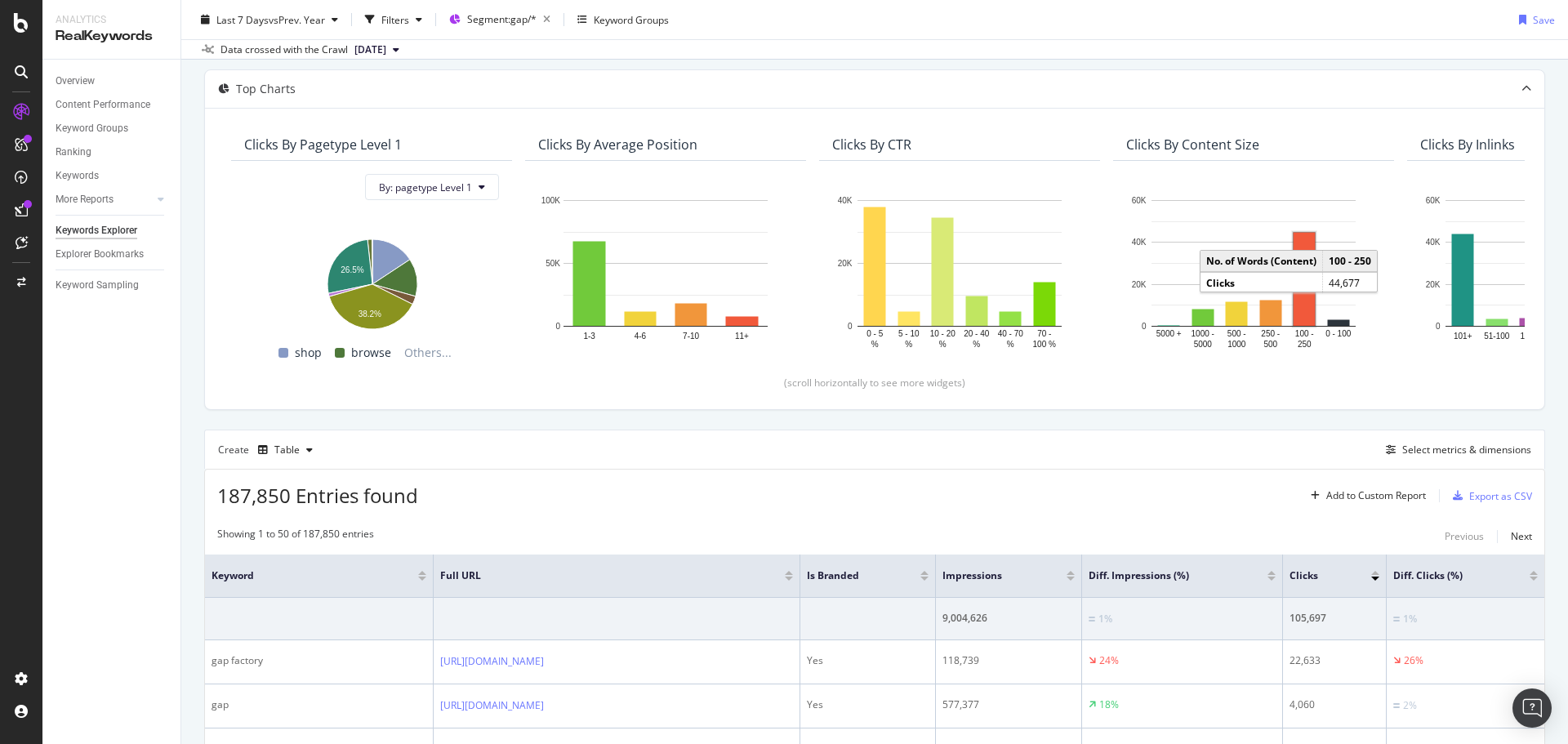
scroll to position [0, 0]
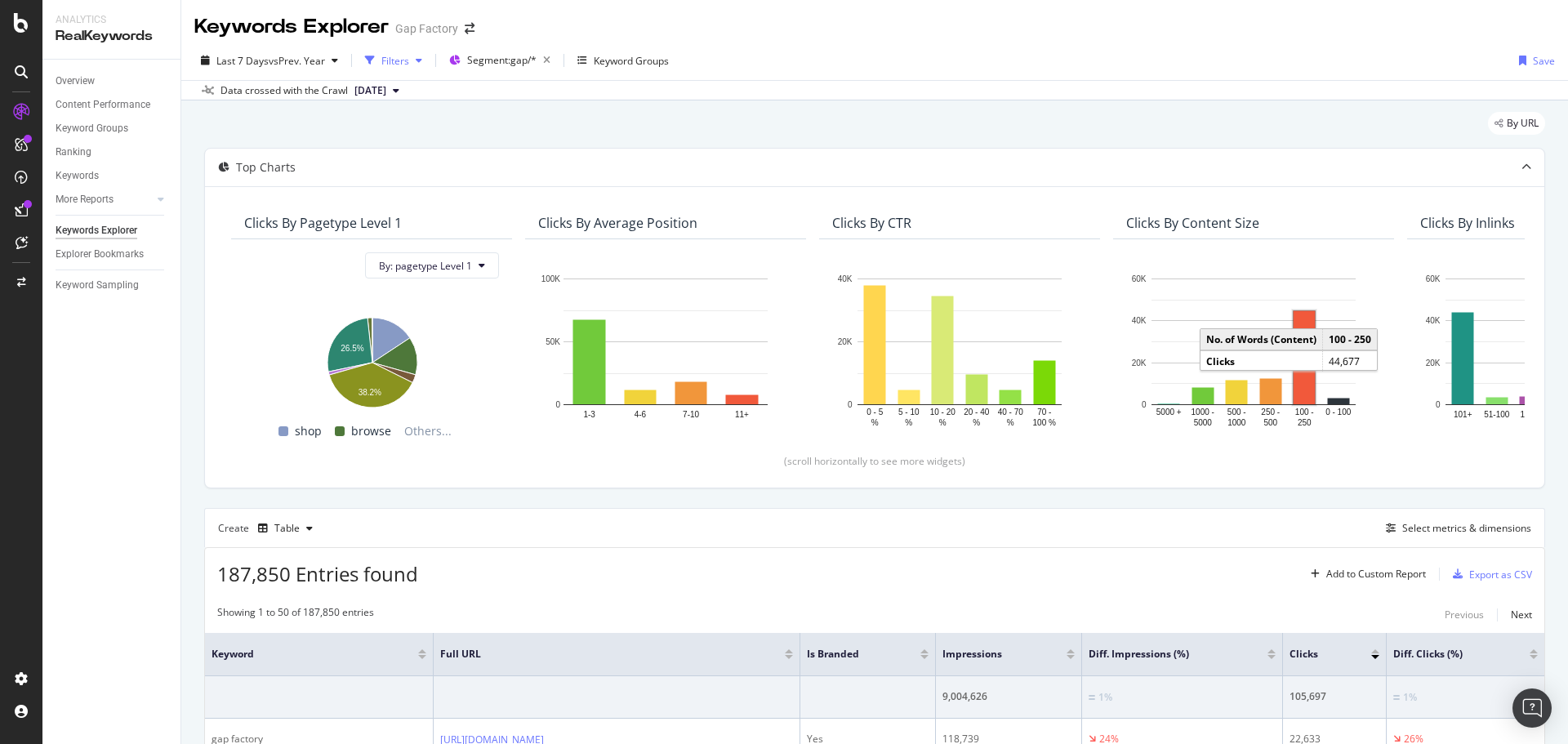
click at [385, 62] on div "Filters" at bounding box center [395, 61] width 28 height 14
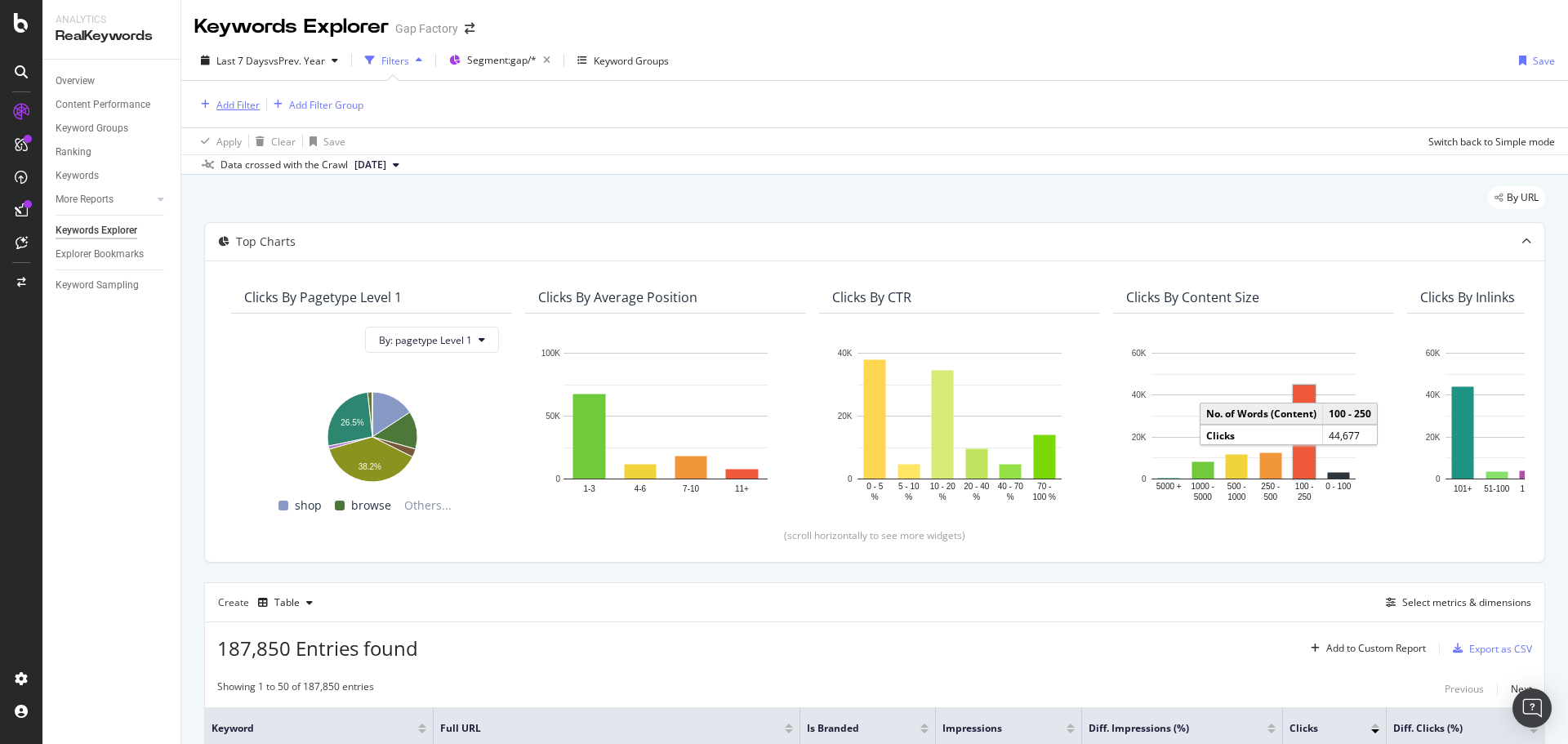
click at [238, 100] on div "Add Filter" at bounding box center [238, 104] width 43 height 14
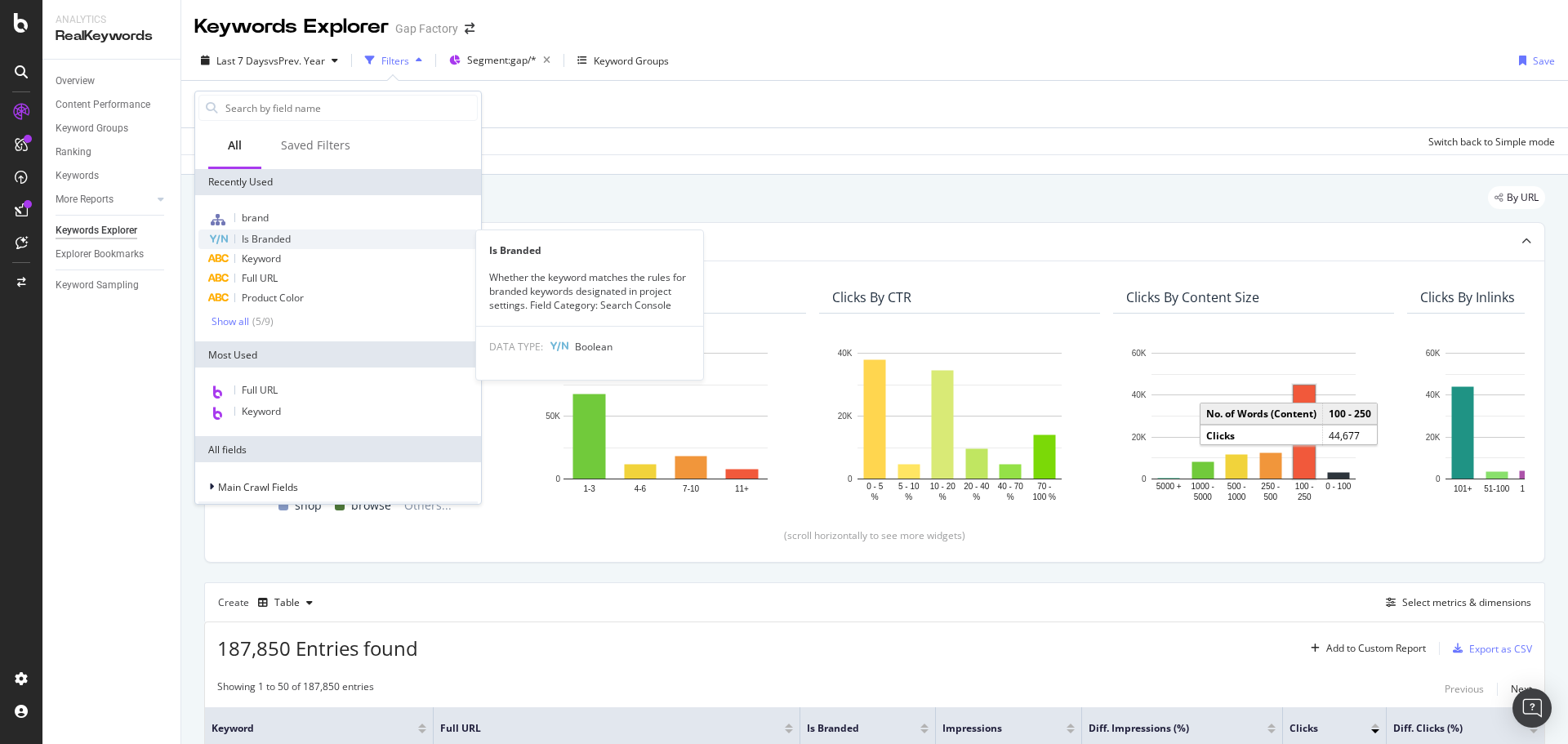
click at [286, 233] on span "Is Branded" at bounding box center [266, 239] width 49 height 14
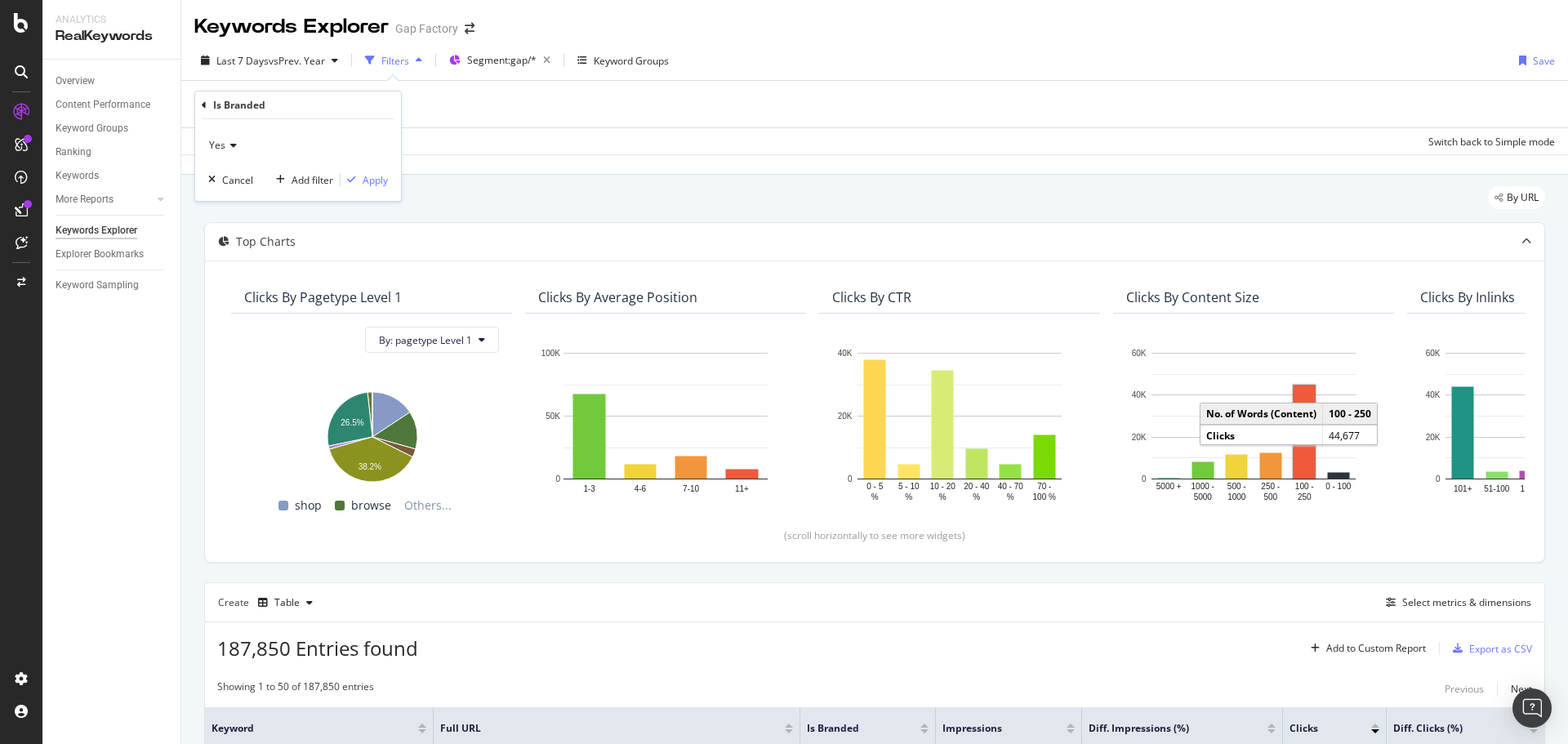
click at [226, 148] on icon at bounding box center [231, 145] width 12 height 10
click at [233, 202] on div "No" at bounding box center [299, 200] width 175 height 21
click at [355, 184] on icon "button" at bounding box center [352, 179] width 9 height 10
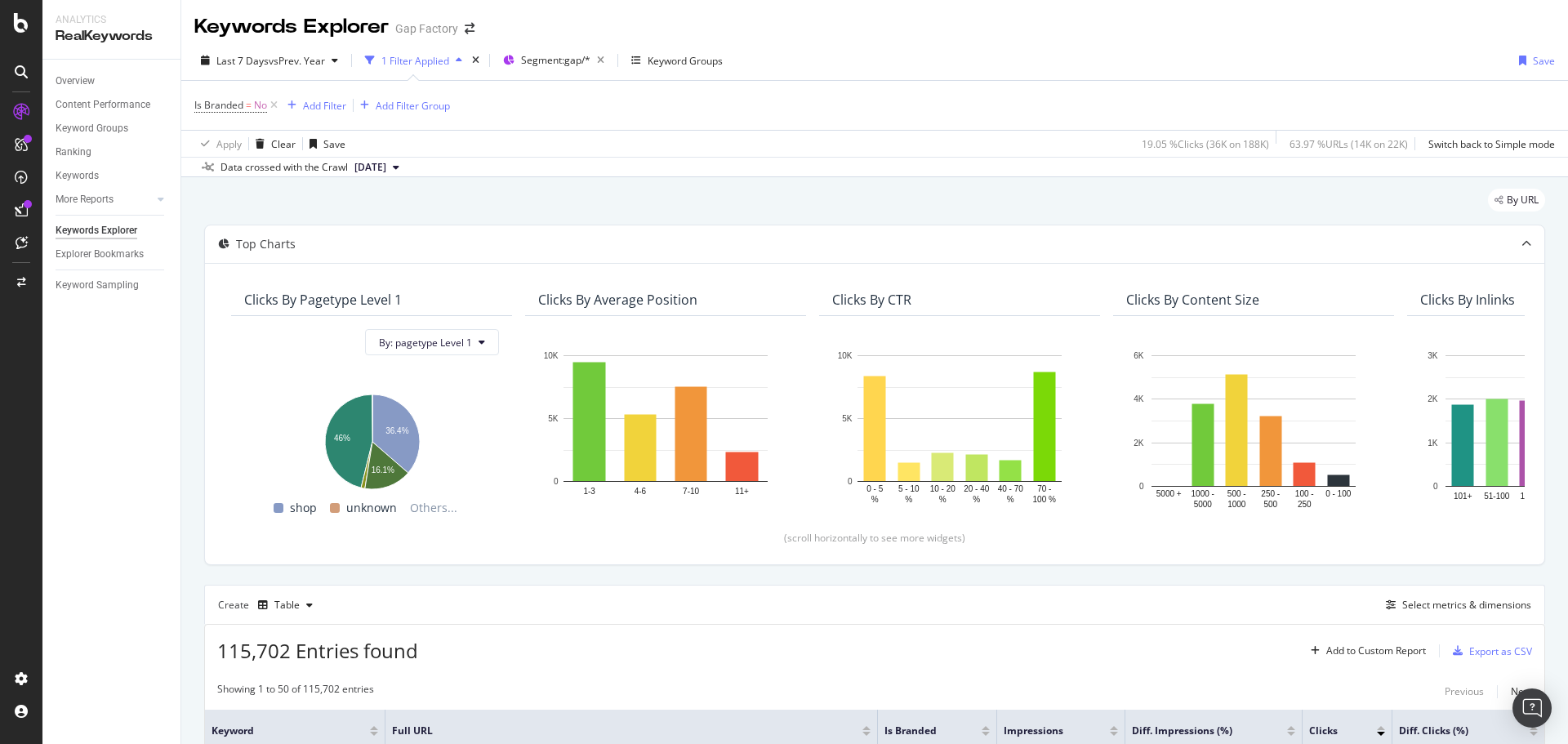
click at [985, 62] on div "Last 7 Days vs Prev. Year 1 Filter Applied Segment: gap/* Keyword Groups Save" at bounding box center [875, 63] width 1387 height 33
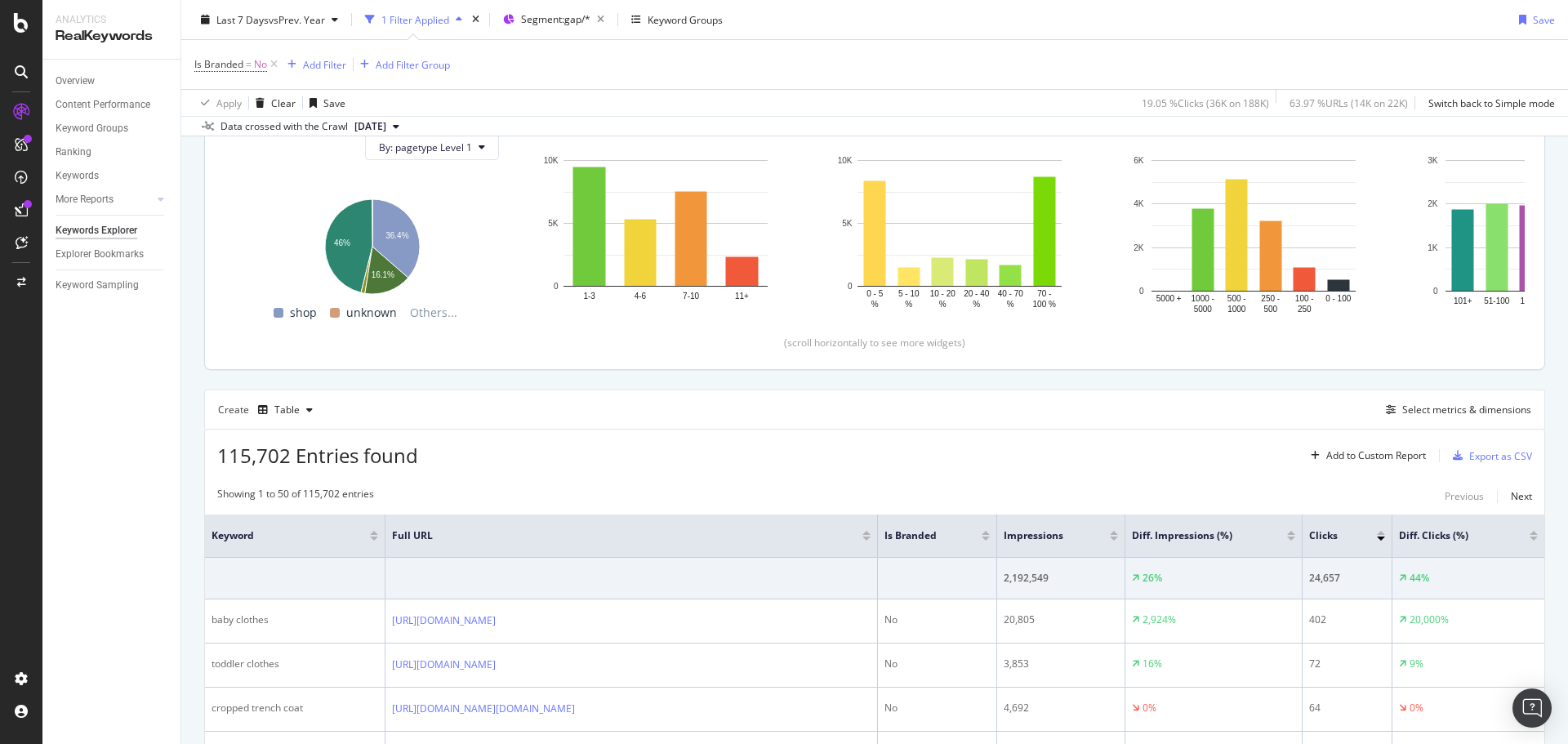
scroll to position [245, 0]
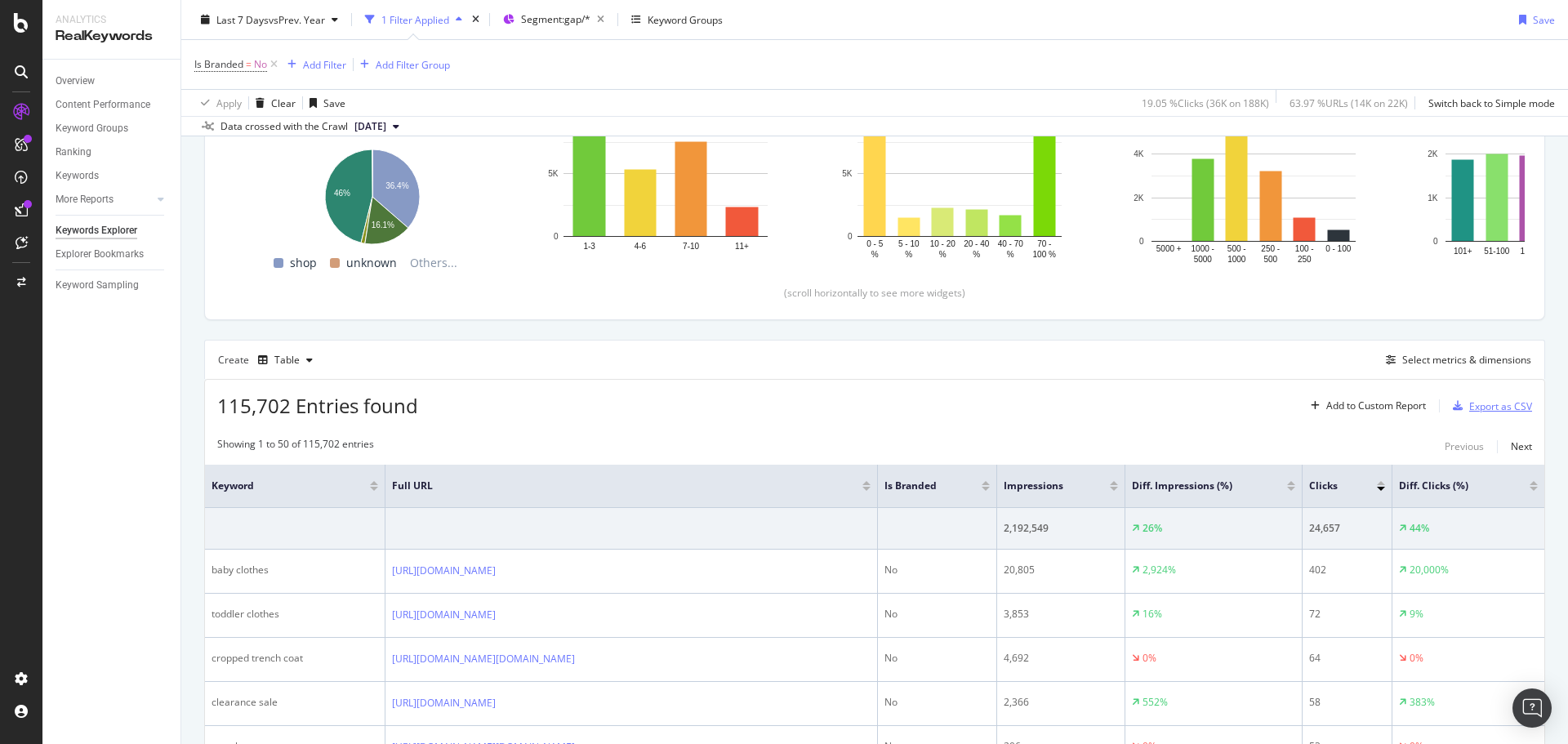
click at [1484, 401] on div "Export as CSV" at bounding box center [1501, 406] width 63 height 14
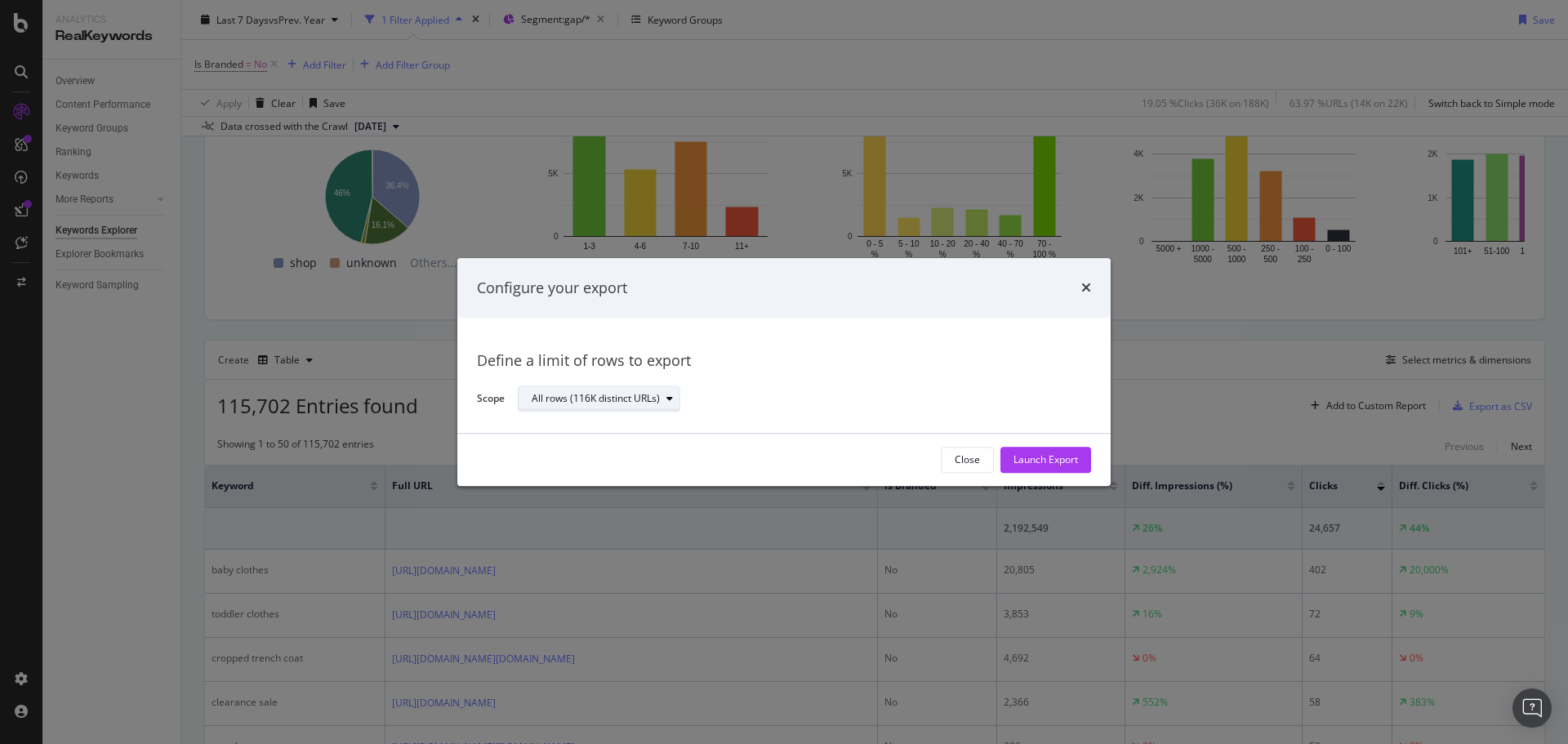
click at [670, 404] on div "All rows (116K distinct URLs)" at bounding box center [606, 399] width 148 height 23
click at [628, 452] on div "Define a limit" at bounding box center [608, 454] width 165 height 21
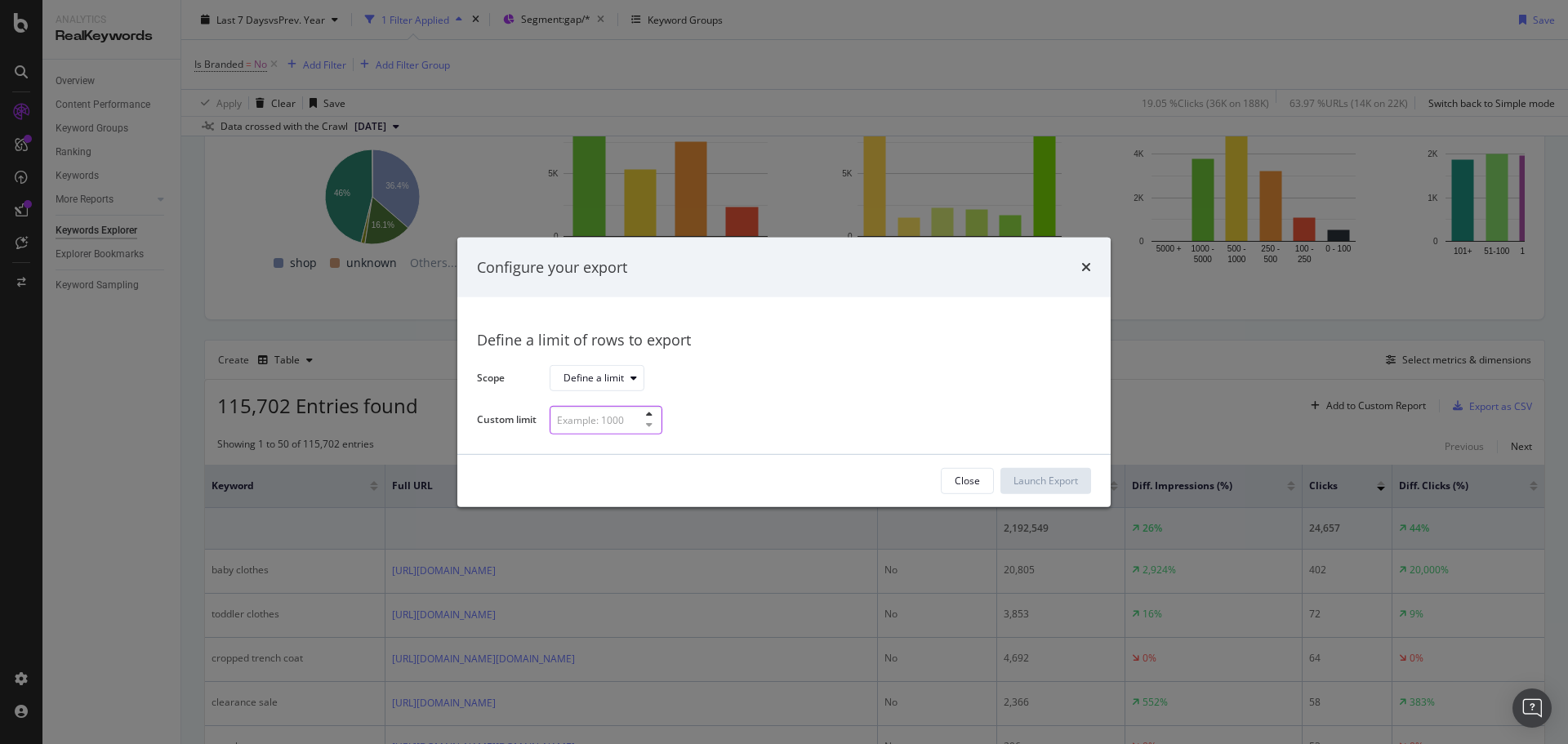
click at [628, 414] on input "modal" at bounding box center [606, 420] width 113 height 29
type input "300"
click at [1077, 479] on div "Launch Export" at bounding box center [1045, 480] width 64 height 14
